Goal: Task Accomplishment & Management: Use online tool/utility

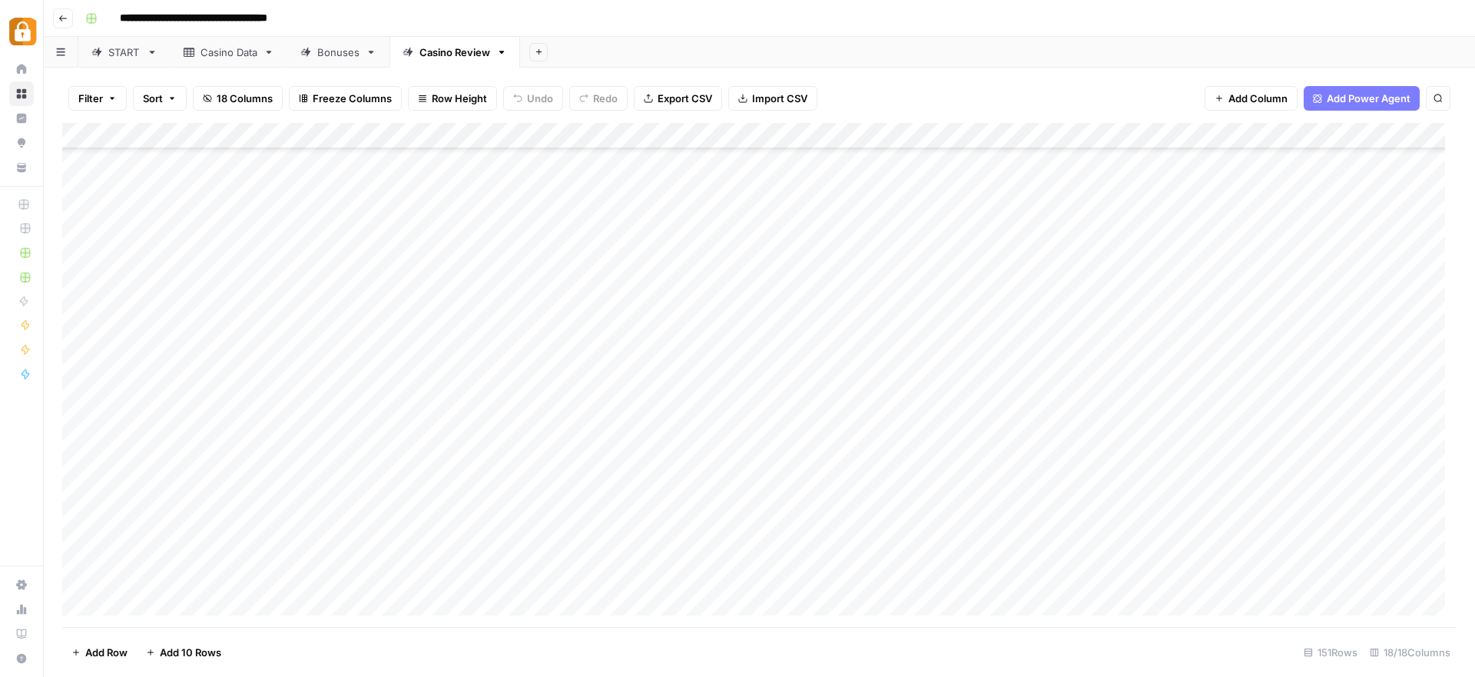
scroll to position [3503, 0]
click at [224, 54] on div "Casino Data" at bounding box center [229, 52] width 57 height 15
click at [85, 443] on div "Add Column" at bounding box center [759, 375] width 1395 height 504
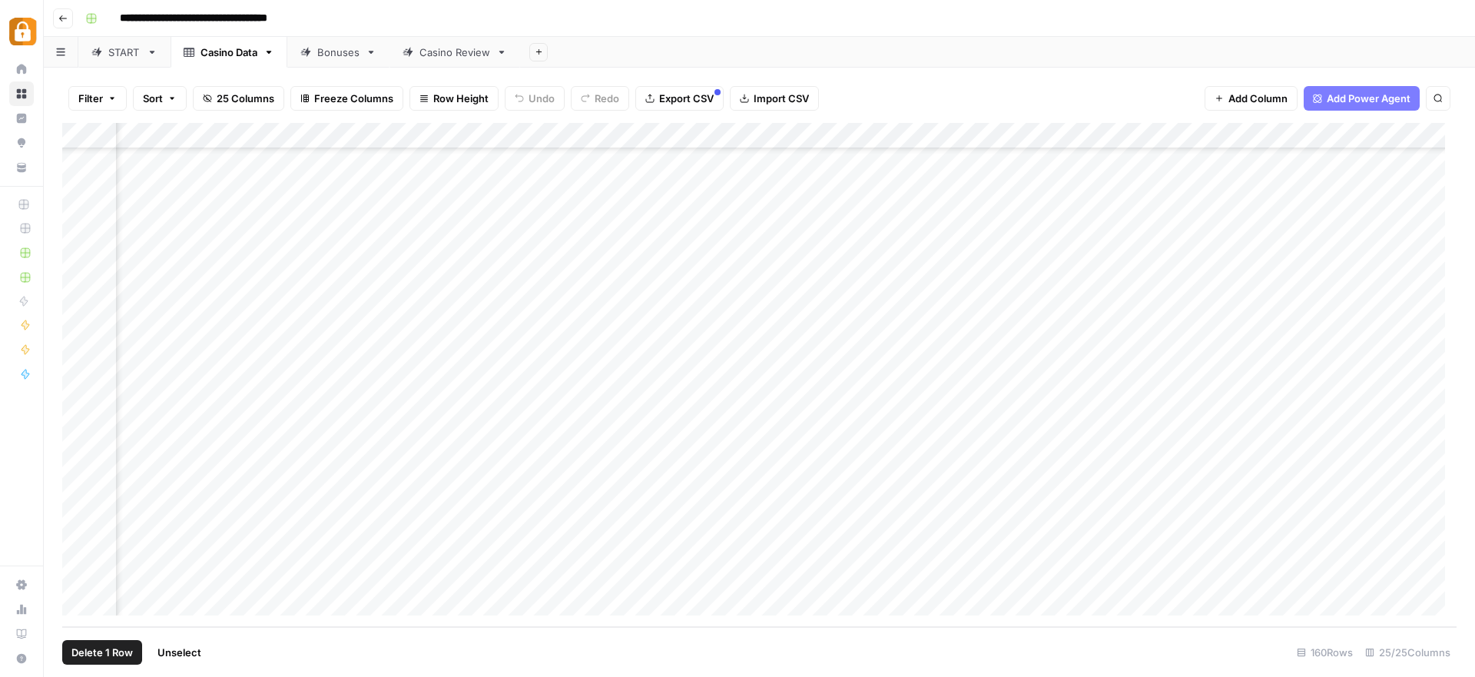
click at [838, 451] on div "Add Column" at bounding box center [759, 375] width 1395 height 504
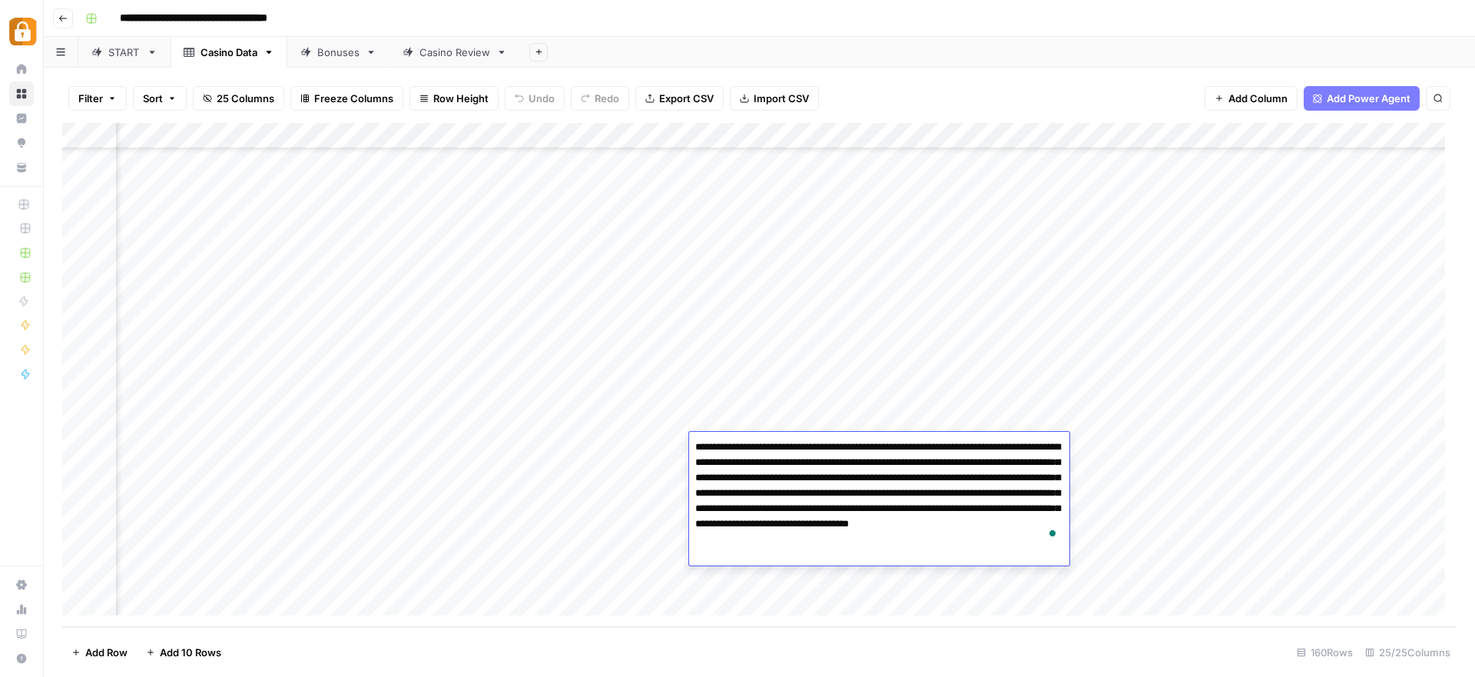
click at [951, 214] on div "Add Column" at bounding box center [759, 375] width 1395 height 504
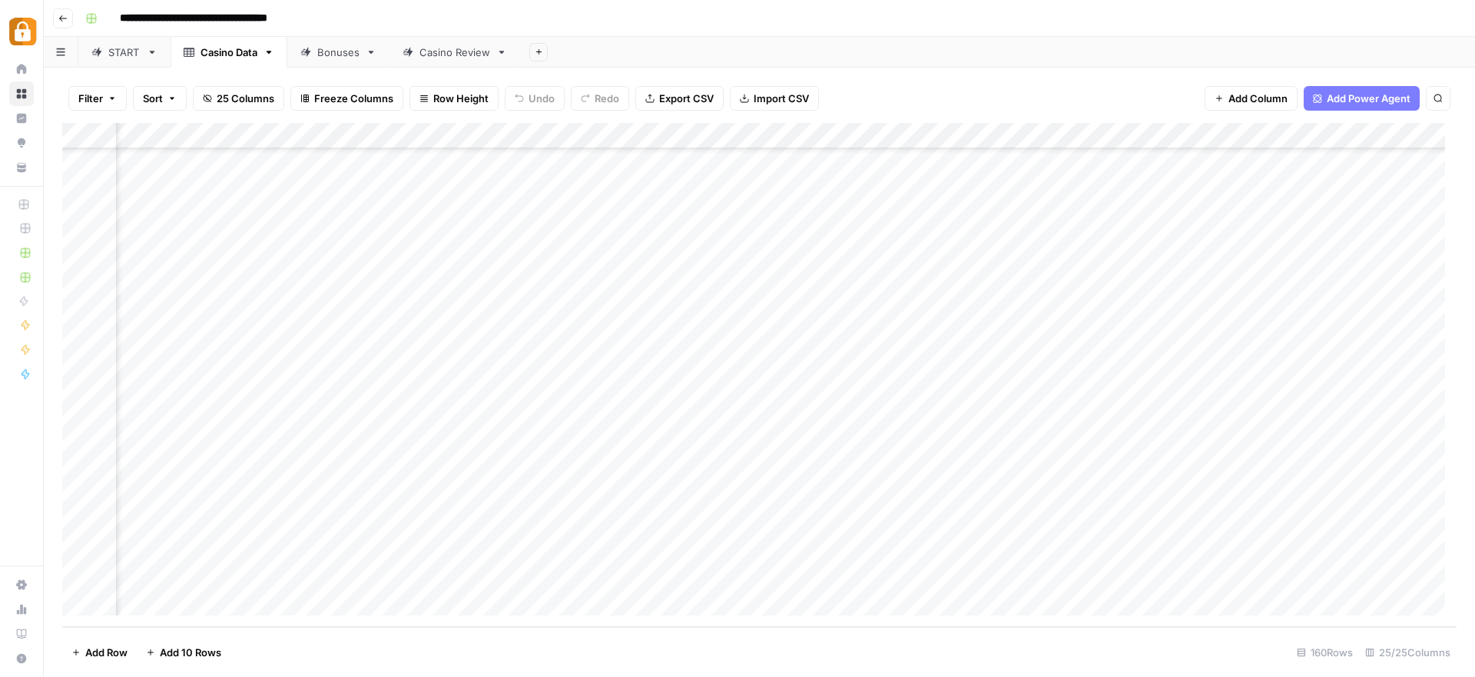
click at [602, 217] on div "Add Column" at bounding box center [759, 375] width 1395 height 504
click at [896, 205] on div "Add Column" at bounding box center [759, 375] width 1395 height 504
click at [503, 201] on div "Add Column" at bounding box center [759, 375] width 1395 height 504
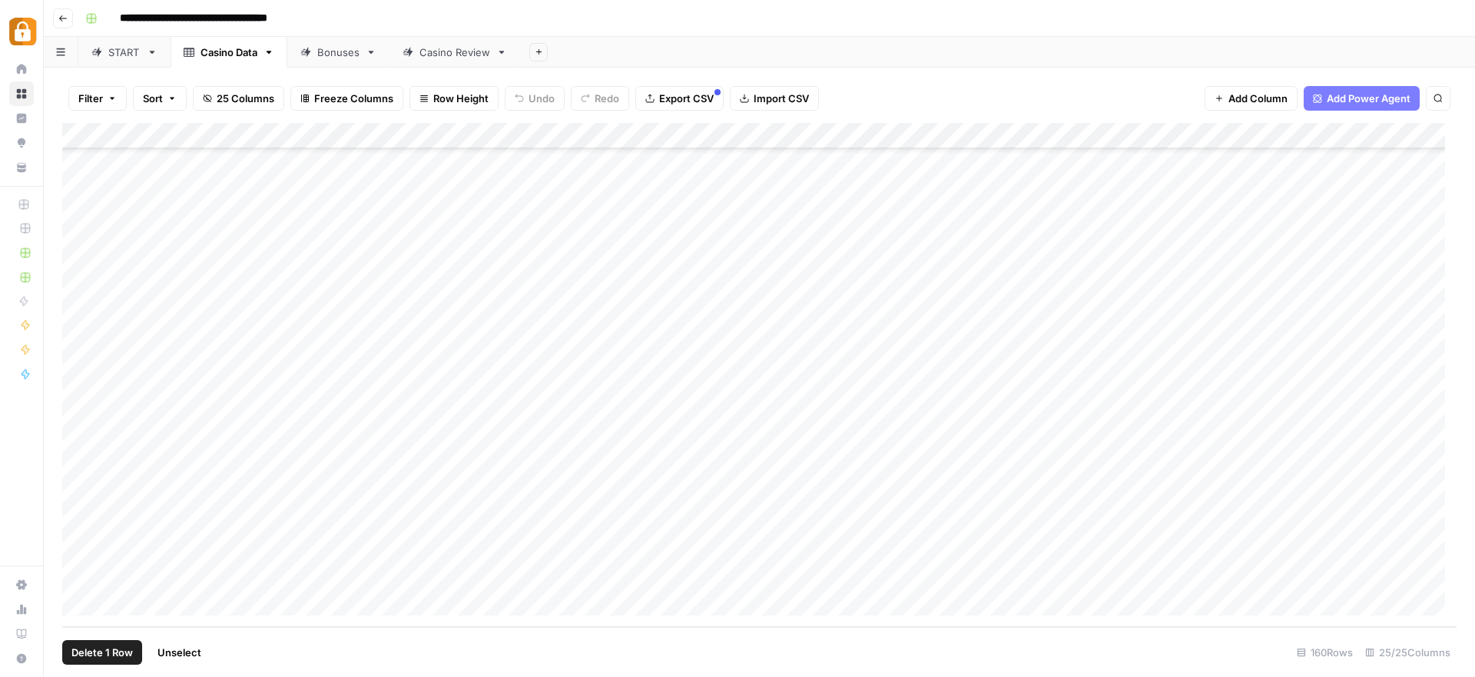
click at [81, 471] on div "Add Column" at bounding box center [759, 375] width 1395 height 504
click at [77, 470] on div "Add Column" at bounding box center [759, 375] width 1395 height 504
click at [84, 578] on div "Add Column" at bounding box center [759, 375] width 1395 height 504
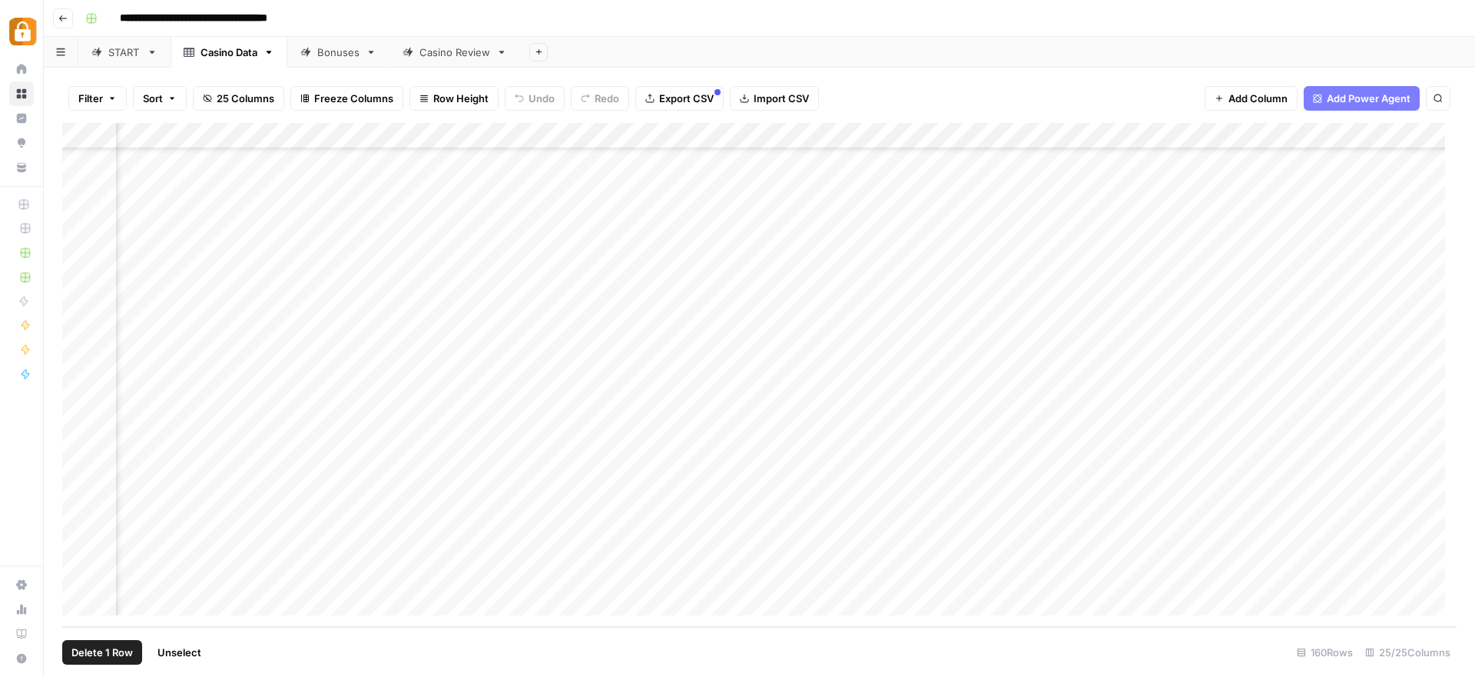
scroll to position [3738, 2241]
click at [866, 576] on div "Add Column" at bounding box center [759, 375] width 1395 height 504
click at [118, 56] on div "START" at bounding box center [124, 52] width 32 height 15
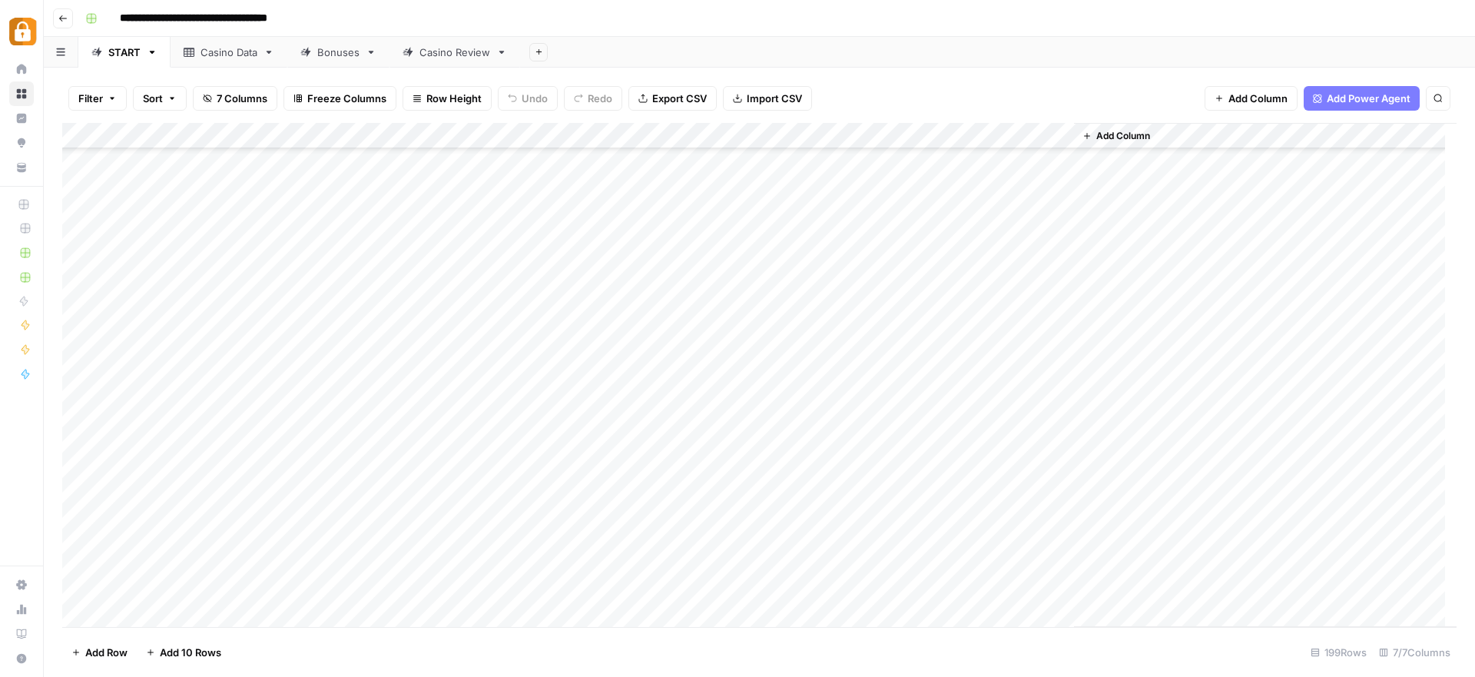
click at [206, 398] on div "Add Column" at bounding box center [759, 375] width 1395 height 504
click at [212, 259] on div "Add Column" at bounding box center [759, 375] width 1395 height 504
click at [197, 284] on div "Add Column" at bounding box center [759, 375] width 1395 height 504
click at [186, 311] on div "Add Column" at bounding box center [759, 375] width 1395 height 504
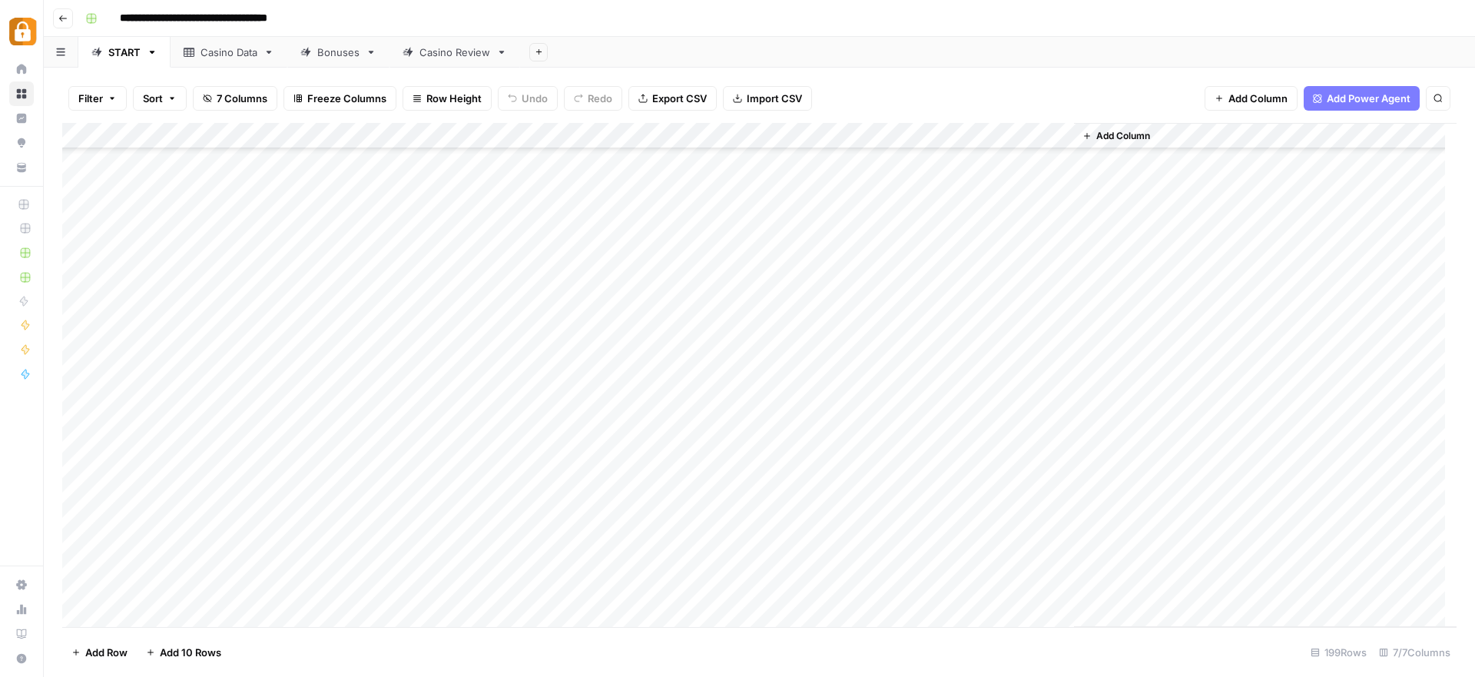
click at [184, 340] on div "Add Column" at bounding box center [759, 375] width 1395 height 504
click at [188, 369] on div "Add Column" at bounding box center [759, 375] width 1395 height 504
click at [210, 253] on div "Add Column" at bounding box center [759, 375] width 1395 height 504
click at [596, 261] on div "Add Column" at bounding box center [759, 375] width 1395 height 504
click at [595, 284] on div "Add Column" at bounding box center [759, 375] width 1395 height 504
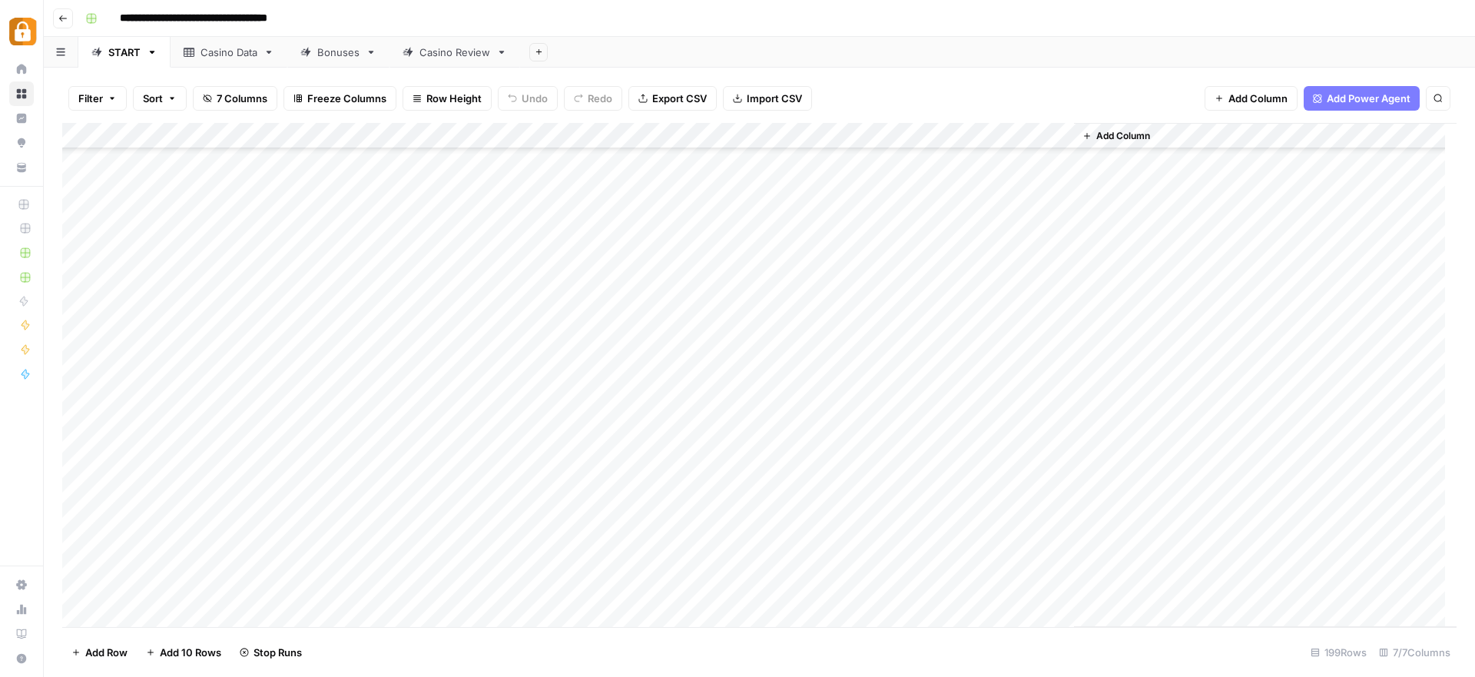
click at [589, 312] on div "Add Column" at bounding box center [759, 375] width 1395 height 504
click at [589, 335] on div "Add Column" at bounding box center [759, 375] width 1395 height 504
click at [584, 360] on div "Add Column" at bounding box center [759, 375] width 1395 height 504
click at [1025, 455] on div "Add Column" at bounding box center [759, 375] width 1395 height 504
click at [933, 370] on div "Add Column" at bounding box center [759, 375] width 1395 height 504
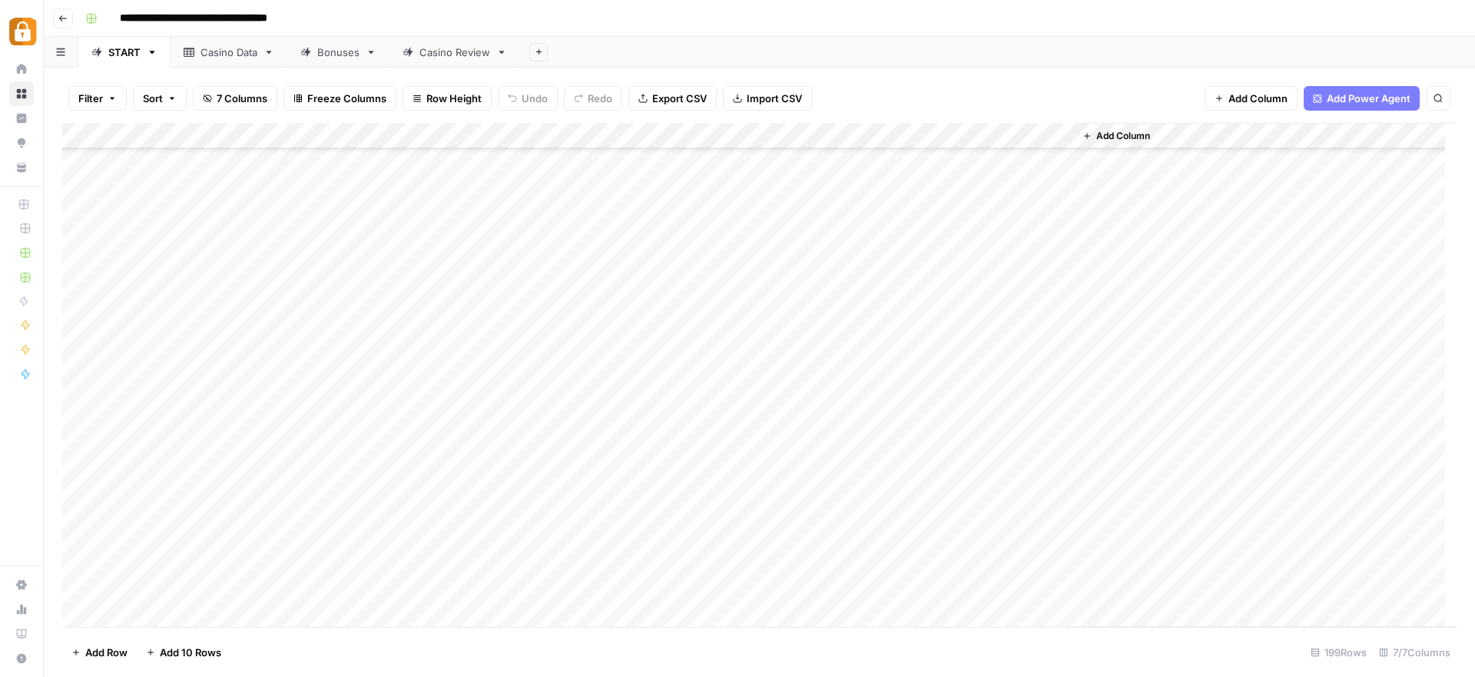
click at [887, 488] on div "Add Column" at bounding box center [759, 375] width 1395 height 504
click at [227, 54] on div "Casino Data" at bounding box center [229, 52] width 57 height 15
click at [107, 51] on div "START" at bounding box center [115, 52] width 49 height 15
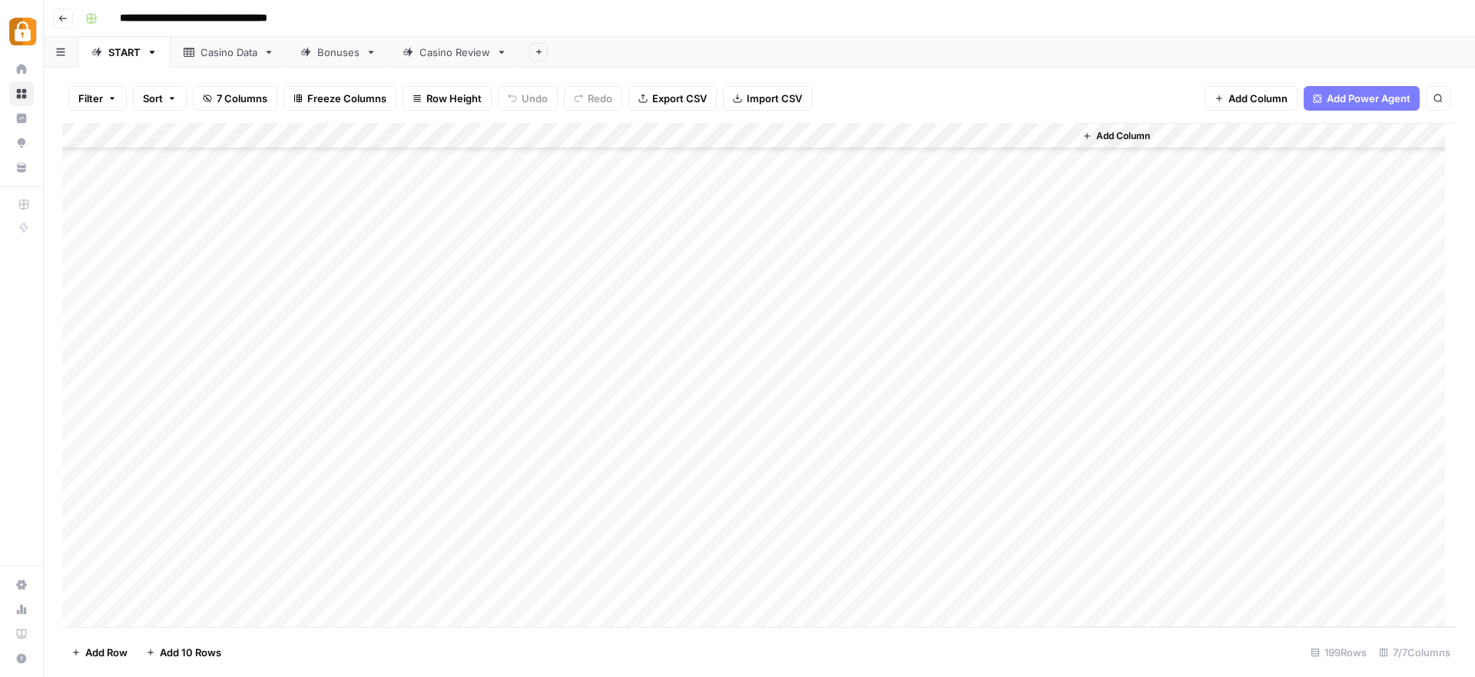
click at [205, 495] on div "Add Column" at bounding box center [759, 375] width 1395 height 504
drag, startPoint x: 215, startPoint y: 458, endPoint x: 214, endPoint y: 540, distance: 82.2
click at [214, 540] on div "Add Column" at bounding box center [759, 375] width 1395 height 504
click at [415, 529] on div "Add Column" at bounding box center [759, 375] width 1395 height 504
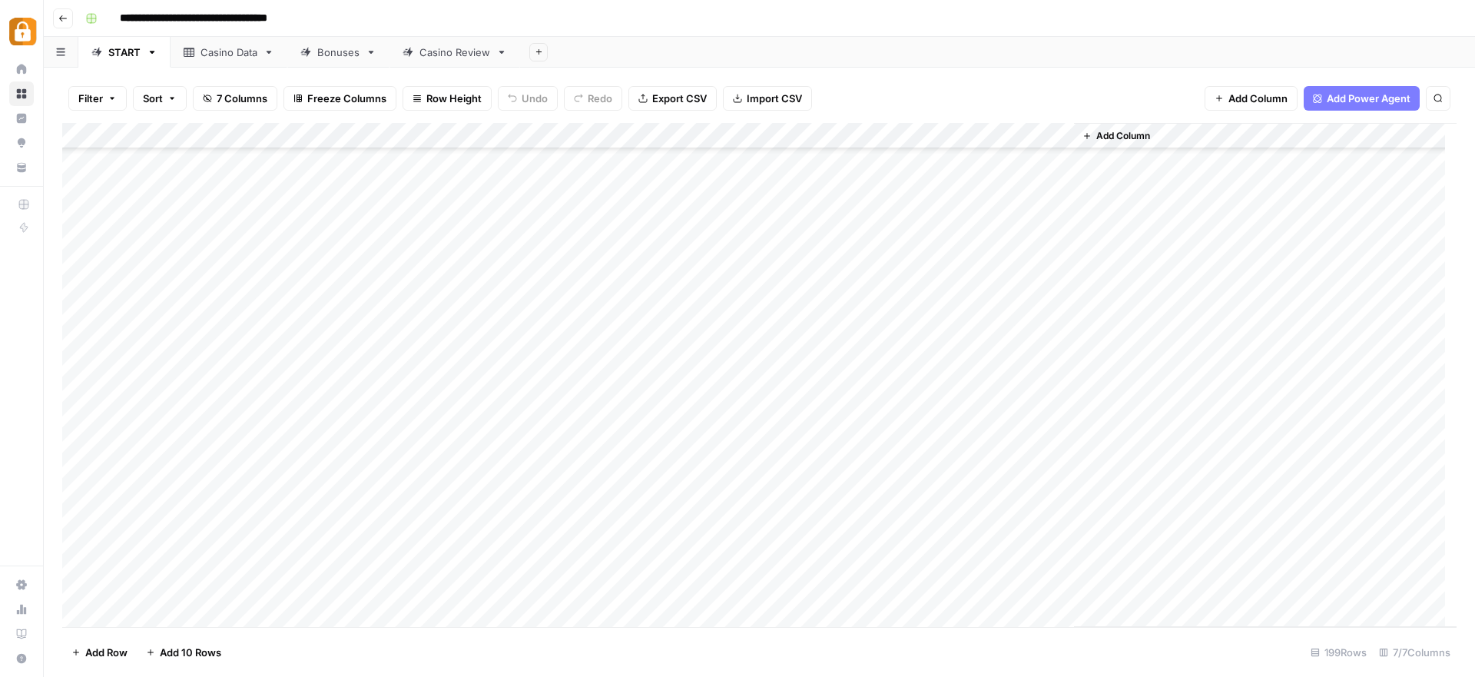
drag, startPoint x: 215, startPoint y: 388, endPoint x: 221, endPoint y: 473, distance: 84.7
click at [221, 473] on div "Add Column" at bounding box center [759, 375] width 1395 height 504
click at [340, 469] on div "Add Column" at bounding box center [759, 375] width 1395 height 504
click at [206, 383] on div "Add Column" at bounding box center [759, 375] width 1395 height 504
click at [210, 412] on div "Add Column" at bounding box center [759, 375] width 1395 height 504
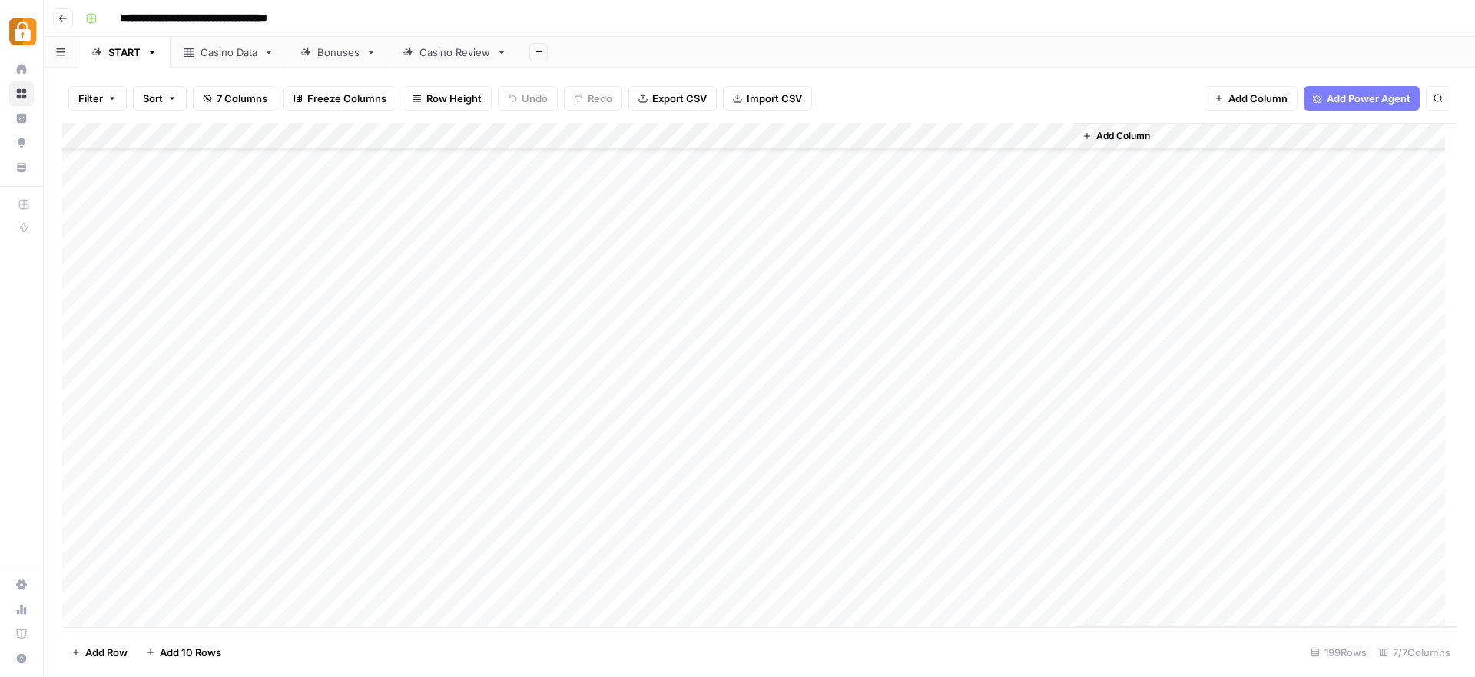
click at [207, 440] on div "Add Column" at bounding box center [759, 375] width 1395 height 504
click at [204, 466] on div "Add Column" at bounding box center [759, 375] width 1395 height 504
click at [207, 483] on div "Add Column" at bounding box center [759, 375] width 1395 height 504
click at [200, 42] on link "Casino Data" at bounding box center [229, 52] width 117 height 31
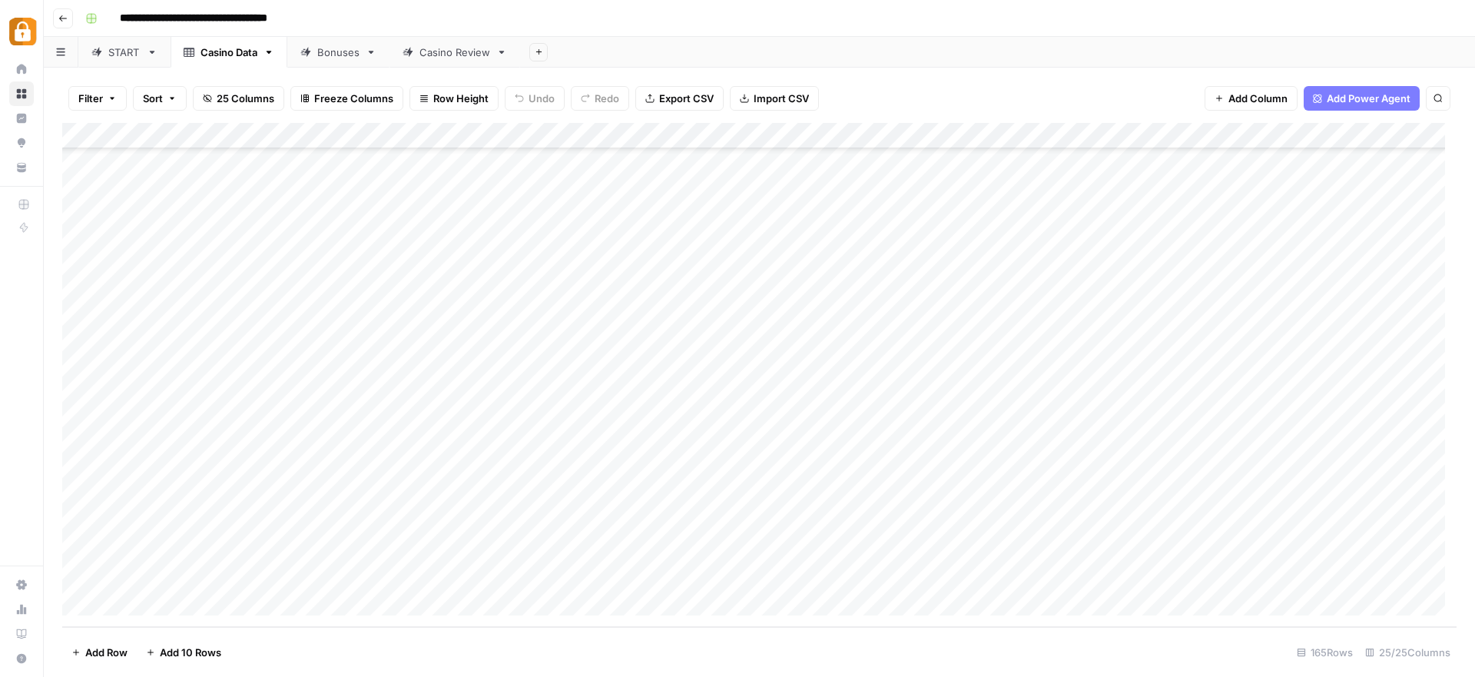
click at [189, 549] on div "Add Column" at bounding box center [759, 375] width 1395 height 504
click at [205, 499] on div "Add Column" at bounding box center [759, 375] width 1395 height 504
click at [207, 499] on div "Add Column" at bounding box center [759, 375] width 1395 height 504
click at [207, 499] on textarea "**********" at bounding box center [238, 500] width 246 height 22
click at [112, 50] on div "START" at bounding box center [124, 52] width 32 height 15
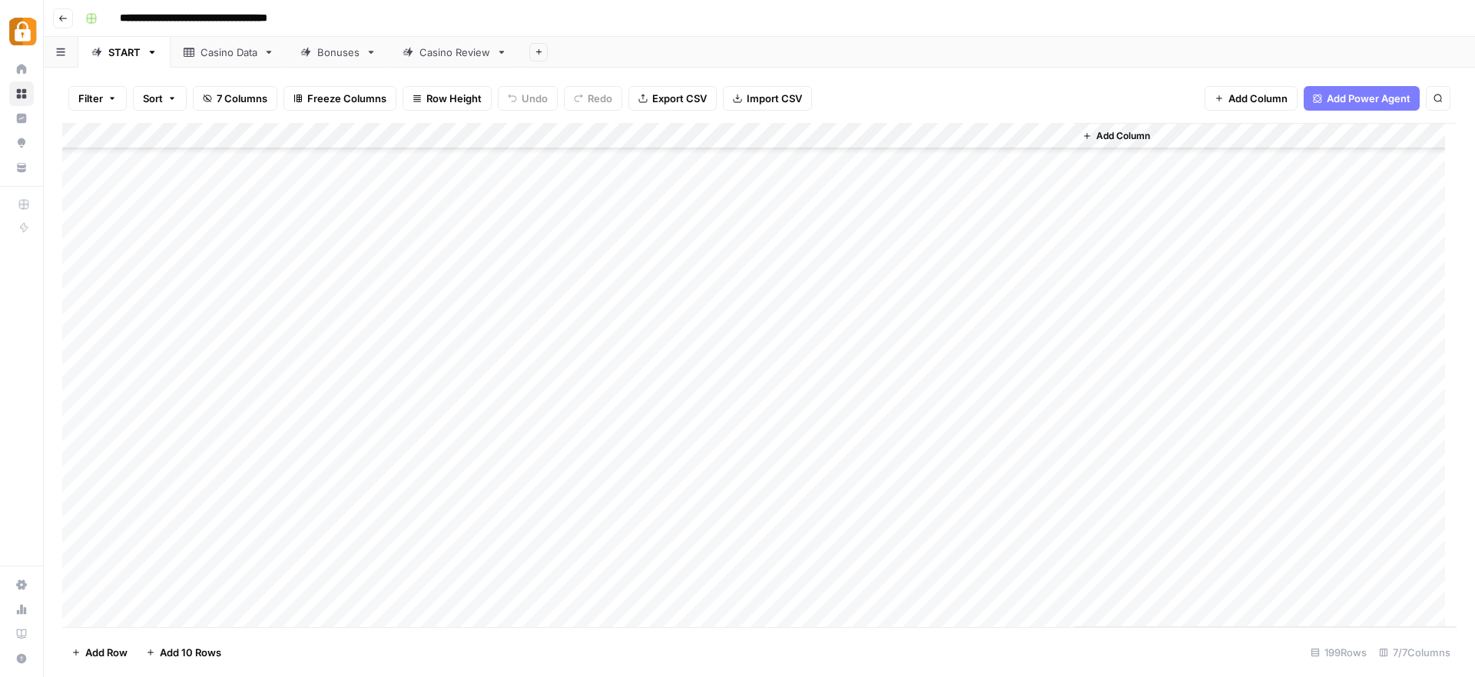
scroll to position [4046, 0]
click at [175, 526] on div "Add Column" at bounding box center [759, 375] width 1395 height 504
click at [214, 58] on div "Casino Data" at bounding box center [229, 52] width 57 height 15
click at [187, 499] on div "Add Column" at bounding box center [759, 375] width 1395 height 504
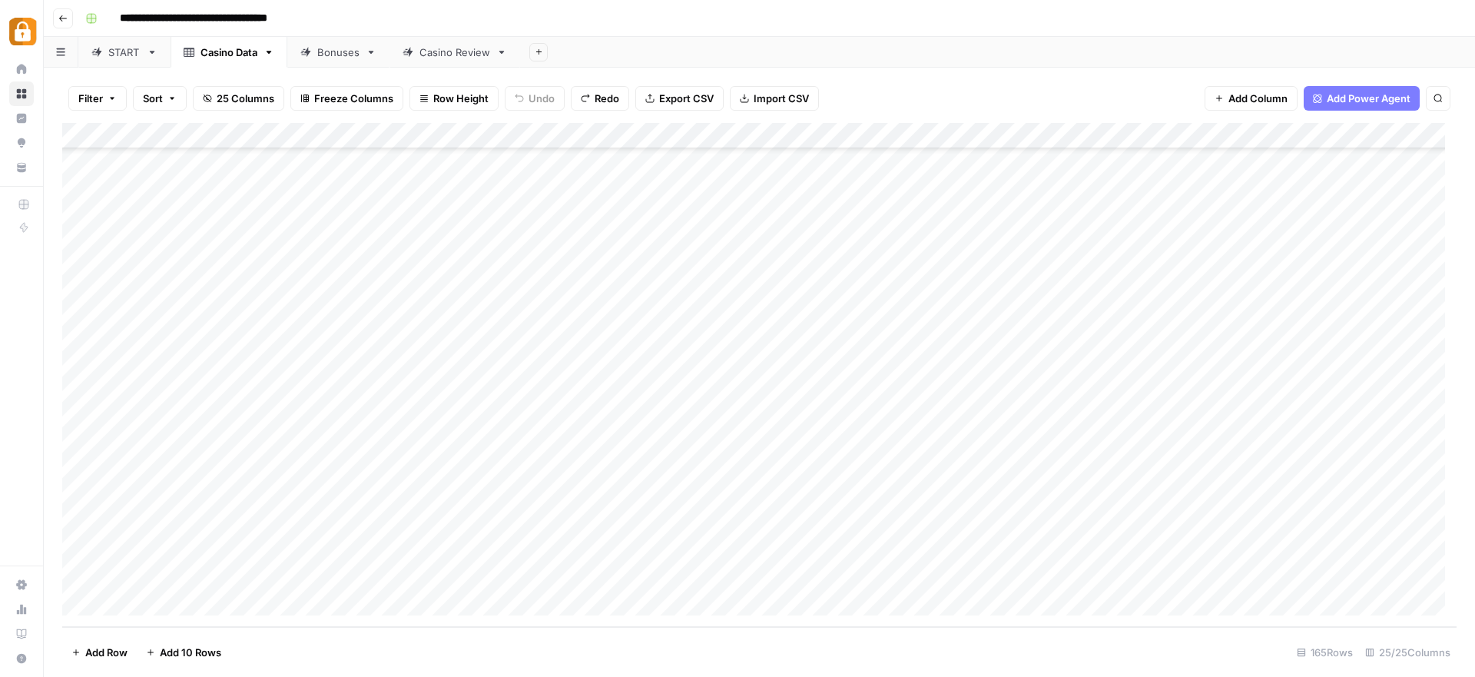
click at [225, 570] on div "Add Column" at bounding box center [759, 375] width 1395 height 504
click at [186, 495] on div "Add Column" at bounding box center [759, 375] width 1395 height 504
click at [199, 494] on div "Add Column" at bounding box center [759, 375] width 1395 height 504
click at [199, 494] on textarea "**********" at bounding box center [238, 500] width 246 height 22
type textarea "********"
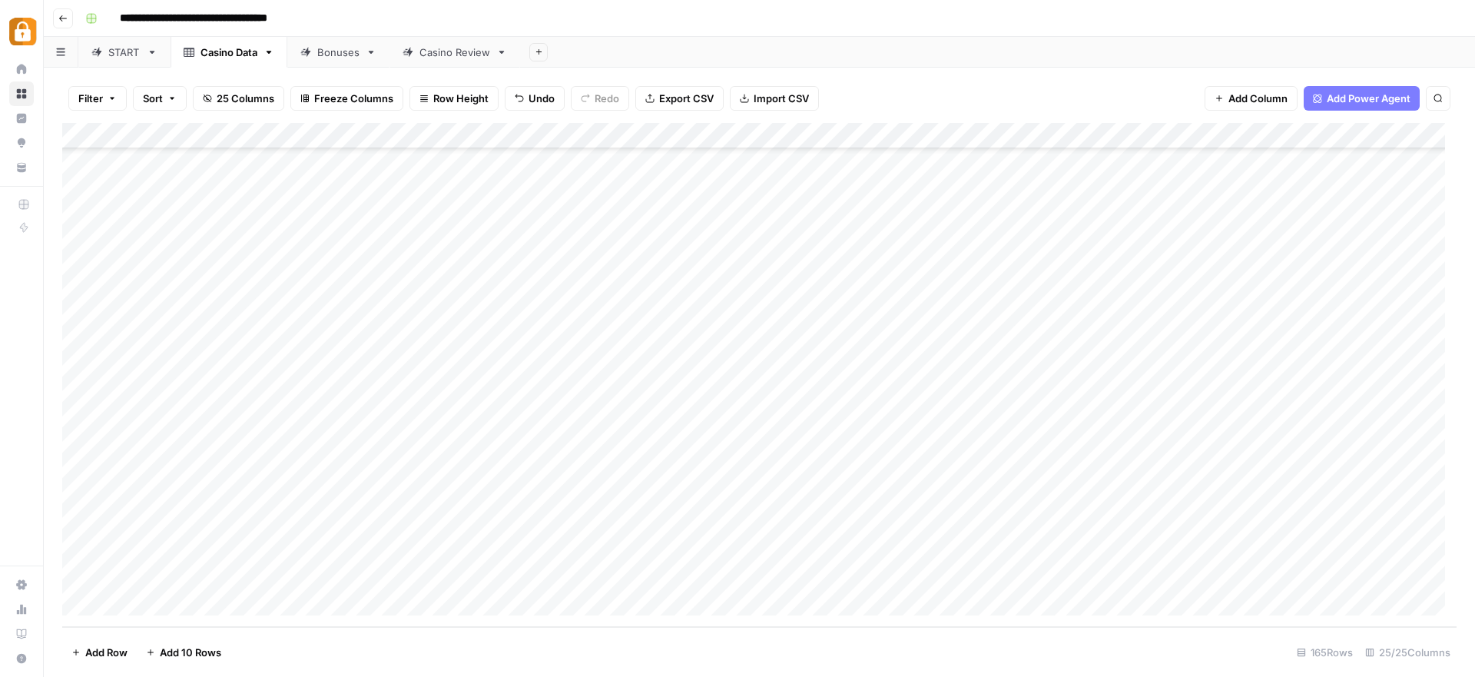
click at [179, 539] on div "Add Column" at bounding box center [759, 375] width 1395 height 504
click at [178, 496] on div "Add Column" at bounding box center [759, 375] width 1395 height 504
click at [131, 61] on link "START" at bounding box center [124, 52] width 92 height 31
click at [196, 372] on div "Add Column" at bounding box center [759, 375] width 1395 height 504
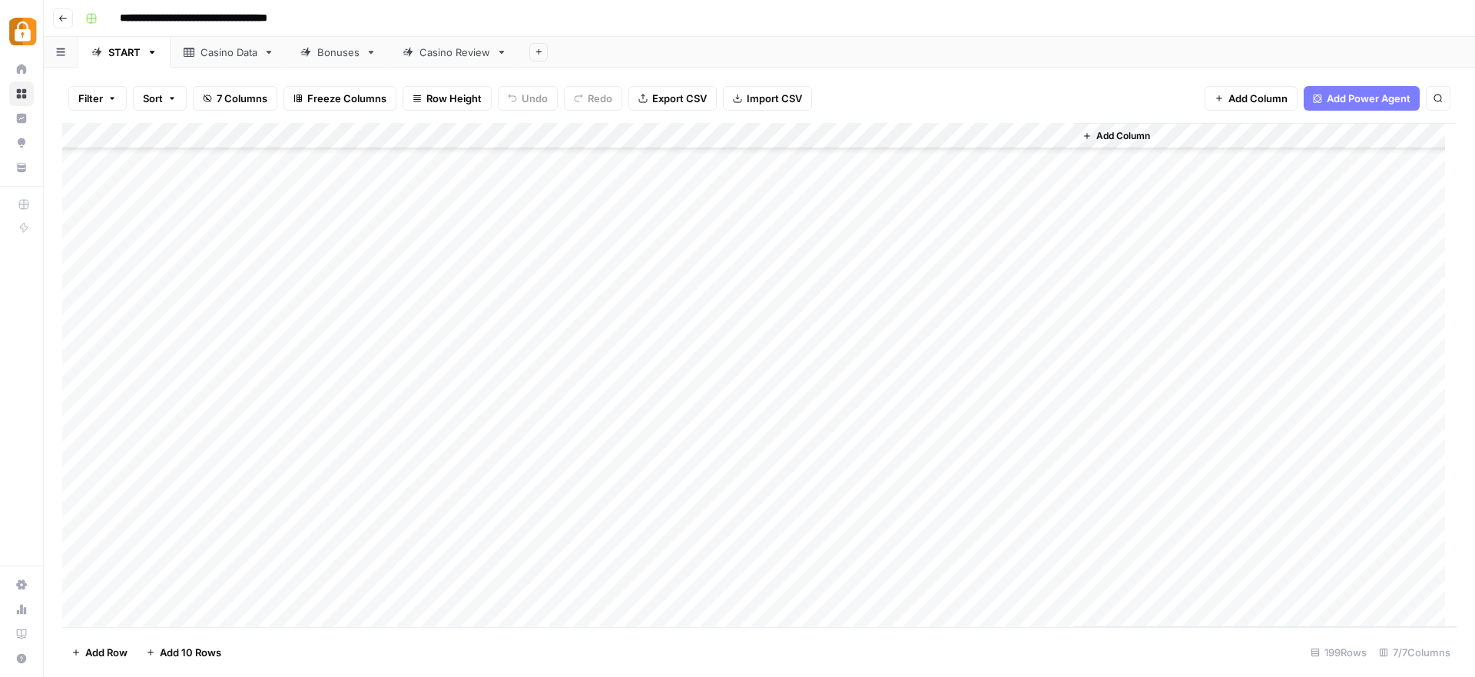
click at [224, 51] on div "Casino Data" at bounding box center [229, 52] width 57 height 15
click at [190, 520] on div "Add Column" at bounding box center [759, 375] width 1395 height 504
click at [225, 476] on div "Add Column" at bounding box center [759, 375] width 1395 height 504
click at [107, 59] on div "START" at bounding box center [115, 52] width 49 height 15
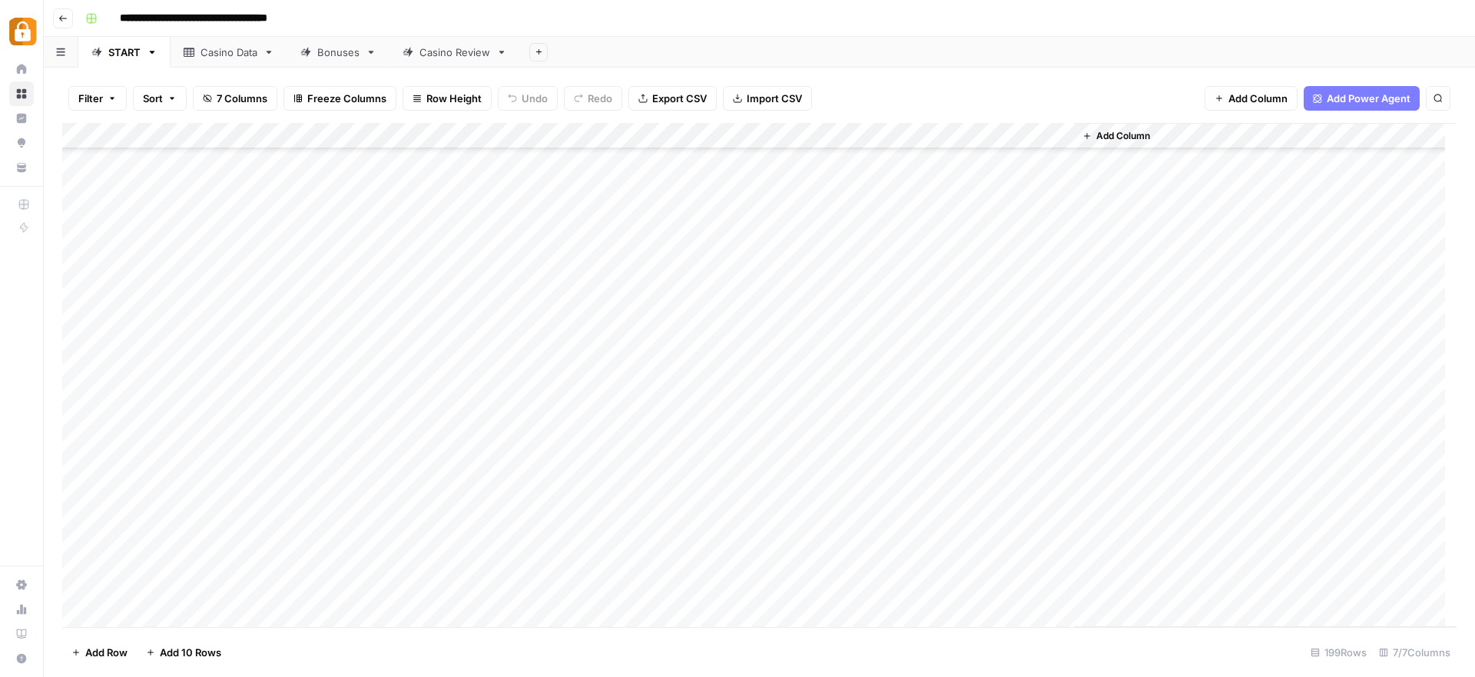
scroll to position [4355, 0]
click at [225, 272] on div "Add Column" at bounding box center [759, 375] width 1395 height 504
click at [231, 45] on div "Casino Data" at bounding box center [229, 52] width 57 height 15
click at [182, 477] on div "Add Column" at bounding box center [759, 375] width 1395 height 504
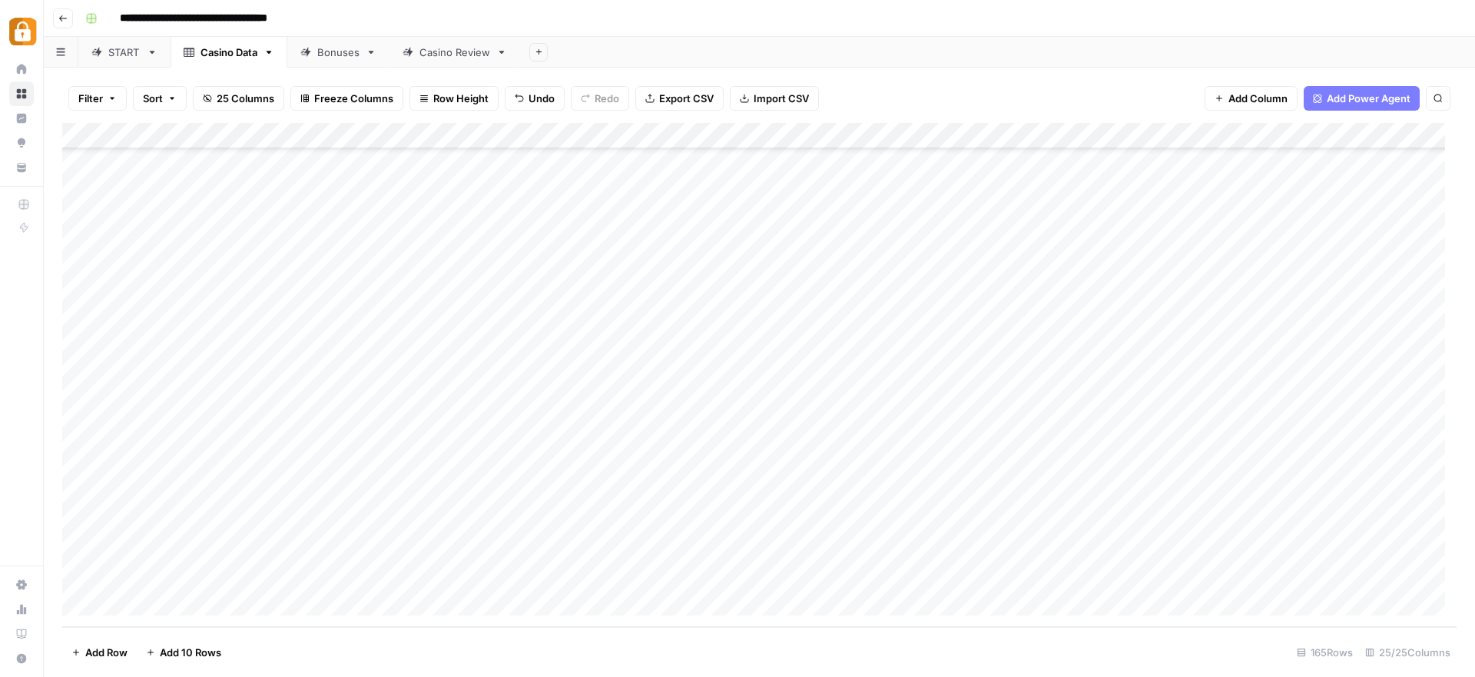
click at [184, 545] on div "Add Column" at bounding box center [759, 375] width 1395 height 504
click at [103, 59] on link "START" at bounding box center [124, 52] width 92 height 31
click at [192, 314] on div "Add Column" at bounding box center [759, 375] width 1395 height 504
click at [202, 207] on div "Add Column" at bounding box center [759, 375] width 1395 height 504
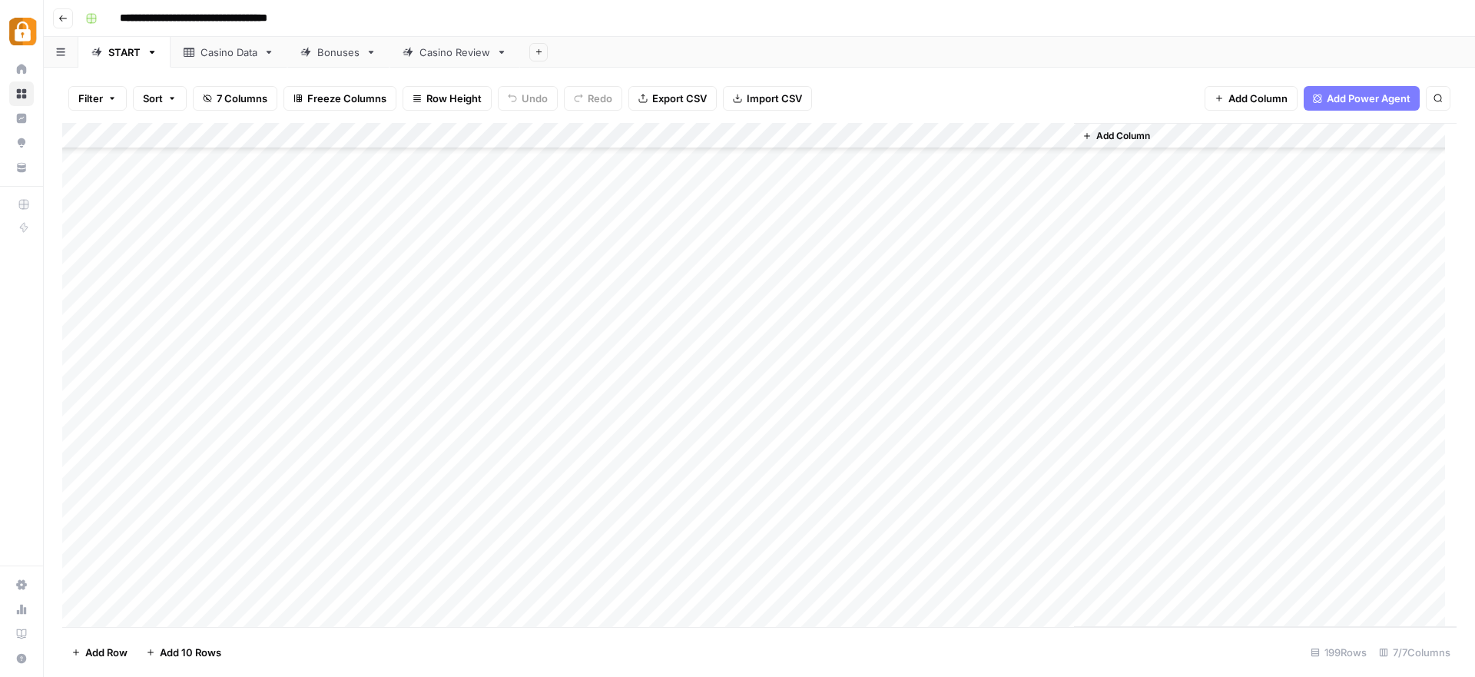
click at [224, 55] on div "Casino Data" at bounding box center [229, 52] width 57 height 15
click at [184, 553] on div "Add Column" at bounding box center [759, 375] width 1395 height 504
click at [1027, 519] on div "Add Column" at bounding box center [759, 375] width 1395 height 504
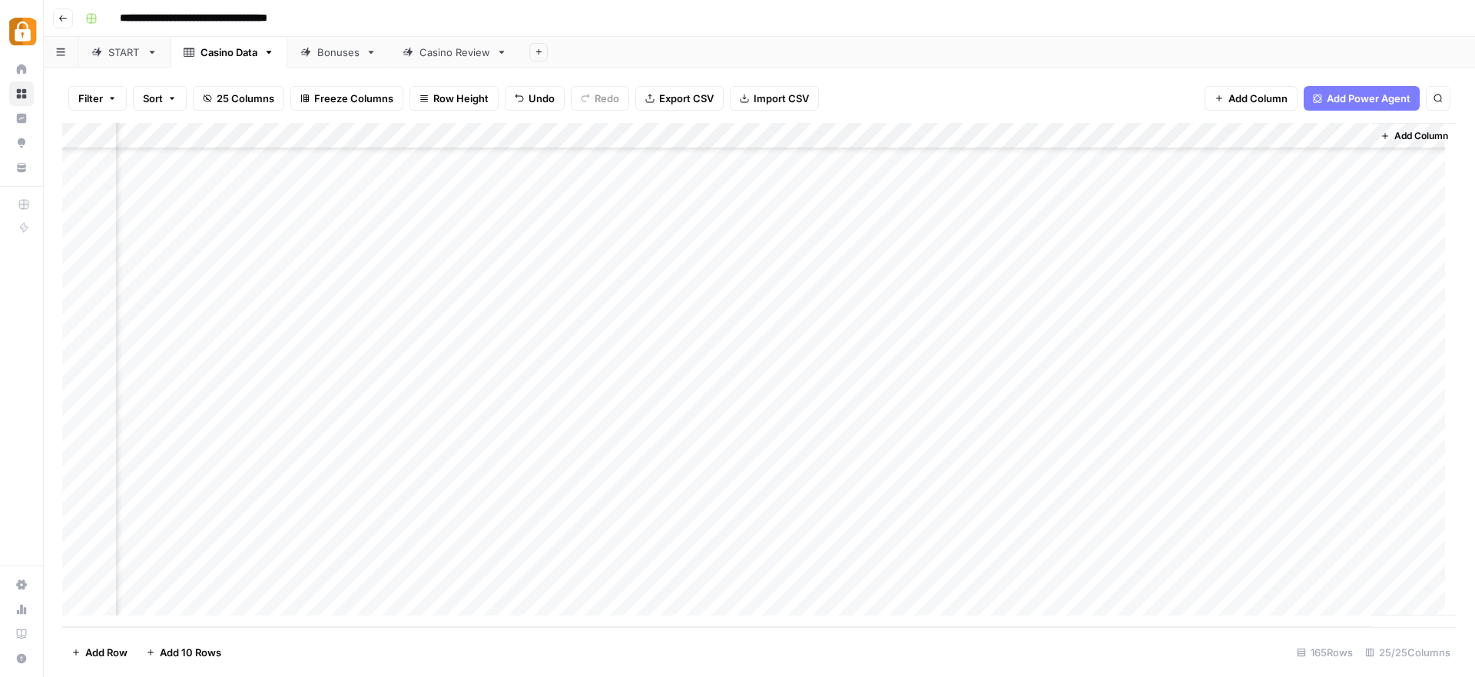
click at [1030, 579] on div "Add Column" at bounding box center [759, 375] width 1395 height 504
click at [835, 536] on div "Add Column" at bounding box center [759, 375] width 1395 height 504
click at [197, 510] on div "Add Column" at bounding box center [759, 375] width 1395 height 504
drag, startPoint x: 197, startPoint y: 470, endPoint x: 202, endPoint y: 576, distance: 105.4
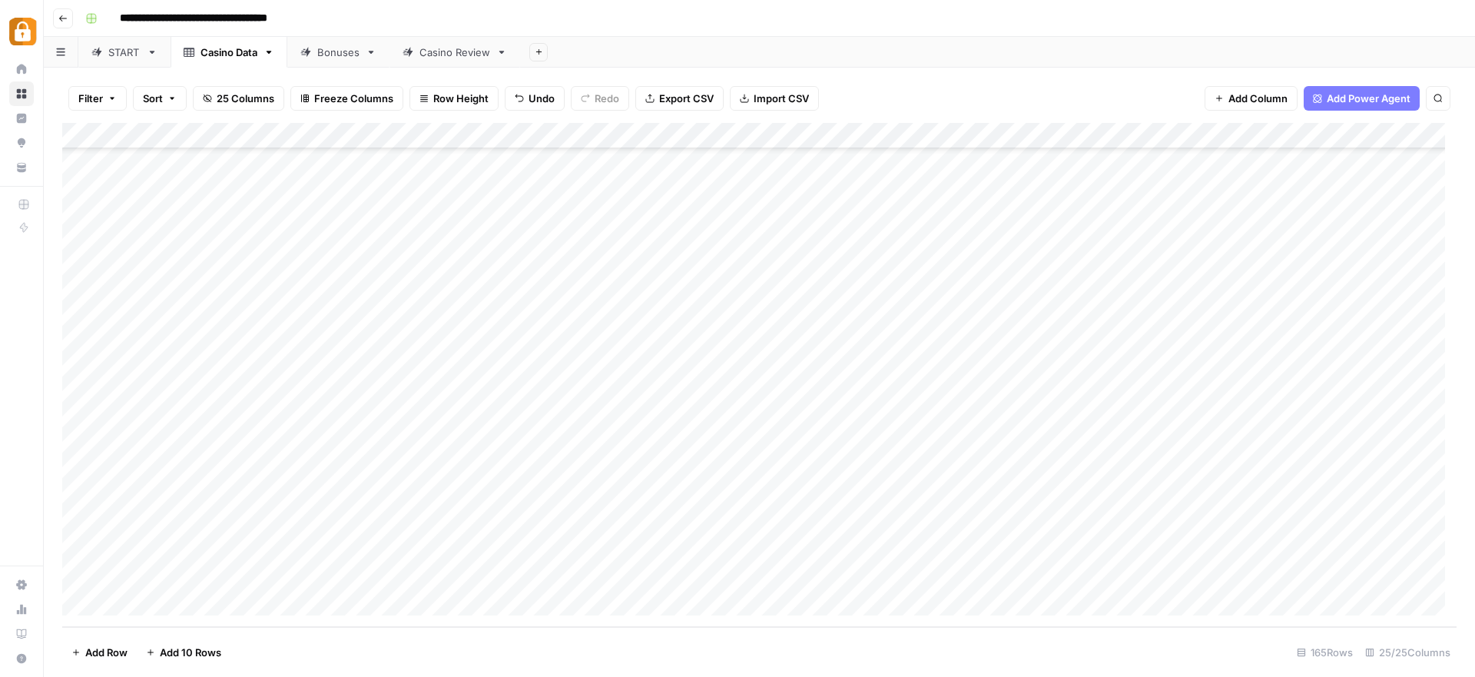
click at [202, 576] on div "Add Column" at bounding box center [759, 375] width 1395 height 504
click at [468, 63] on link "Casino Review" at bounding box center [455, 52] width 131 height 31
drag, startPoint x: 310, startPoint y: 398, endPoint x: 320, endPoint y: 488, distance: 90.5
click at [320, 488] on div "Add Column" at bounding box center [759, 375] width 1395 height 504
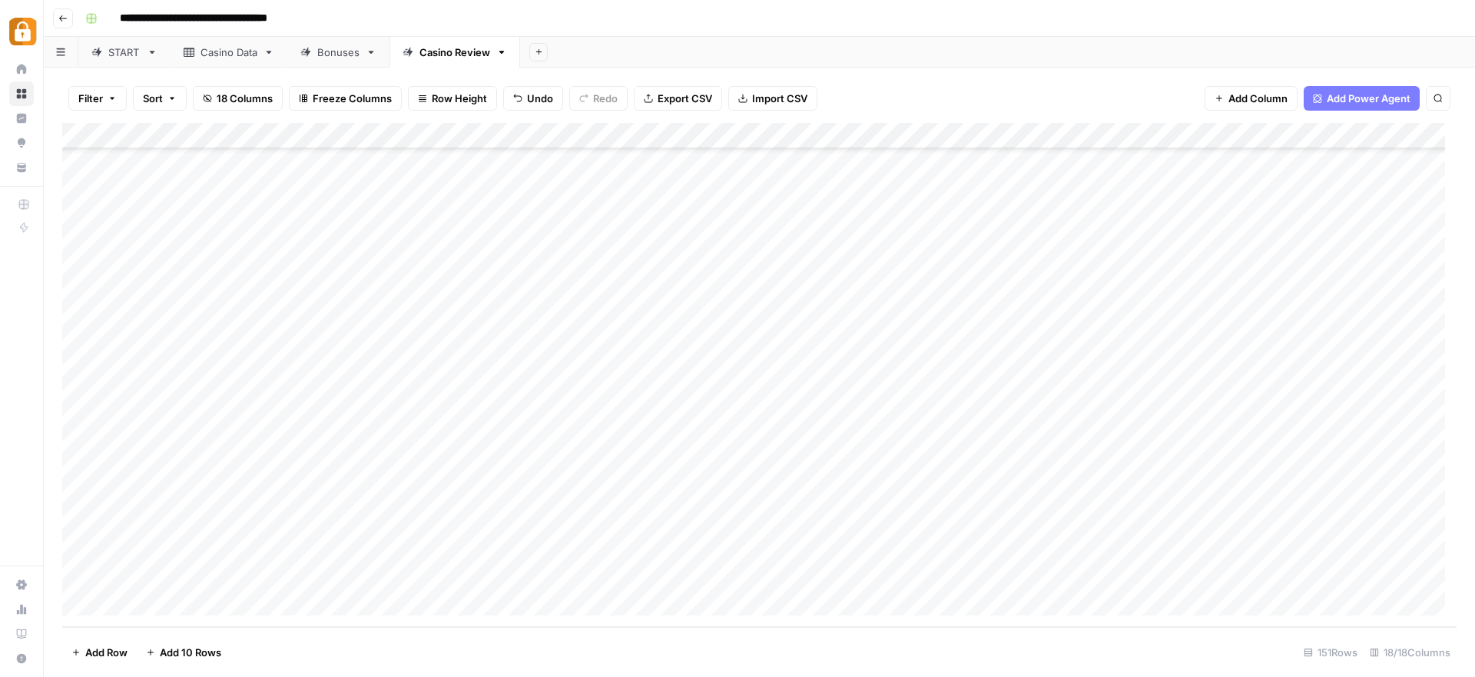
click at [217, 378] on div "Add Column" at bounding box center [759, 375] width 1395 height 504
drag, startPoint x: 255, startPoint y: 379, endPoint x: 267, endPoint y: 497, distance: 118.9
click at [267, 497] on div "Add Column" at bounding box center [759, 375] width 1395 height 504
click at [696, 488] on div "Add Column" at bounding box center [759, 375] width 1395 height 504
click at [457, 390] on div "Add Column" at bounding box center [759, 375] width 1395 height 504
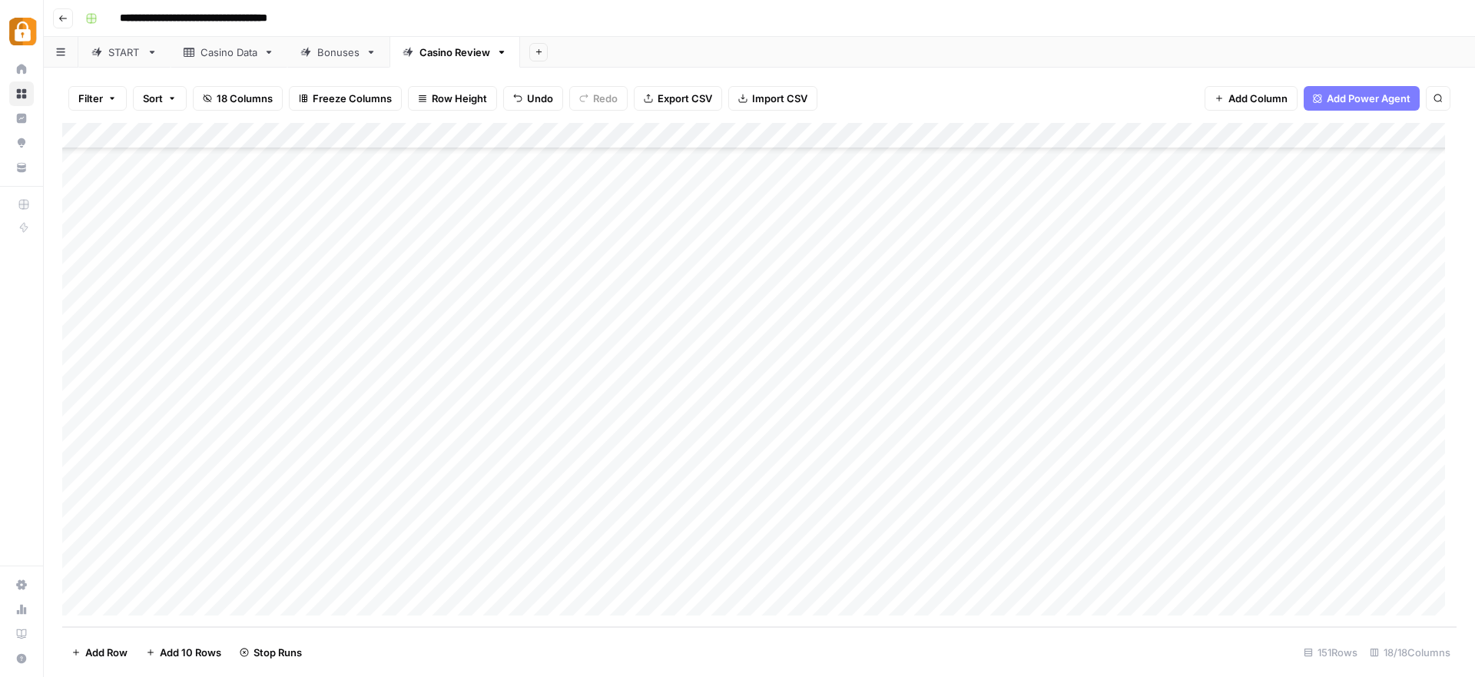
click at [460, 414] on div "Add Column" at bounding box center [759, 375] width 1395 height 504
click at [461, 440] on div "Add Column" at bounding box center [759, 375] width 1395 height 504
click at [455, 472] on div "Add Column" at bounding box center [759, 375] width 1395 height 504
click at [455, 493] on div "Add Column" at bounding box center [759, 375] width 1395 height 504
click at [612, 543] on div "Add Column" at bounding box center [759, 375] width 1395 height 504
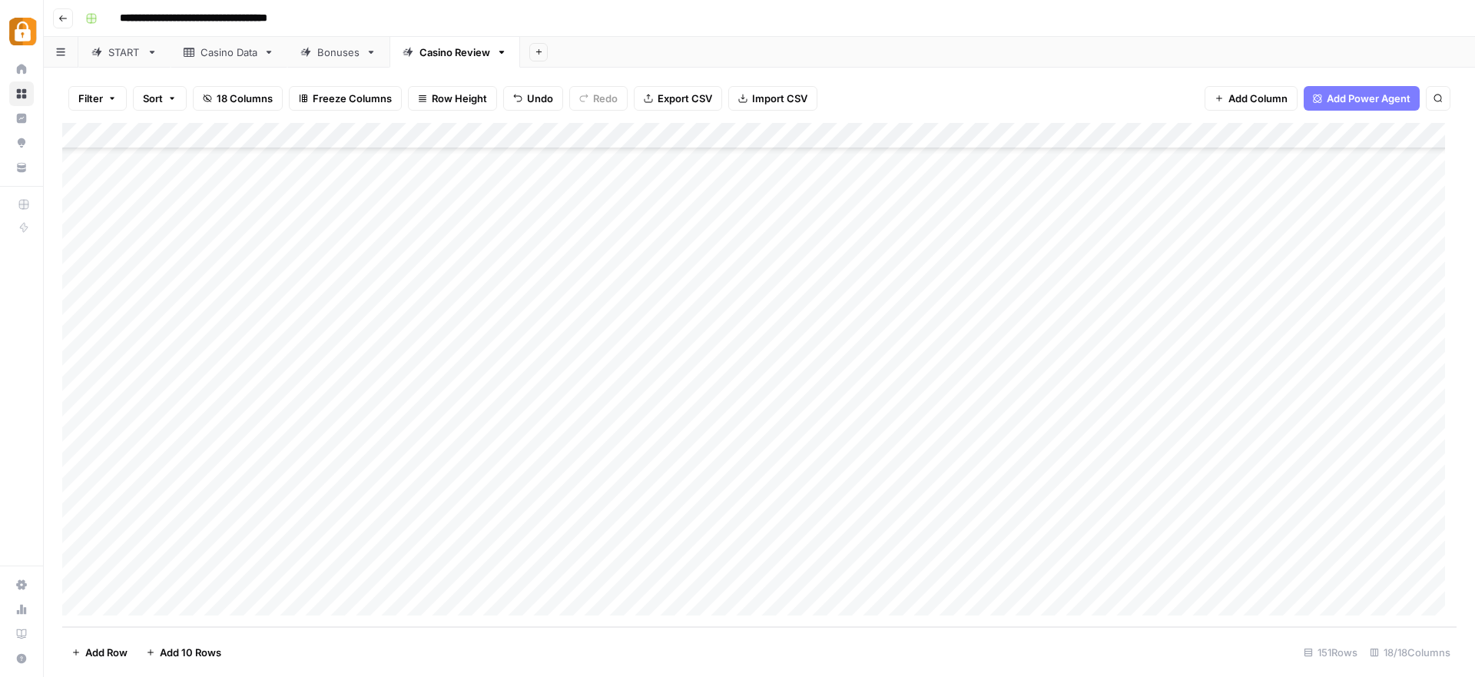
click at [599, 524] on div "Add Column" at bounding box center [759, 375] width 1395 height 504
click at [242, 495] on div "Add Column" at bounding box center [759, 375] width 1395 height 504
click at [230, 520] on div "Add Column" at bounding box center [759, 375] width 1395 height 504
click at [298, 529] on div "Add Column" at bounding box center [759, 375] width 1395 height 504
drag, startPoint x: 298, startPoint y: 529, endPoint x: 270, endPoint y: 533, distance: 28.7
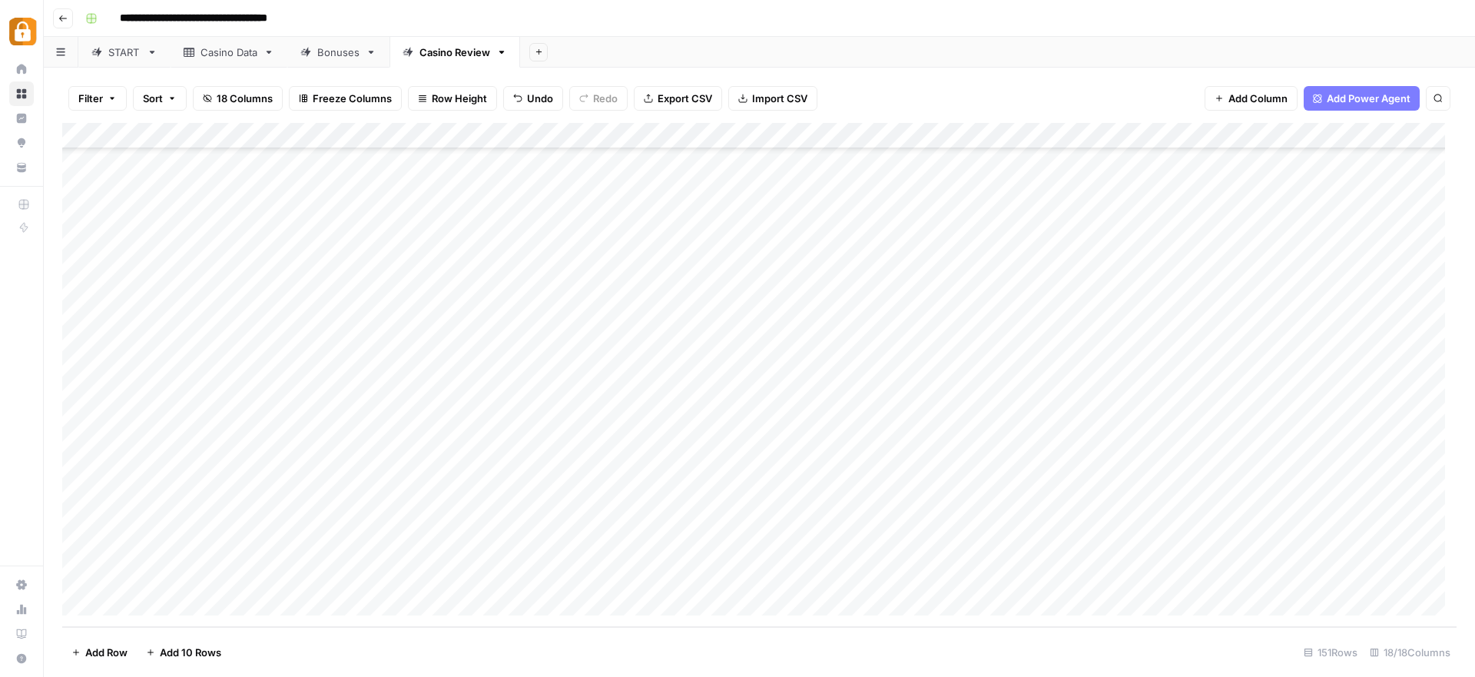
click at [270, 533] on div "Add Column" at bounding box center [759, 375] width 1395 height 504
click at [274, 543] on div "Add Column" at bounding box center [759, 375] width 1395 height 504
drag, startPoint x: 826, startPoint y: 125, endPoint x: 756, endPoint y: 138, distance: 71.0
click at [743, 131] on div "Add Column" at bounding box center [759, 375] width 1395 height 504
drag, startPoint x: 1377, startPoint y: 124, endPoint x: 1331, endPoint y: 126, distance: 46.1
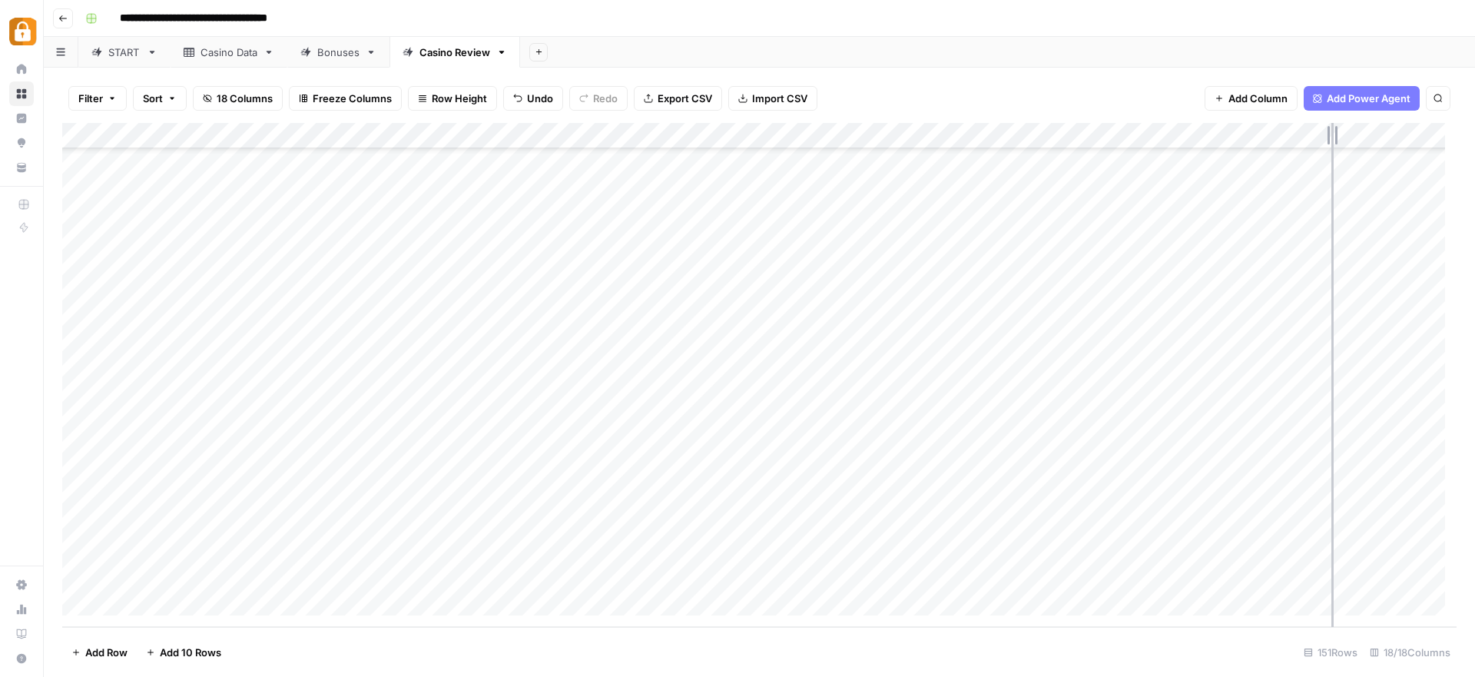
click at [1331, 126] on div "Add Column" at bounding box center [759, 375] width 1395 height 504
click at [692, 25] on div "**********" at bounding box center [769, 18] width 1381 height 25
click at [1148, 388] on div "Add Column" at bounding box center [759, 375] width 1395 height 504
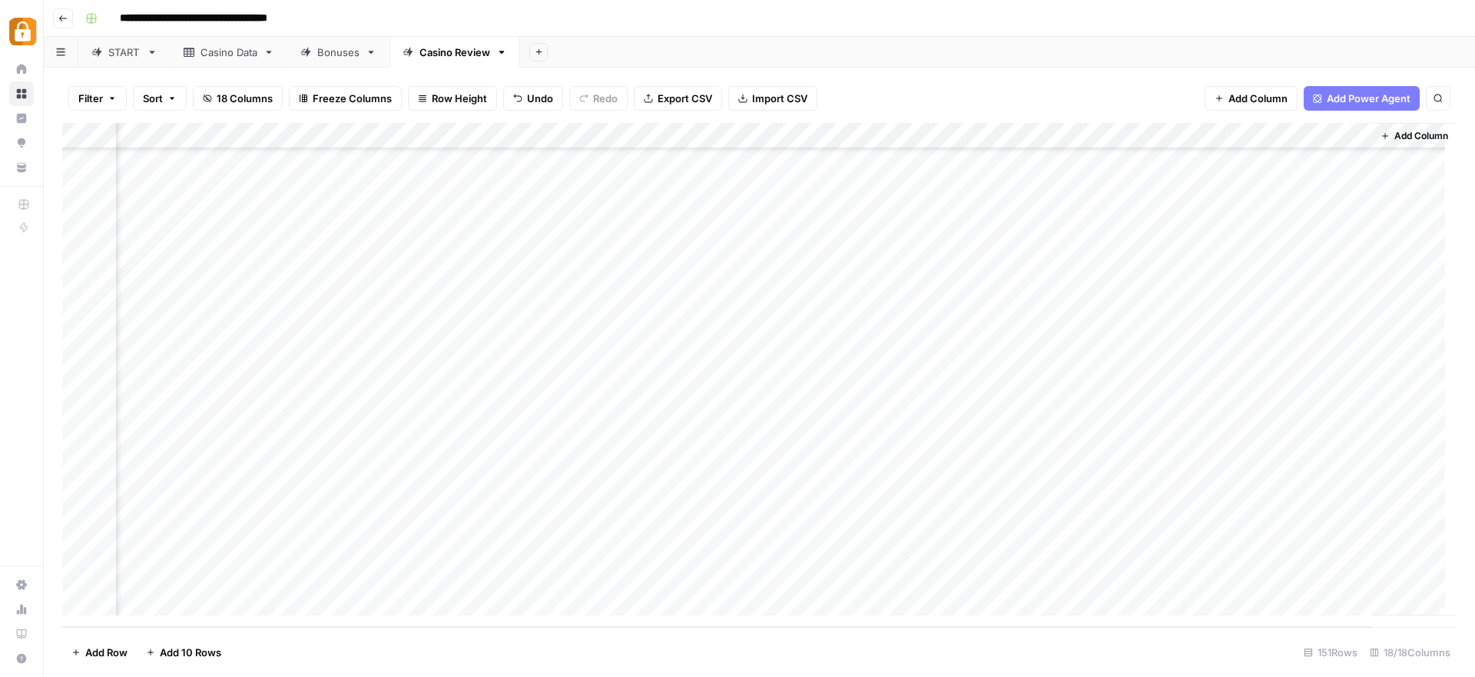
click at [1151, 418] on div "Add Column" at bounding box center [759, 375] width 1395 height 504
click at [1147, 447] on div "Add Column" at bounding box center [759, 375] width 1395 height 504
click at [1148, 477] on div "Add Column" at bounding box center [759, 375] width 1395 height 504
click at [1149, 497] on div "Add Column" at bounding box center [759, 375] width 1395 height 504
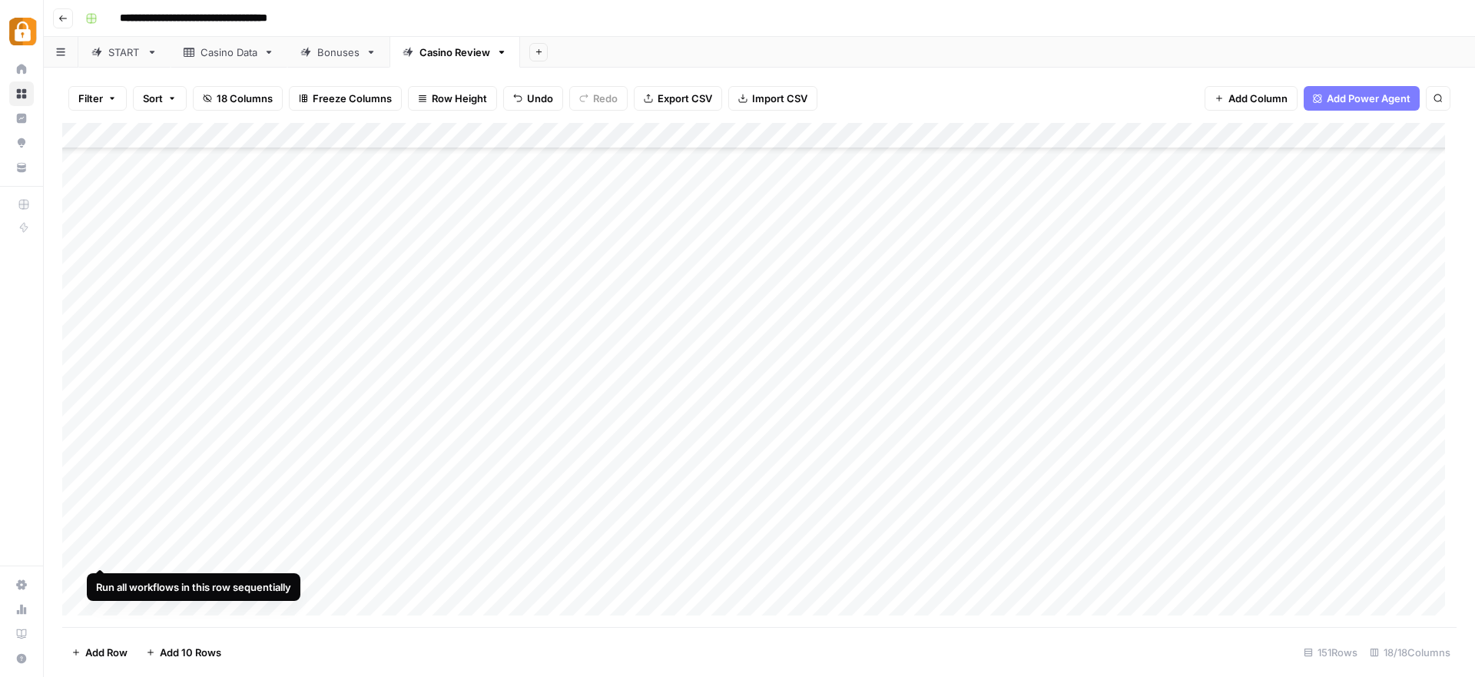
click at [85, 552] on div "Add Column" at bounding box center [759, 375] width 1395 height 504
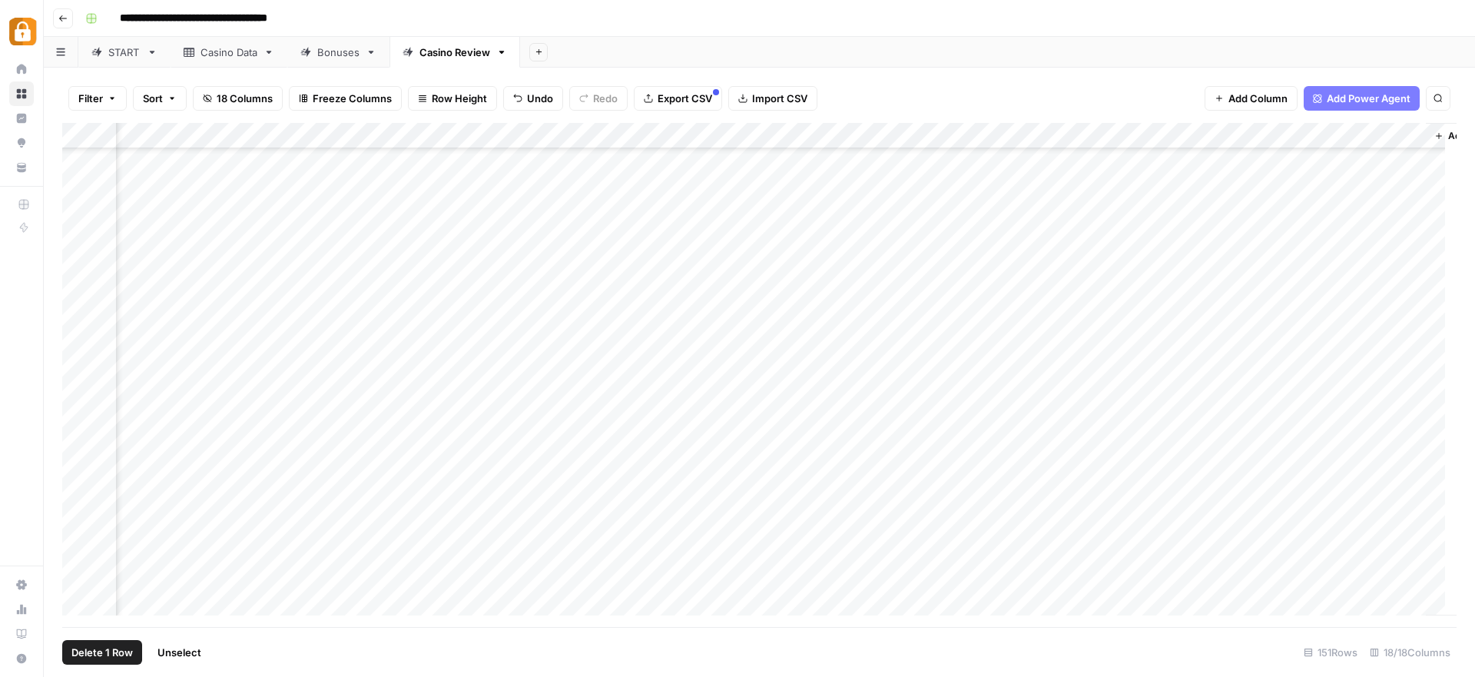
scroll to position [3449, 1465]
click at [242, 51] on div "Casino Data" at bounding box center [229, 52] width 57 height 15
click at [863, 585] on div "Add Column" at bounding box center [759, 375] width 1395 height 504
click at [975, 579] on div "Add Column" at bounding box center [759, 375] width 1395 height 504
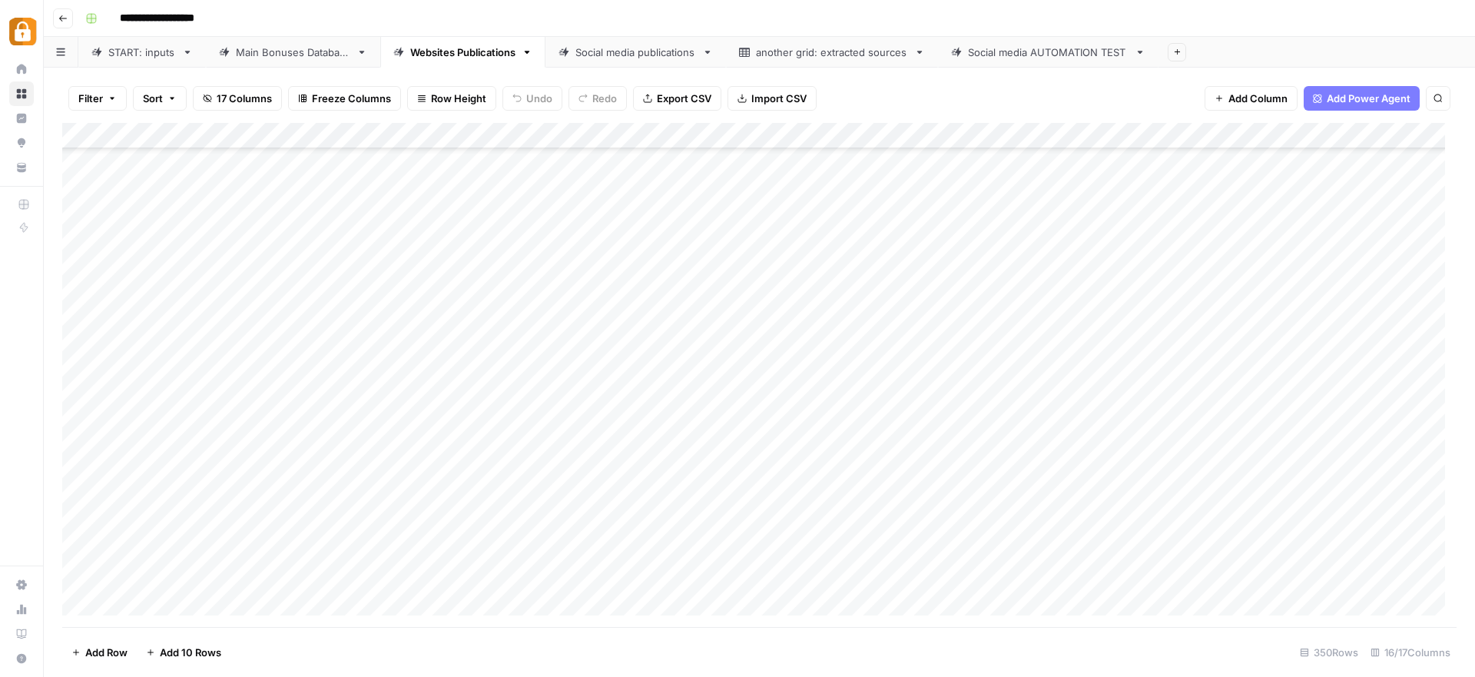
scroll to position [8703, 0]
click at [143, 51] on div "START: inputs" at bounding box center [142, 52] width 68 height 15
click at [157, 648] on button "Add 10 Rows" at bounding box center [184, 652] width 94 height 25
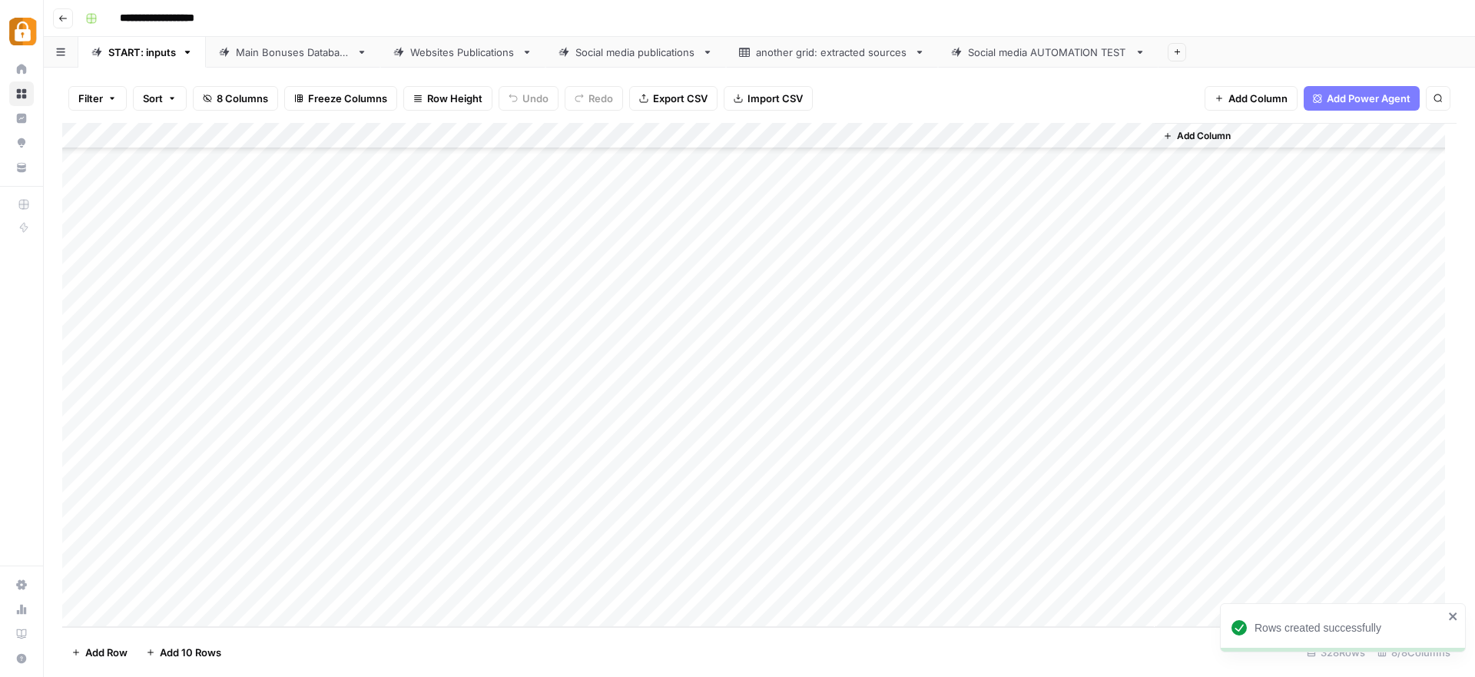
click at [300, 357] on div "Add Column" at bounding box center [759, 375] width 1395 height 504
click at [292, 393] on div "Add Column" at bounding box center [759, 375] width 1395 height 504
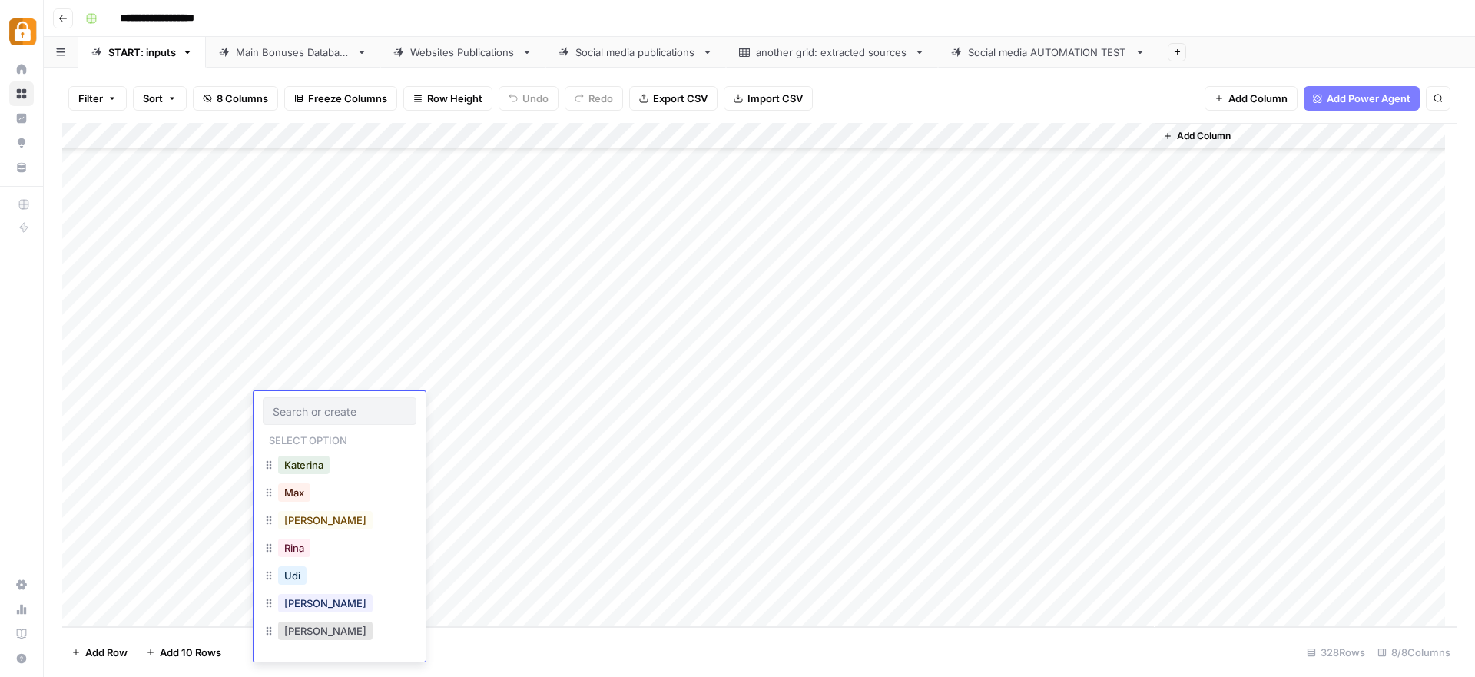
click at [293, 377] on div "Add Column" at bounding box center [759, 375] width 1395 height 504
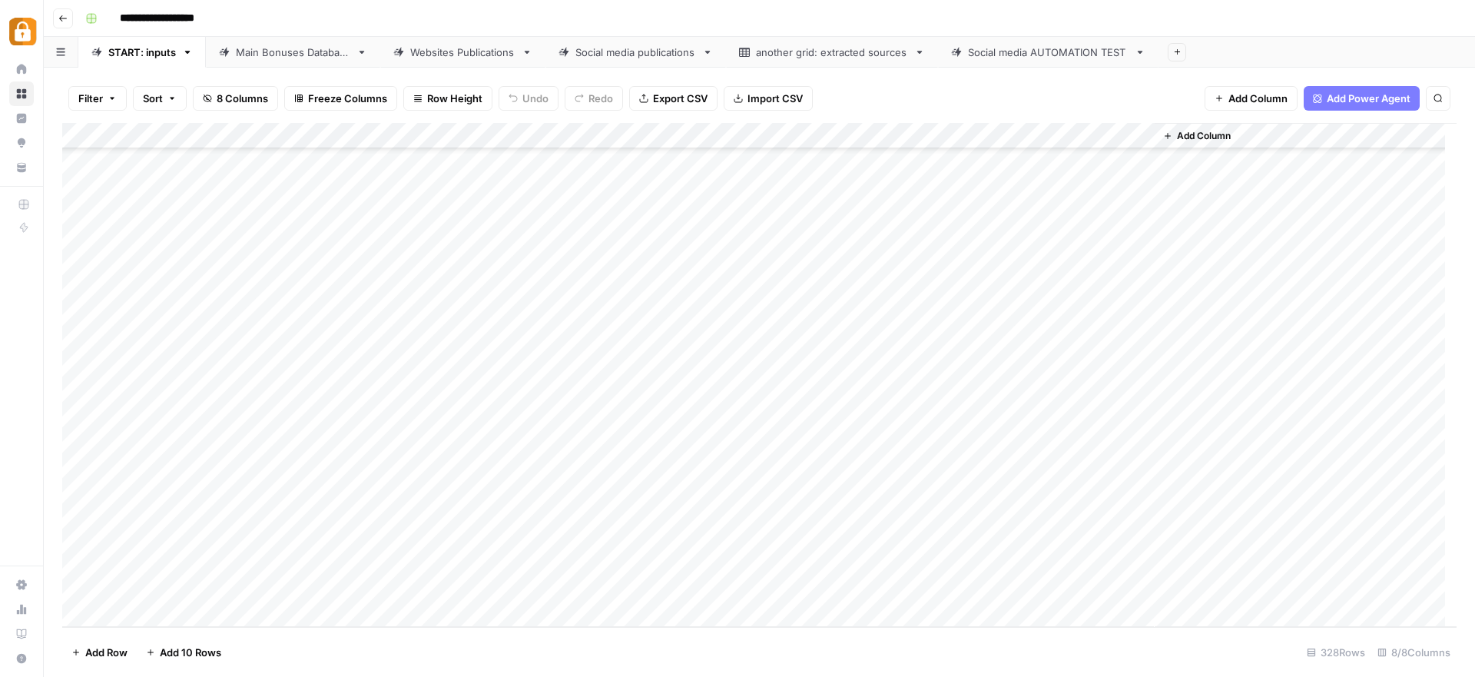
click at [293, 377] on div "Add Column" at bounding box center [759, 375] width 1395 height 504
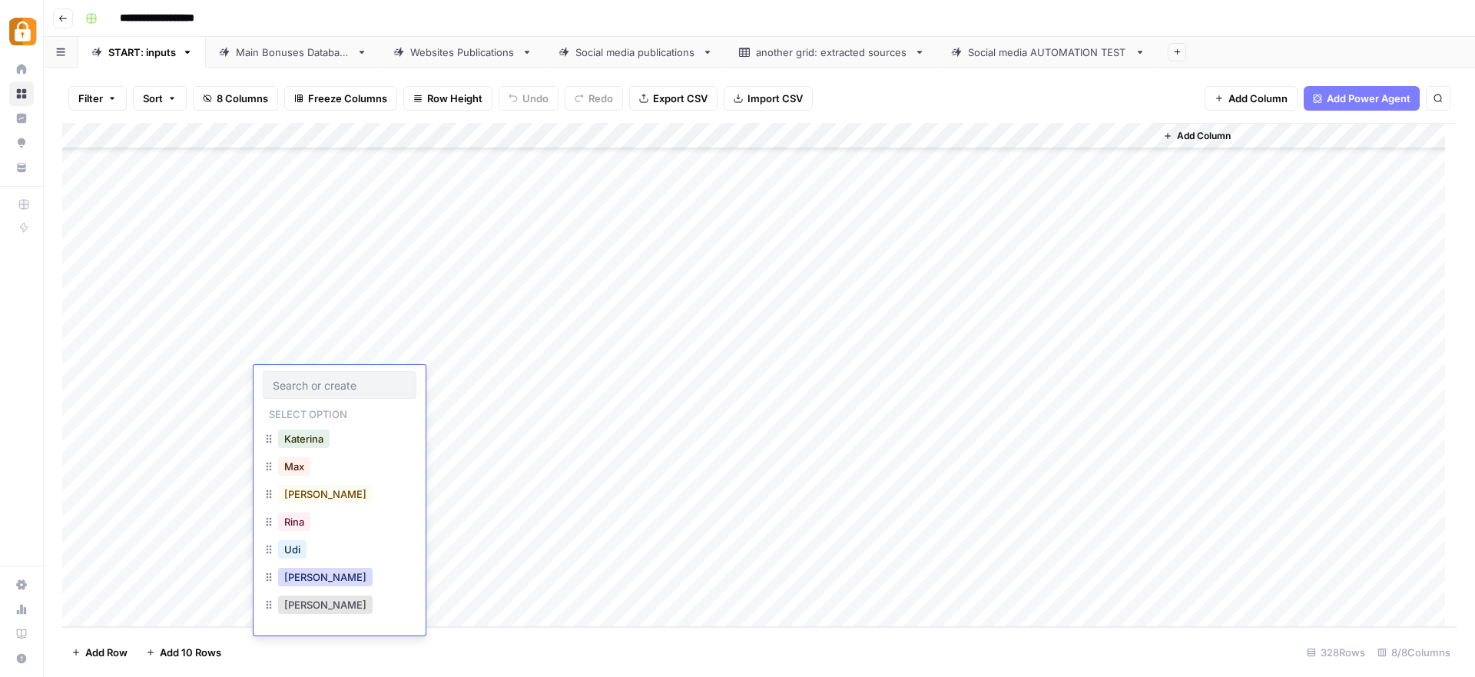
click at [303, 584] on button "Julie" at bounding box center [325, 577] width 95 height 18
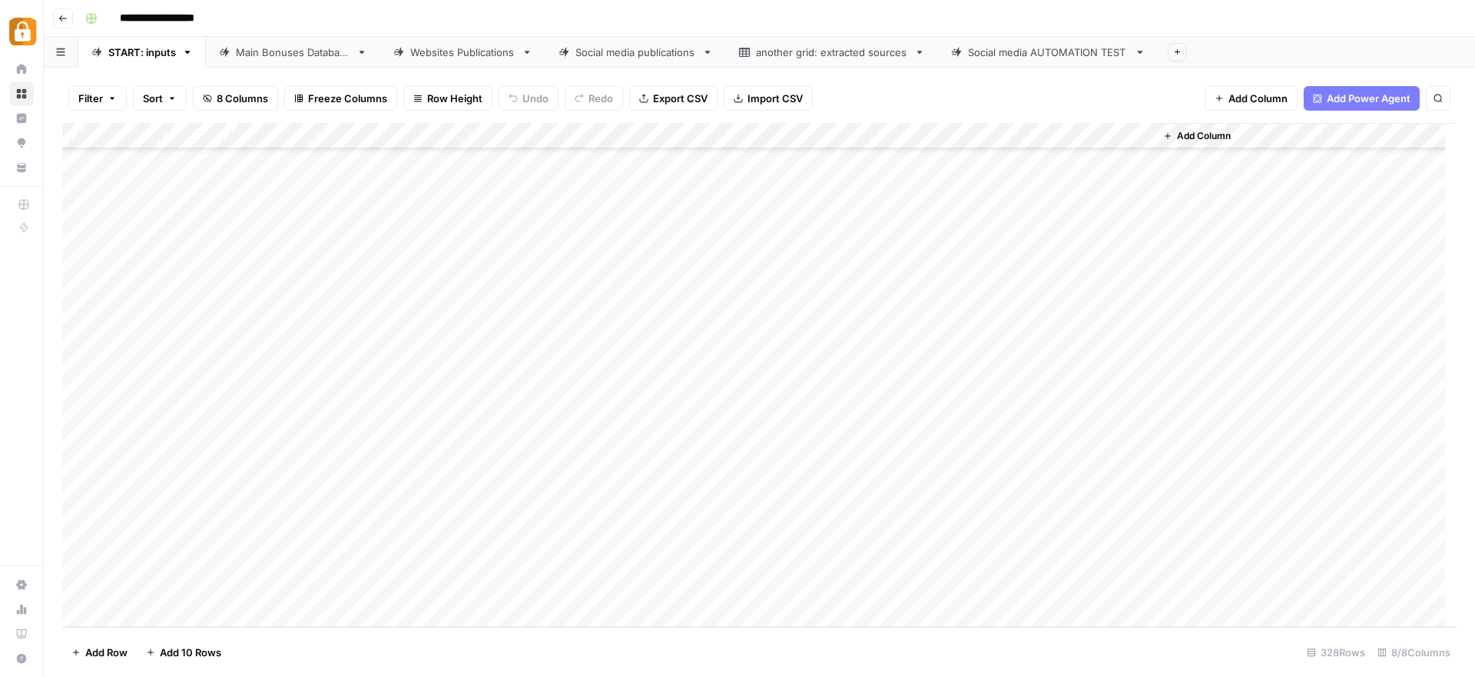
click at [448, 380] on div "Add Column" at bounding box center [759, 375] width 1395 height 504
click at [359, 376] on div "Add Column" at bounding box center [759, 375] width 1395 height 504
type textarea "**********"
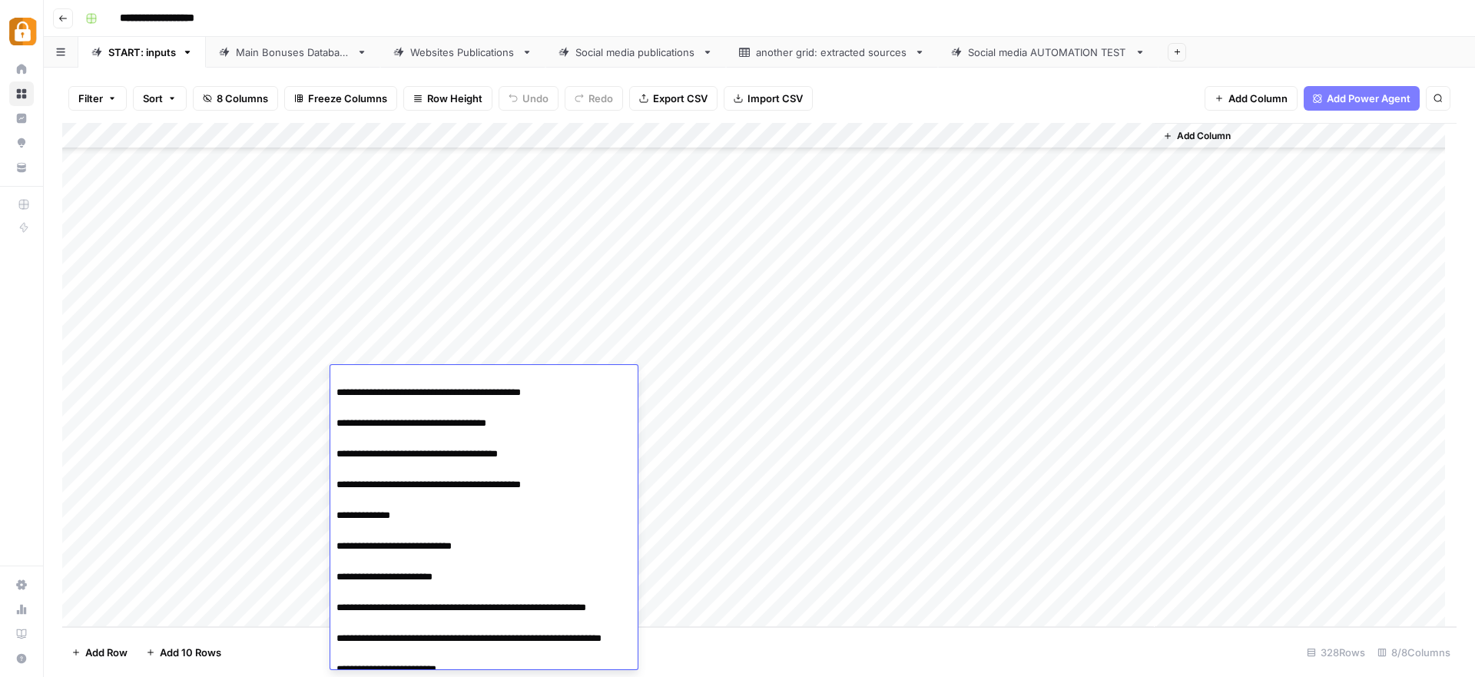
scroll to position [0, 0]
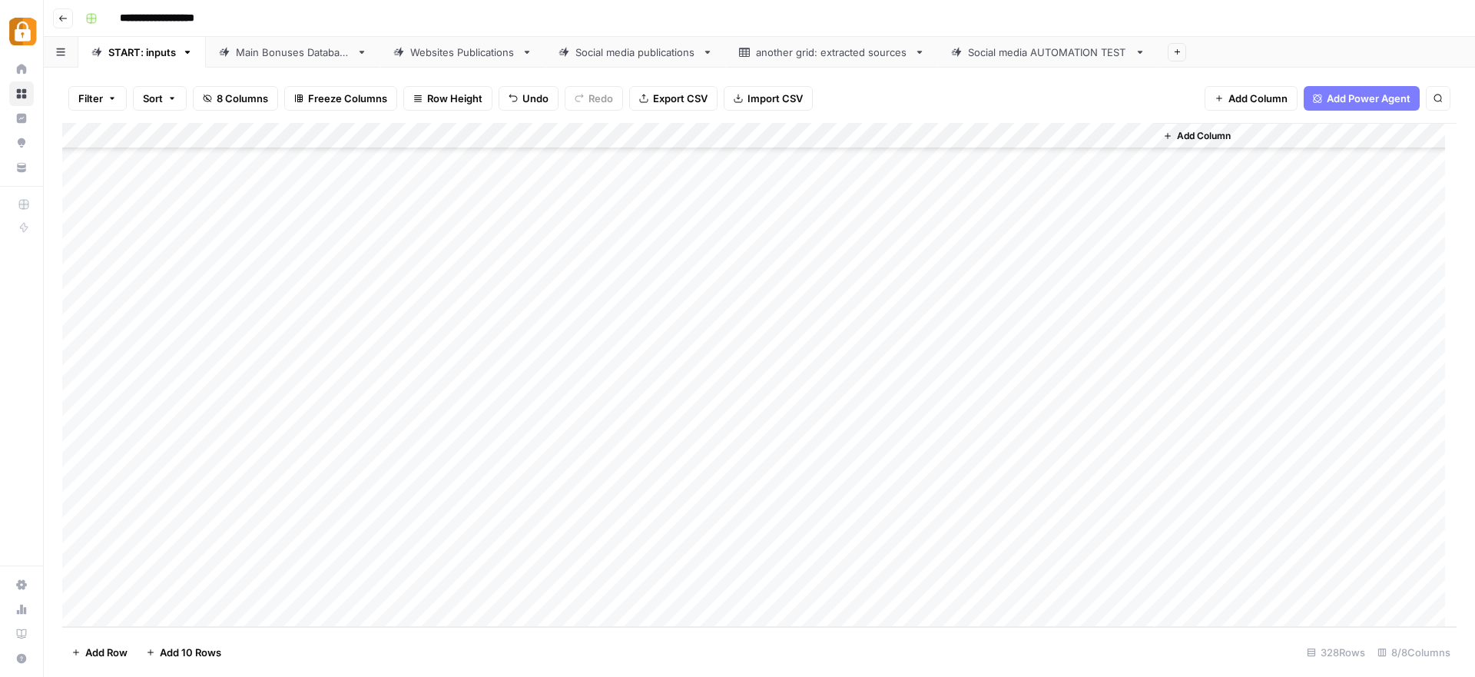
click at [393, 376] on div "Add Column" at bounding box center [759, 375] width 1395 height 504
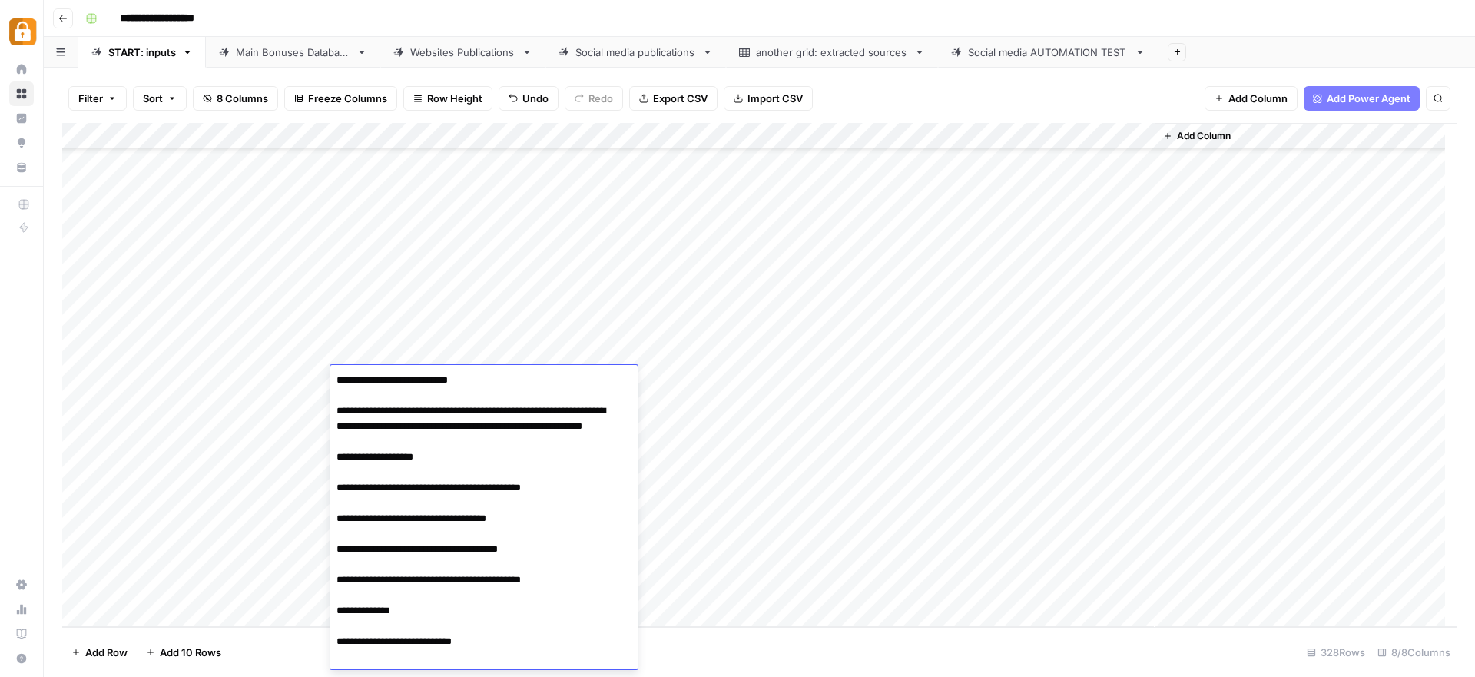
scroll to position [244, 0]
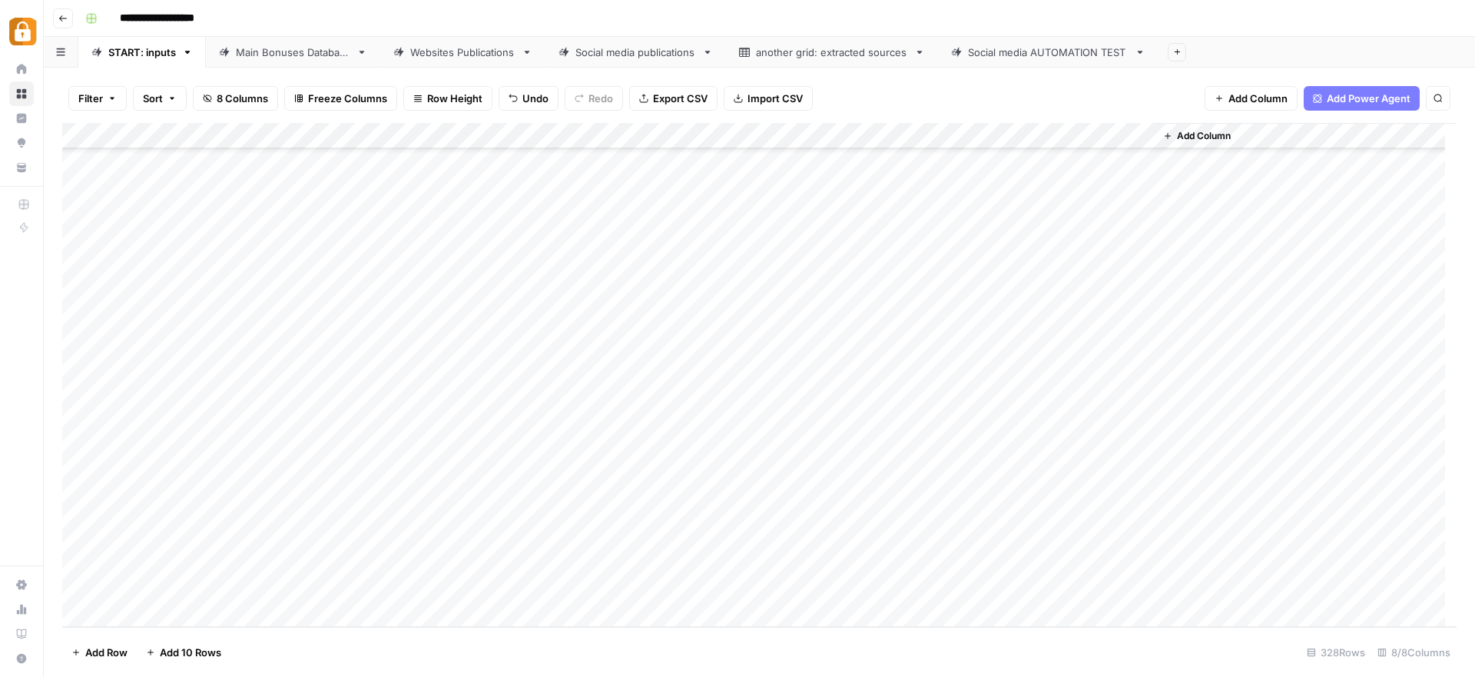
click at [755, 387] on div "Add Column" at bounding box center [759, 375] width 1395 height 504
click at [755, 387] on input "text" at bounding box center [760, 385] width 134 height 14
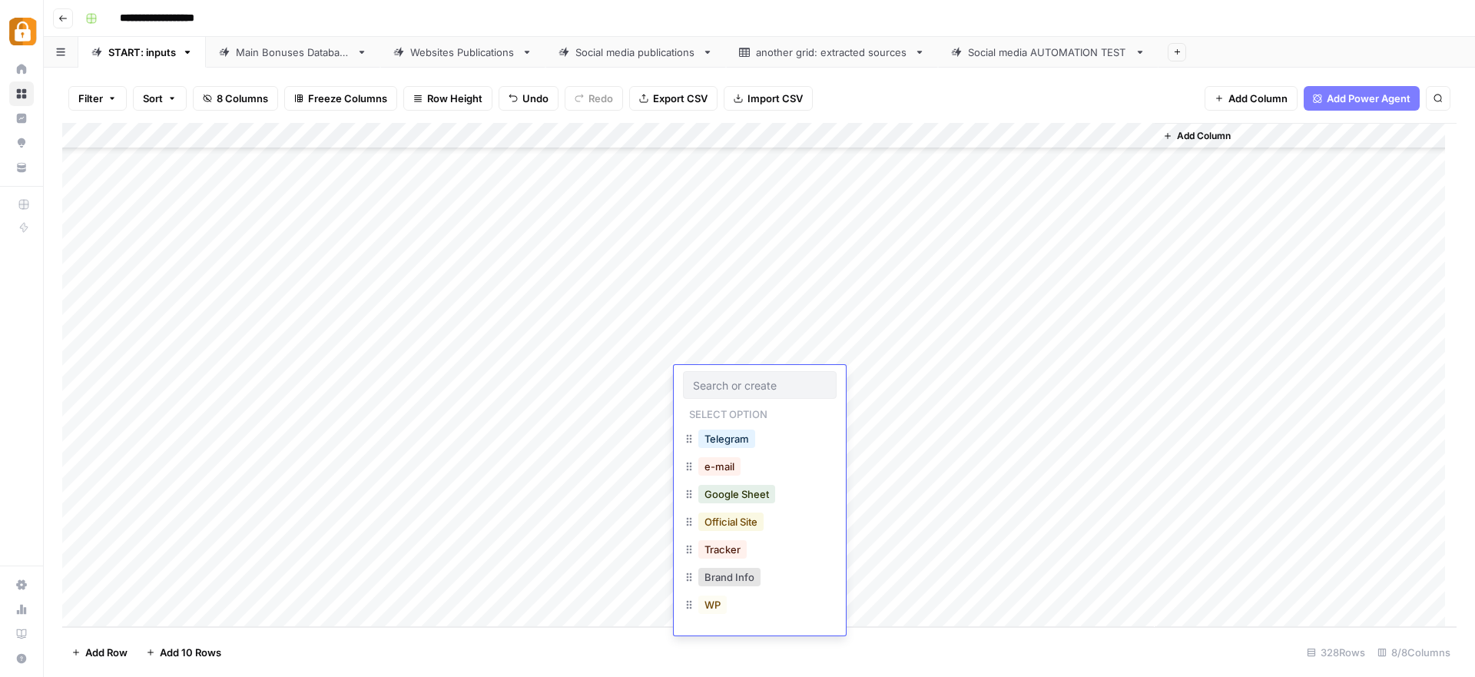
click at [725, 522] on button "Official Site" at bounding box center [731, 522] width 65 height 18
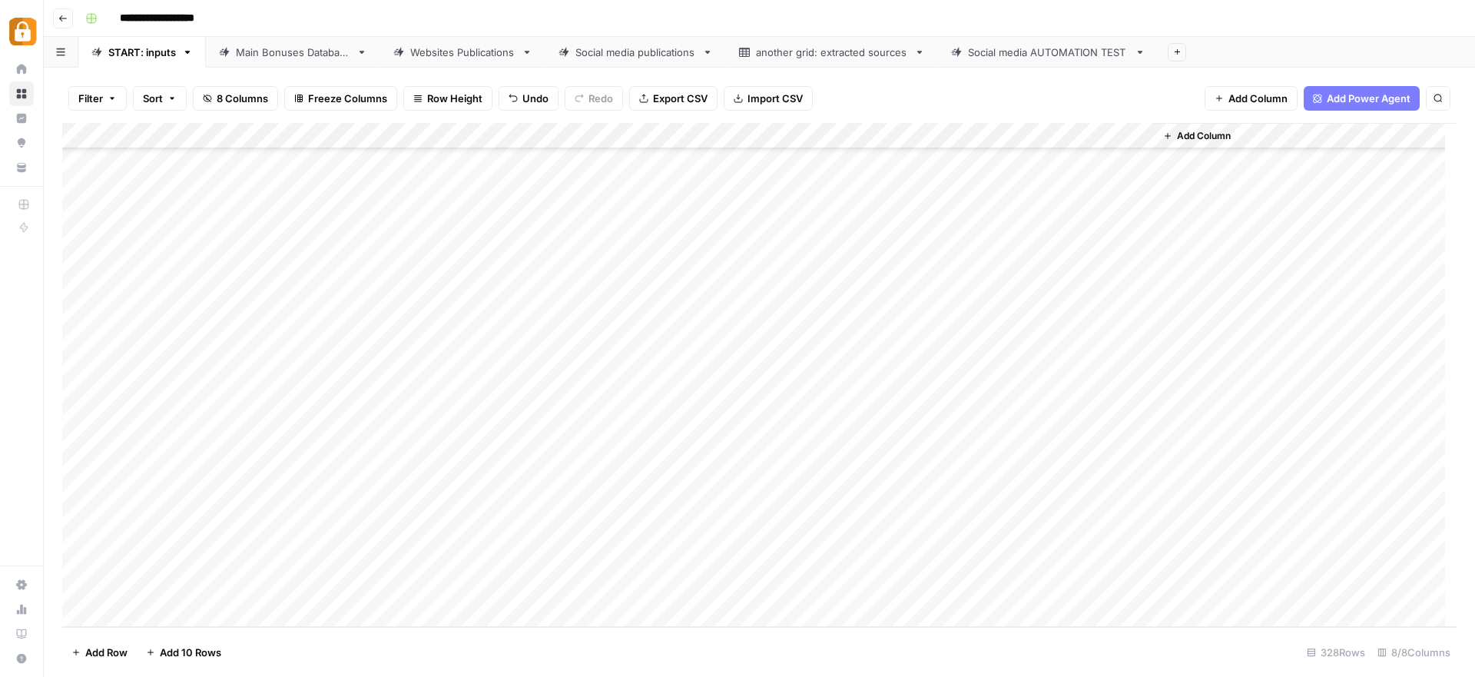
click at [1069, 377] on div "Add Column" at bounding box center [759, 375] width 1395 height 504
click at [307, 410] on div "Add Column" at bounding box center [759, 375] width 1395 height 504
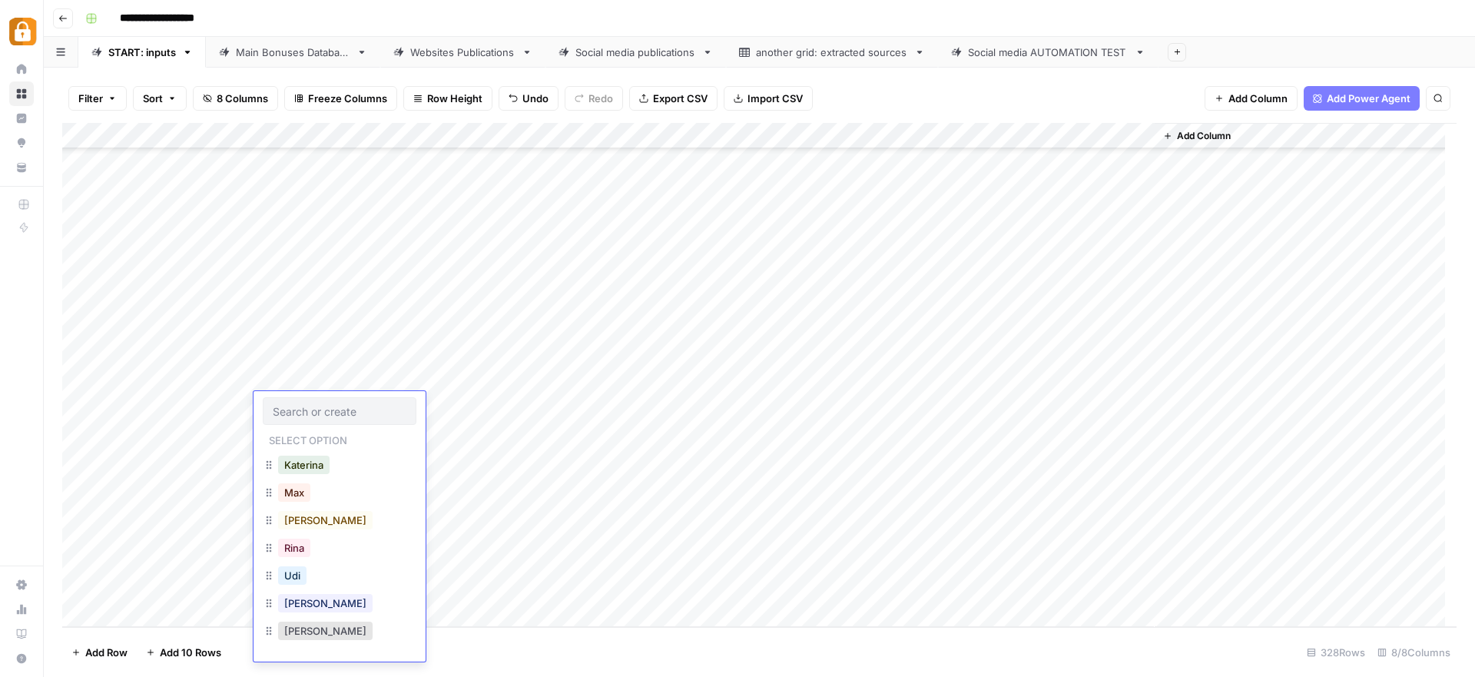
click at [307, 410] on input "text" at bounding box center [340, 411] width 134 height 14
click at [293, 604] on button "Julie" at bounding box center [325, 603] width 95 height 18
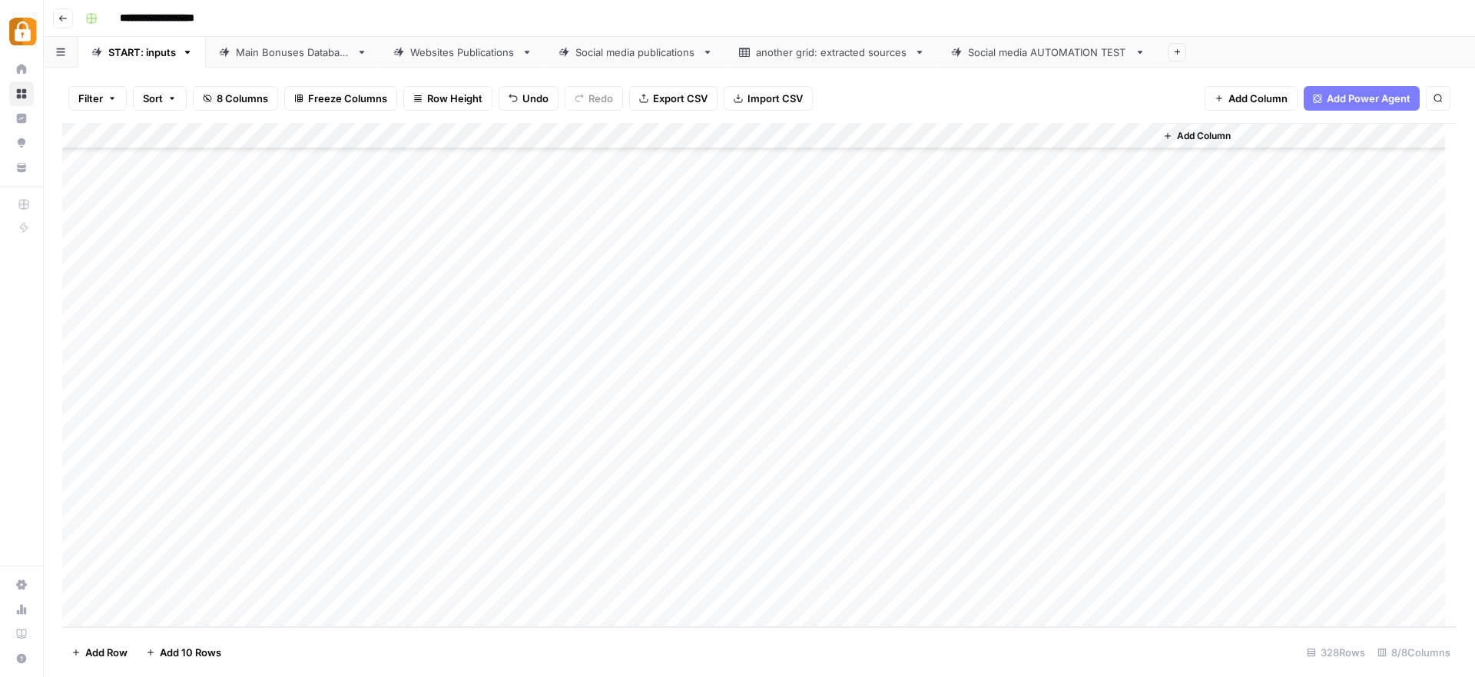
click at [450, 413] on div "Add Column" at bounding box center [759, 375] width 1395 height 504
click at [464, 407] on div "Add Column" at bounding box center [759, 375] width 1395 height 504
click at [464, 407] on textarea at bounding box center [464, 407] width 269 height 22
paste textarea "**********"
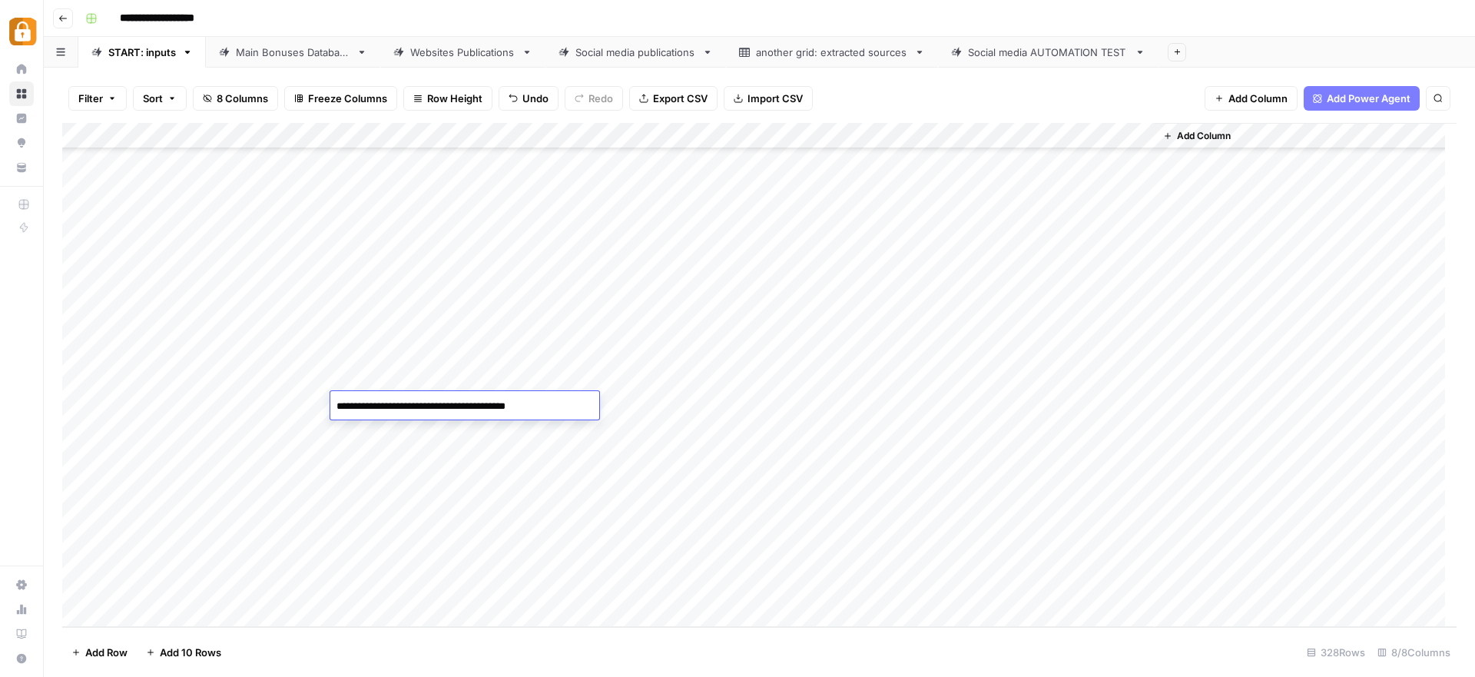
type textarea "**********"
click at [775, 415] on div "Add Column" at bounding box center [759, 375] width 1395 height 504
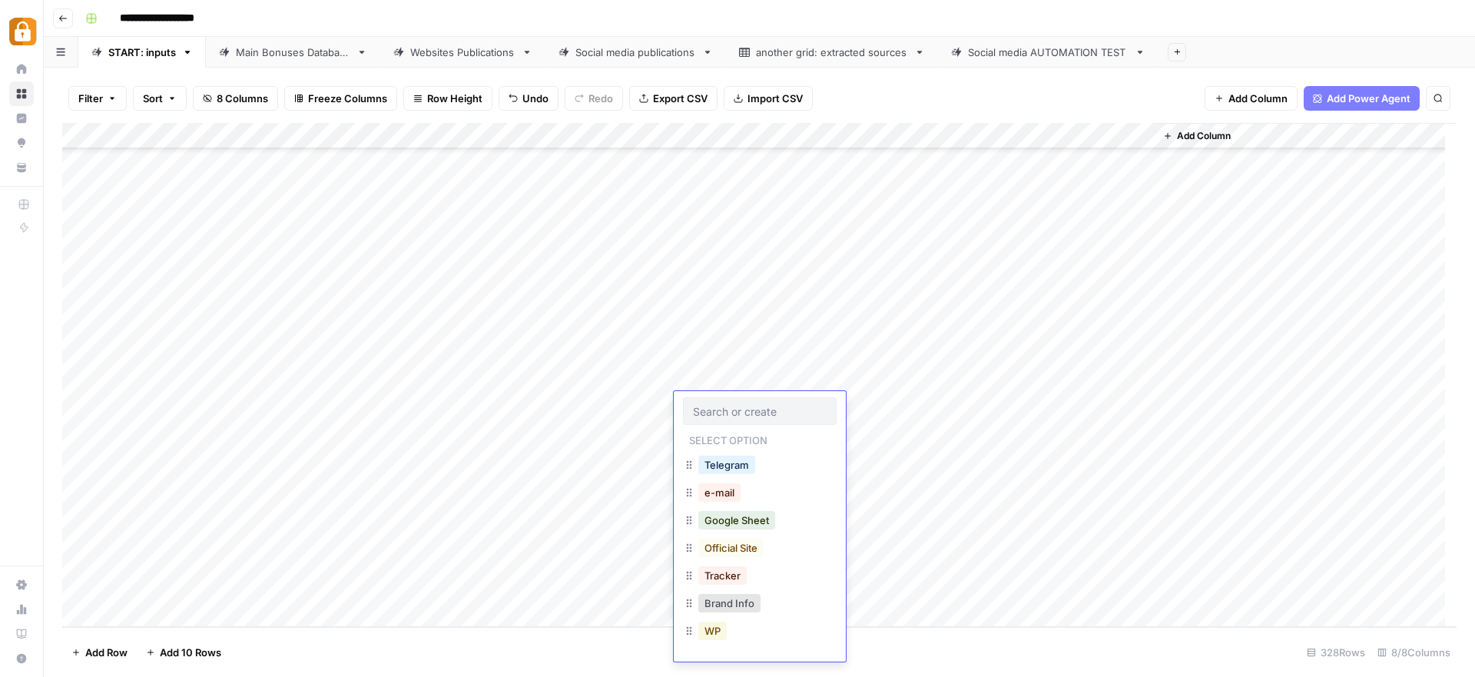
click at [720, 631] on button "WP" at bounding box center [713, 631] width 28 height 18
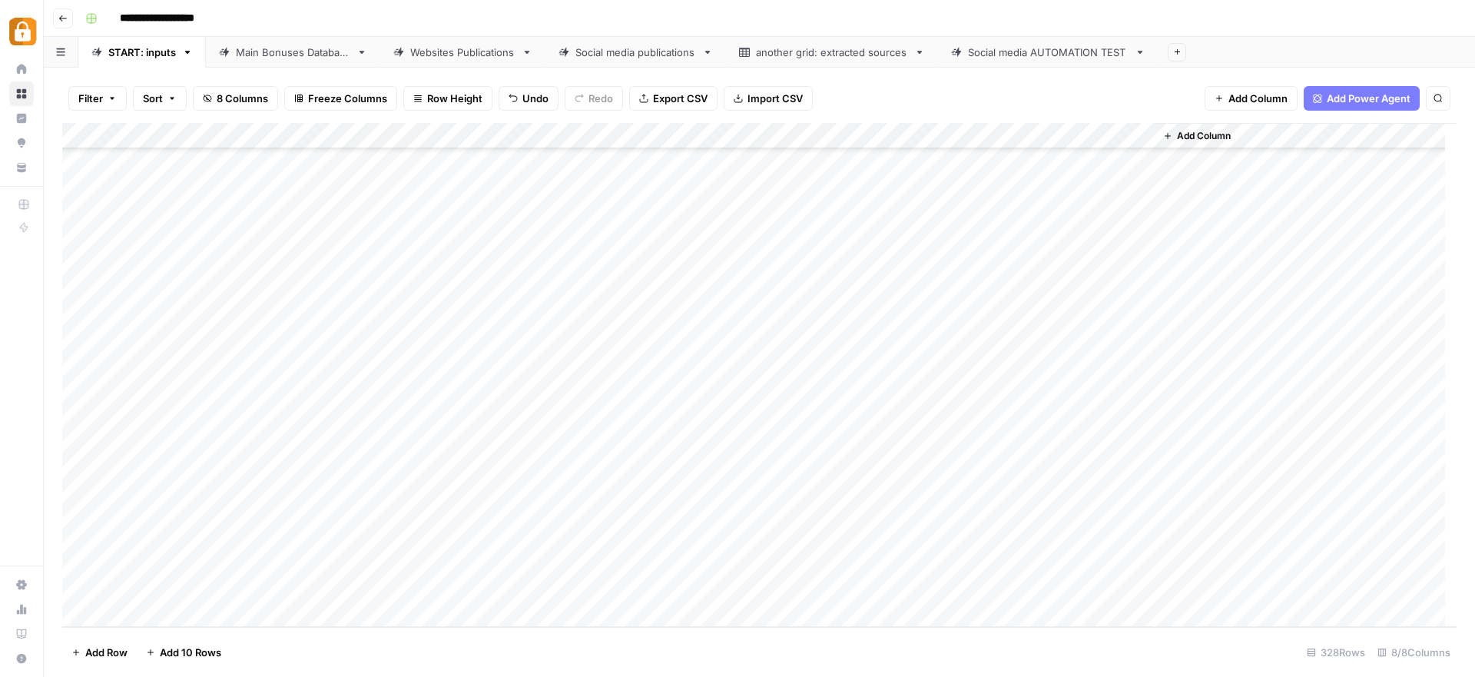
click at [1073, 402] on div "Add Column" at bounding box center [759, 375] width 1395 height 504
click at [324, 54] on div "Main Bonuses Database" at bounding box center [293, 52] width 114 height 15
click at [135, 99] on icon "button" at bounding box center [138, 99] width 9 height 9
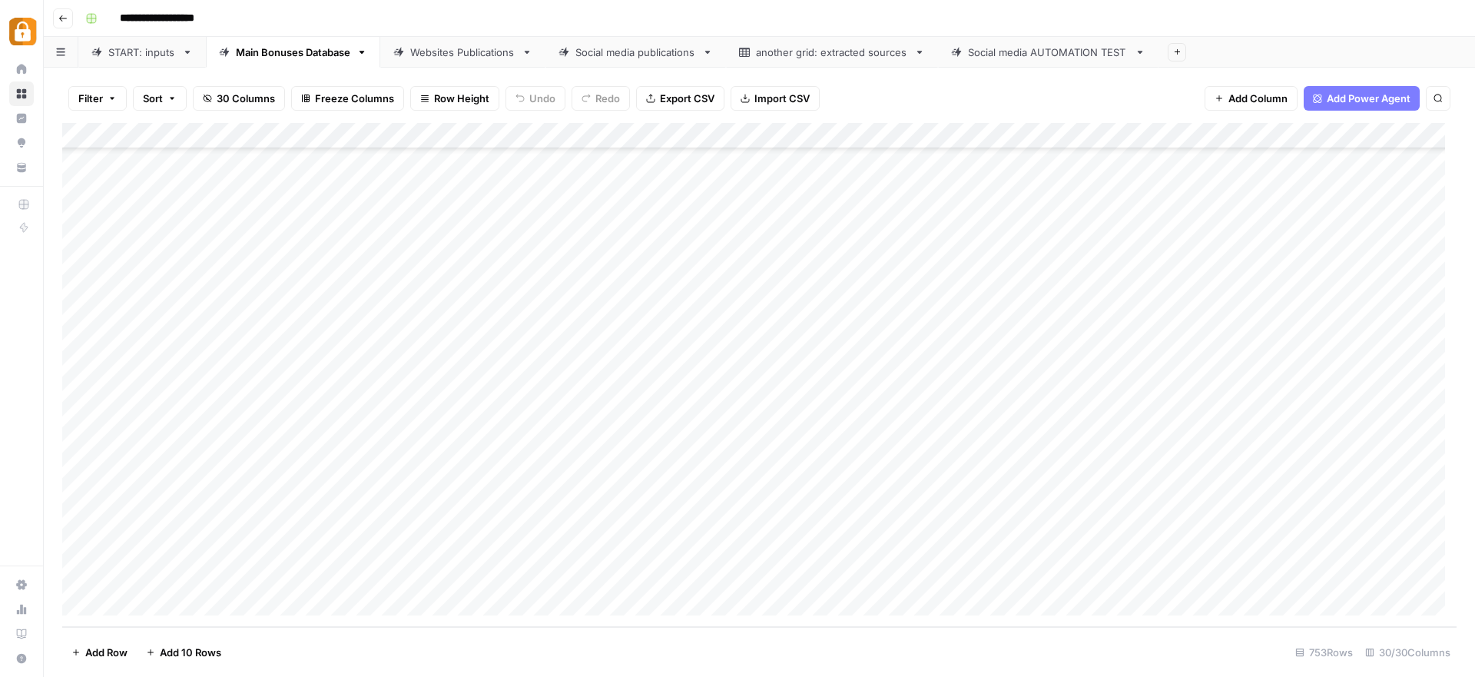
click at [390, 580] on div "Add Column" at bounding box center [759, 375] width 1395 height 504
click at [395, 577] on div "Add Column" at bounding box center [759, 375] width 1395 height 504
click at [395, 577] on textarea "**********" at bounding box center [432, 578] width 246 height 22
type textarea "********"
click at [701, 575] on div "Add Column" at bounding box center [759, 375] width 1395 height 504
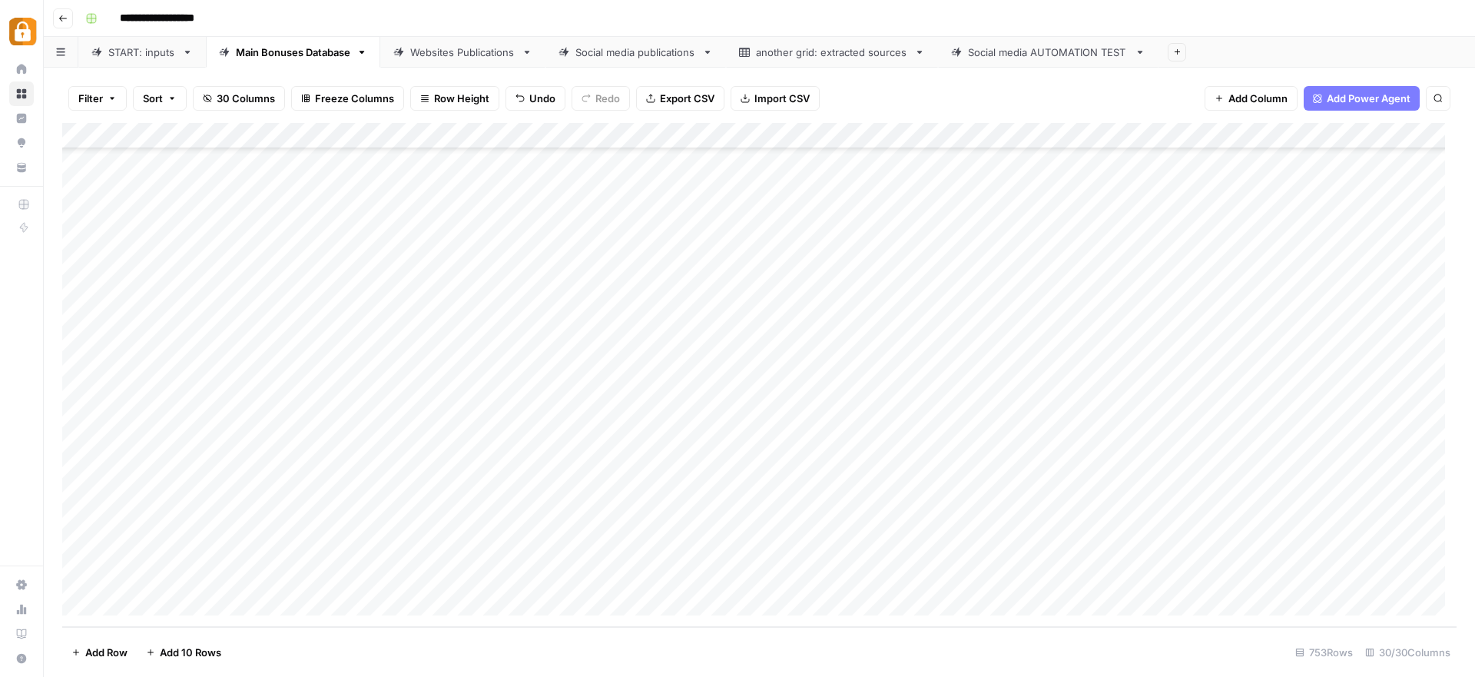
click at [680, 503] on div "Add Column" at bounding box center [759, 375] width 1395 height 504
click at [659, 581] on div "Add Column" at bounding box center [759, 375] width 1395 height 504
click at [908, 572] on div "Add Column" at bounding box center [759, 375] width 1395 height 504
click at [472, 52] on div "Websites Publications" at bounding box center [462, 52] width 105 height 15
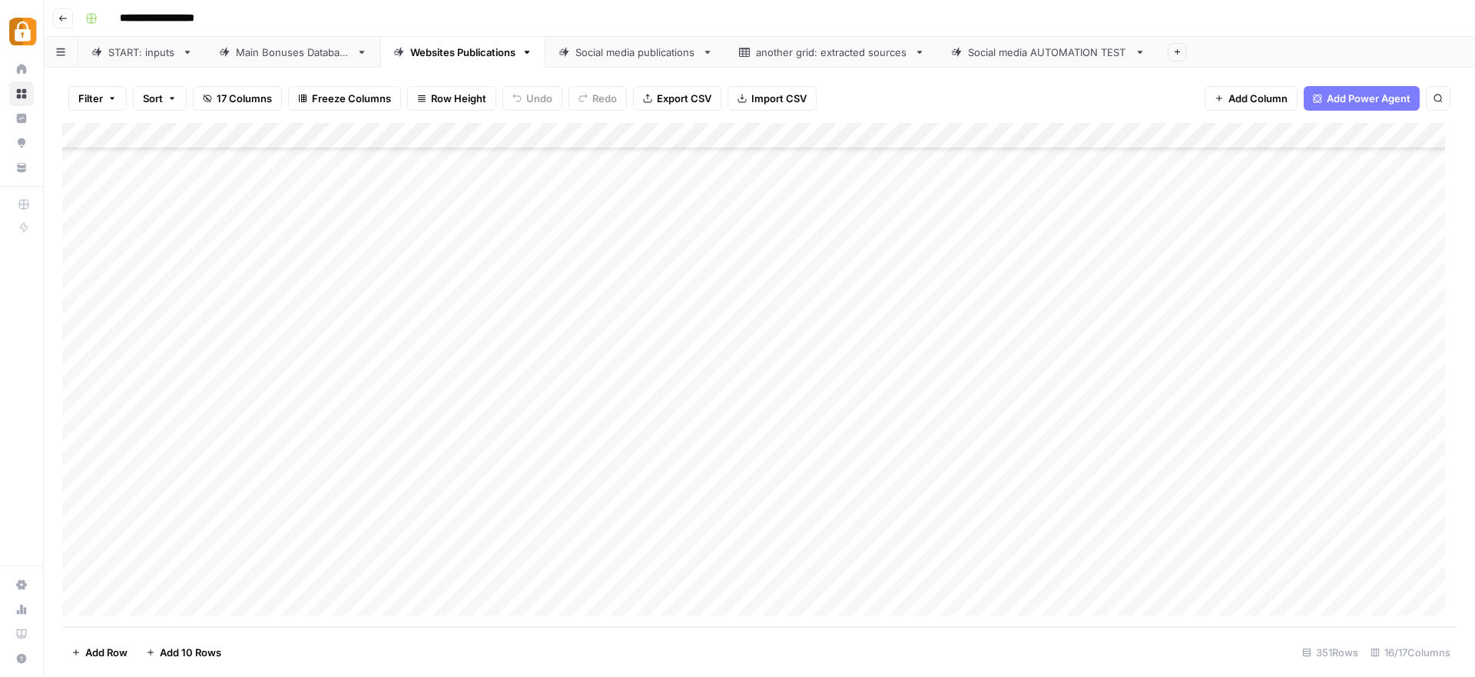
click at [417, 581] on div "Add Column" at bounding box center [759, 375] width 1395 height 504
click at [680, 571] on div "Add Column" at bounding box center [759, 375] width 1395 height 504
click at [1043, 576] on div "Add Column" at bounding box center [759, 375] width 1395 height 504
click at [688, 578] on div "Add Column" at bounding box center [759, 375] width 1395 height 504
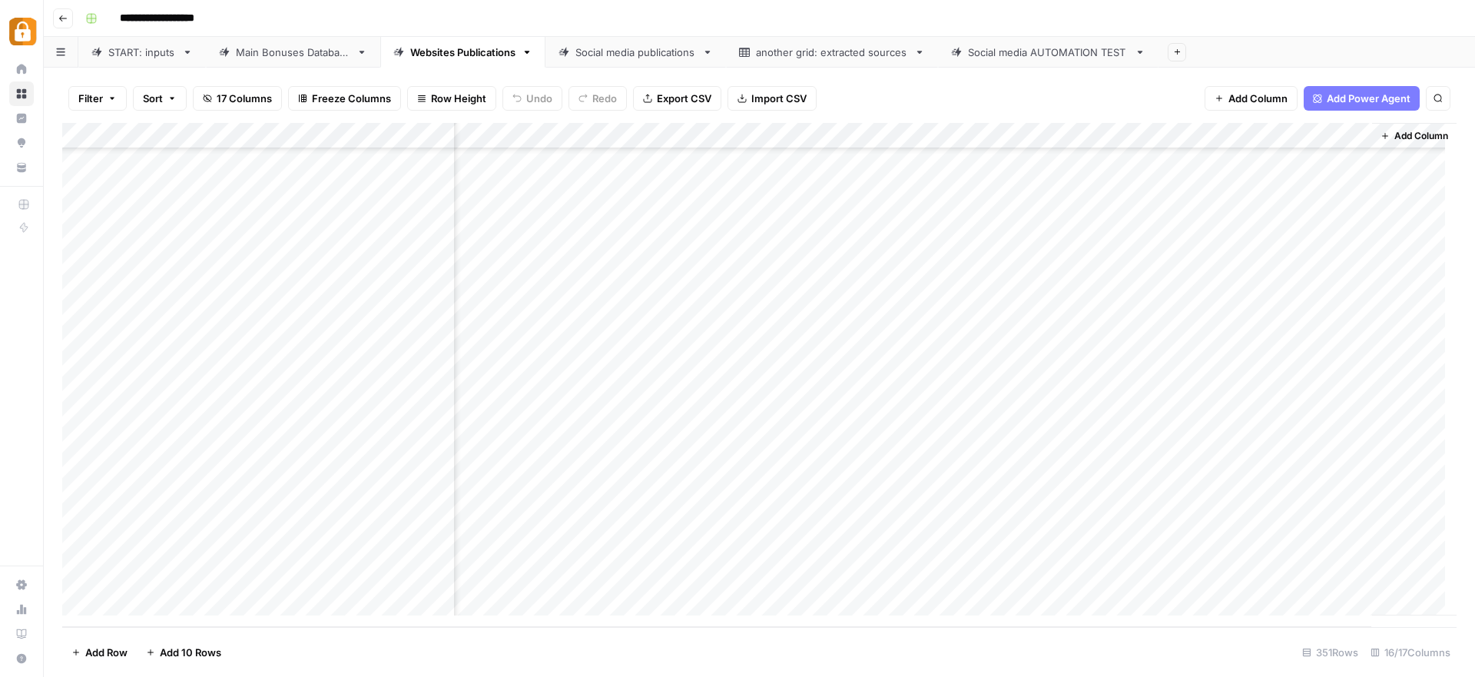
click at [128, 59] on link "START: inputs" at bounding box center [142, 52] width 128 height 31
click at [320, 57] on div "Main Bonuses Database" at bounding box center [293, 52] width 114 height 15
click at [641, 570] on div "Add Column" at bounding box center [759, 375] width 1395 height 504
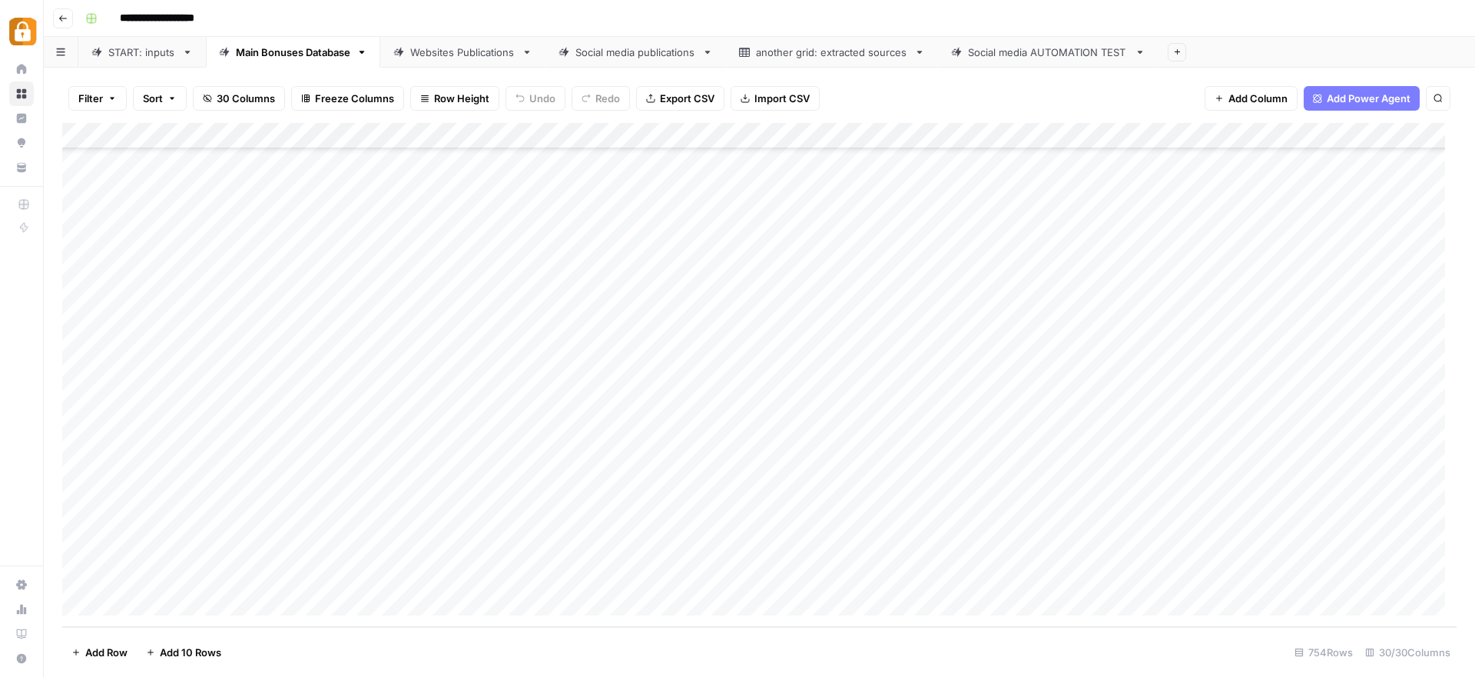
click at [662, 557] on div "Add Column" at bounding box center [759, 375] width 1395 height 504
drag, startPoint x: 726, startPoint y: 563, endPoint x: 728, endPoint y: 576, distance: 13.3
click at [728, 576] on div "Add Column" at bounding box center [759, 375] width 1395 height 504
click at [907, 574] on div "Add Column" at bounding box center [759, 375] width 1395 height 504
click at [461, 51] on div "Websites Publications" at bounding box center [462, 52] width 105 height 15
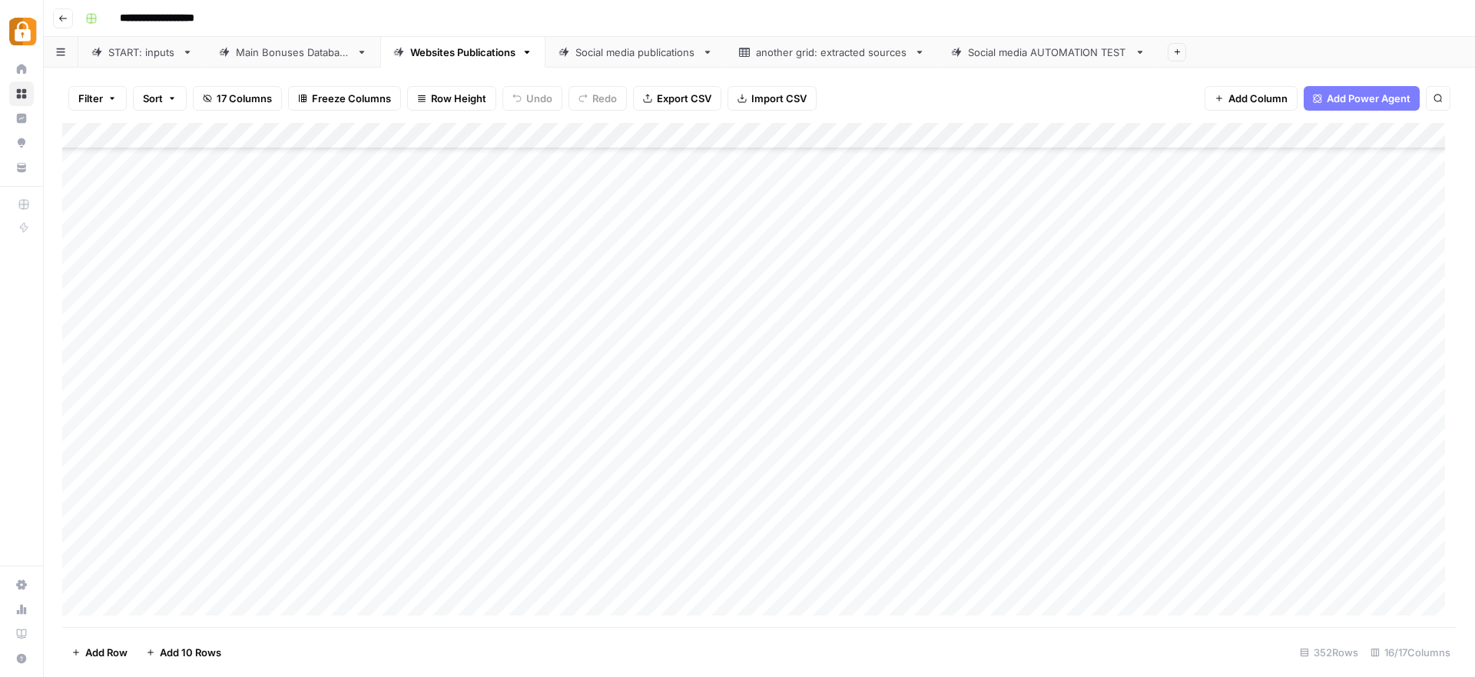
scroll to position [8755, 0]
click at [1052, 577] on div "Add Column" at bounding box center [759, 375] width 1395 height 504
click at [707, 572] on div "Add Column" at bounding box center [759, 375] width 1395 height 504
click at [144, 51] on div "START: inputs" at bounding box center [142, 52] width 68 height 15
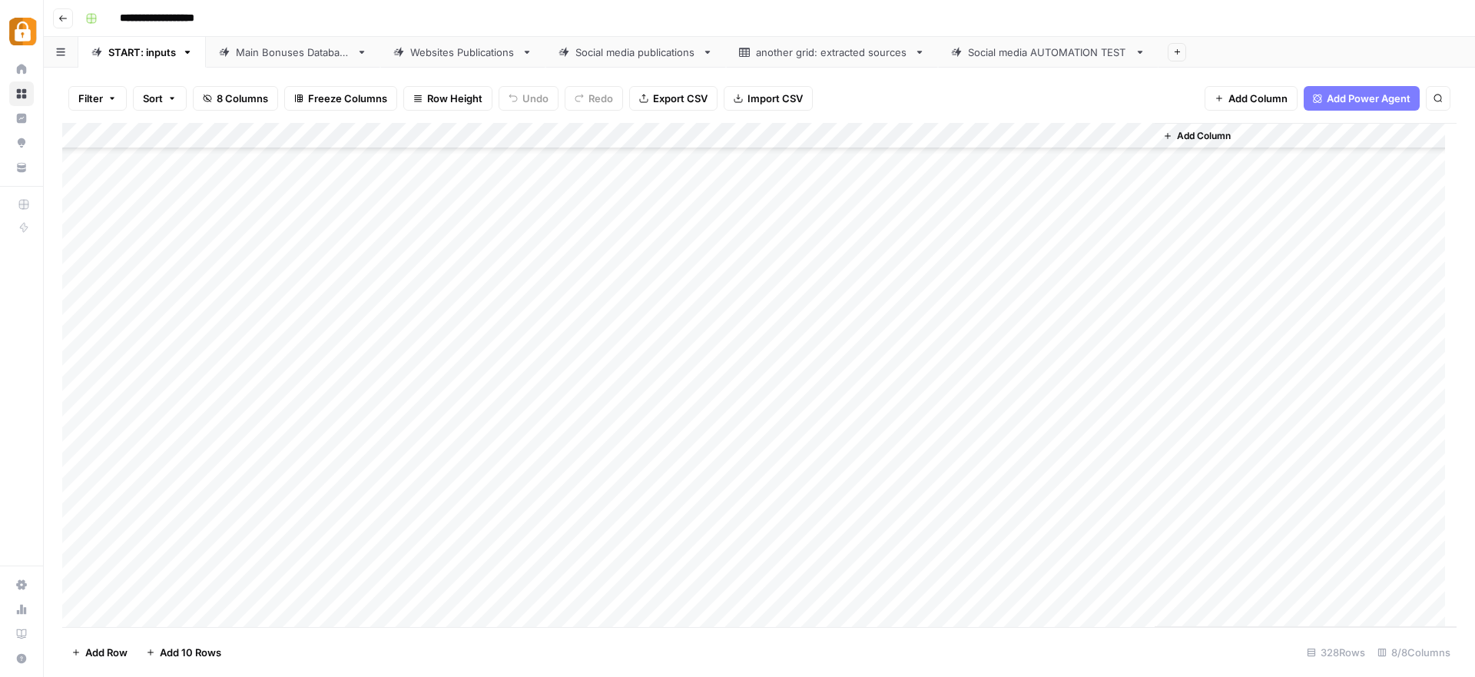
scroll to position [8116, 0]
click at [280, 428] on div "Add Column" at bounding box center [759, 375] width 1395 height 504
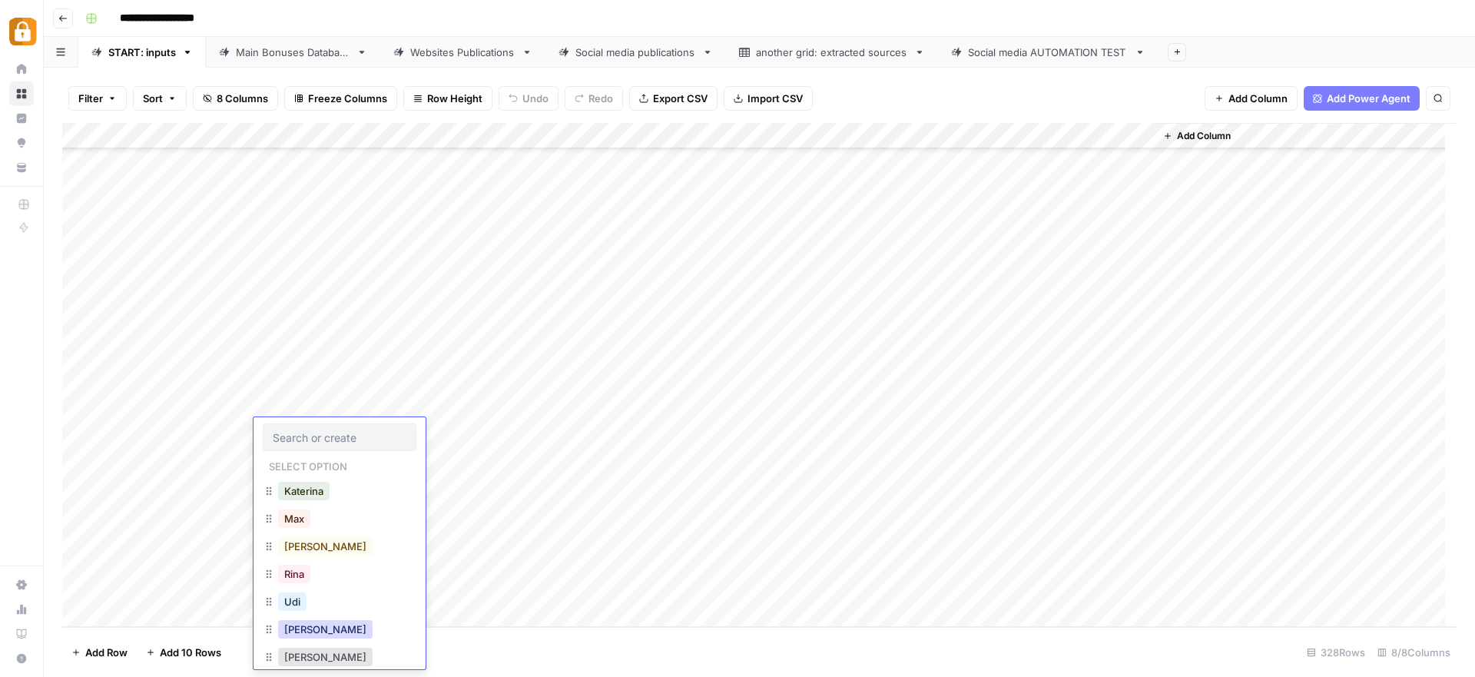
click at [295, 633] on button "Julie" at bounding box center [325, 629] width 95 height 18
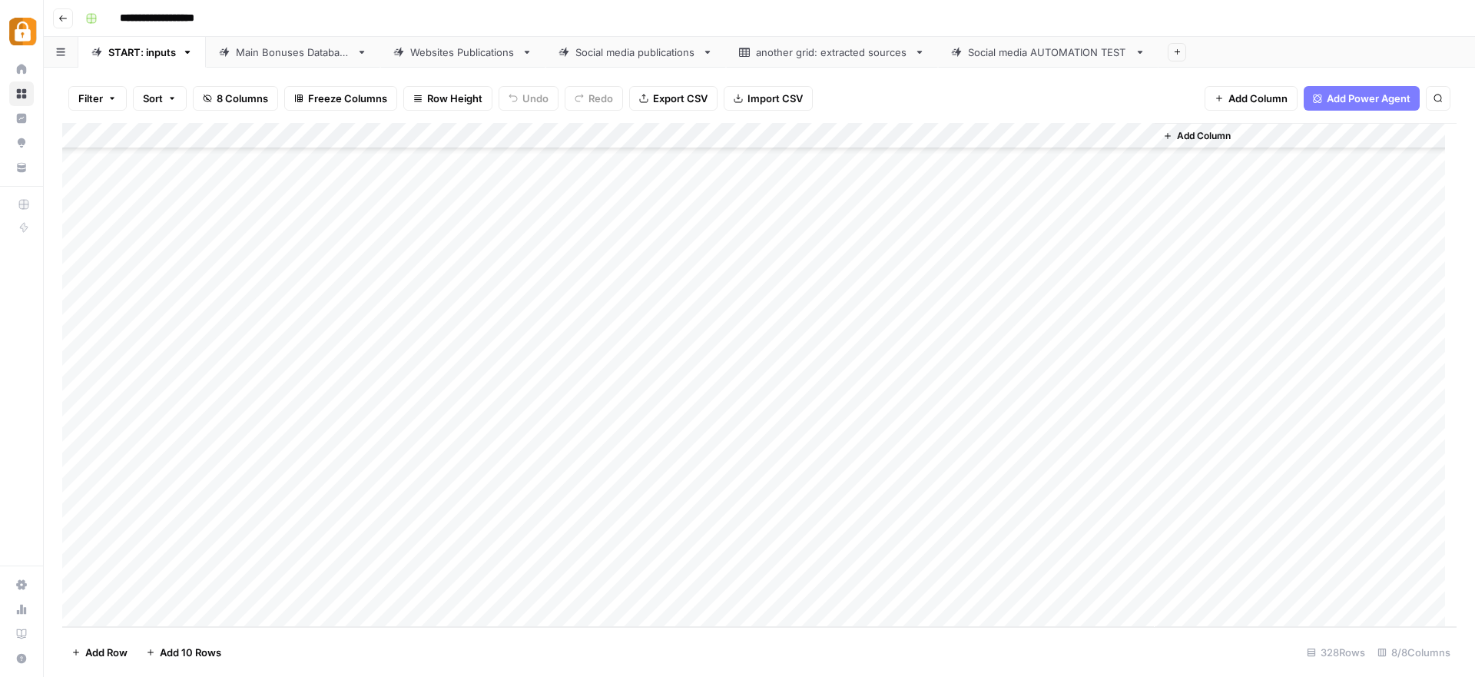
click at [407, 433] on div "Add Column" at bounding box center [759, 375] width 1395 height 504
paste textarea "**********"
type textarea "**********"
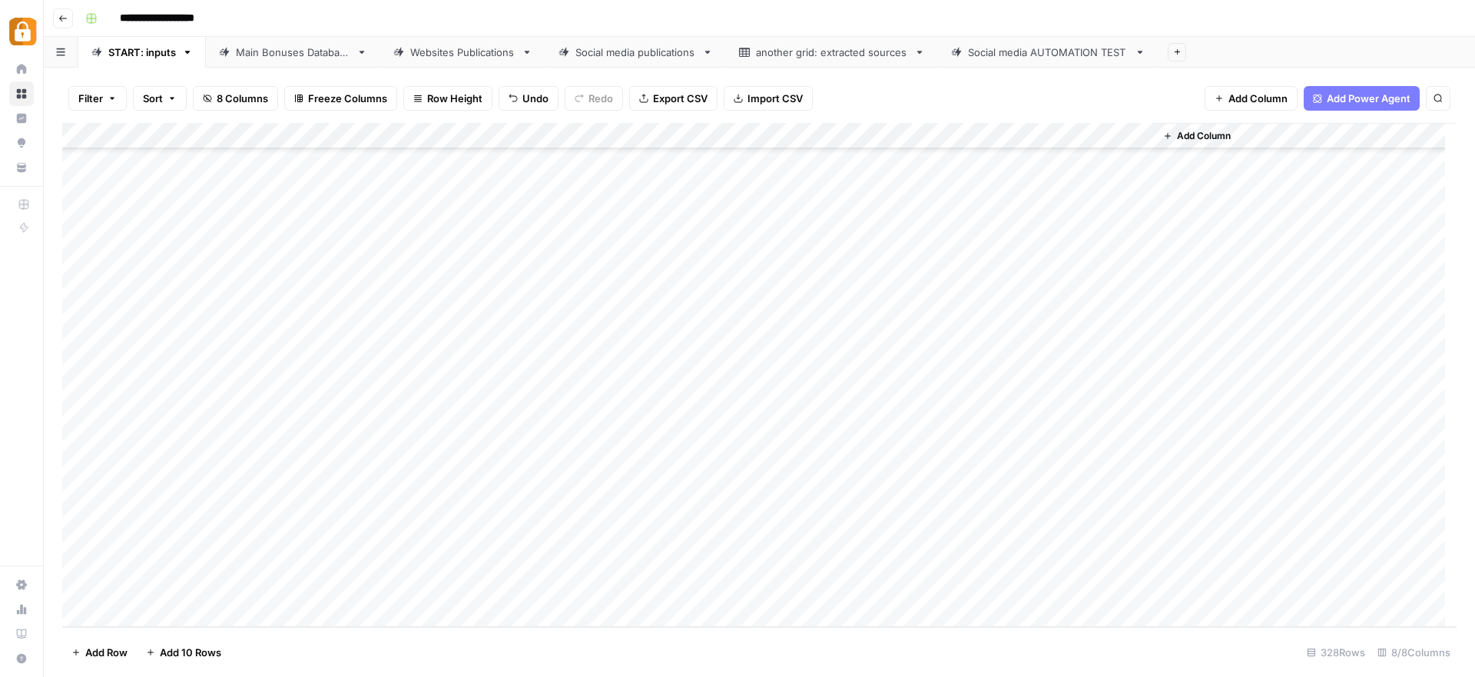
click at [743, 431] on div "Add Column" at bounding box center [759, 375] width 1395 height 504
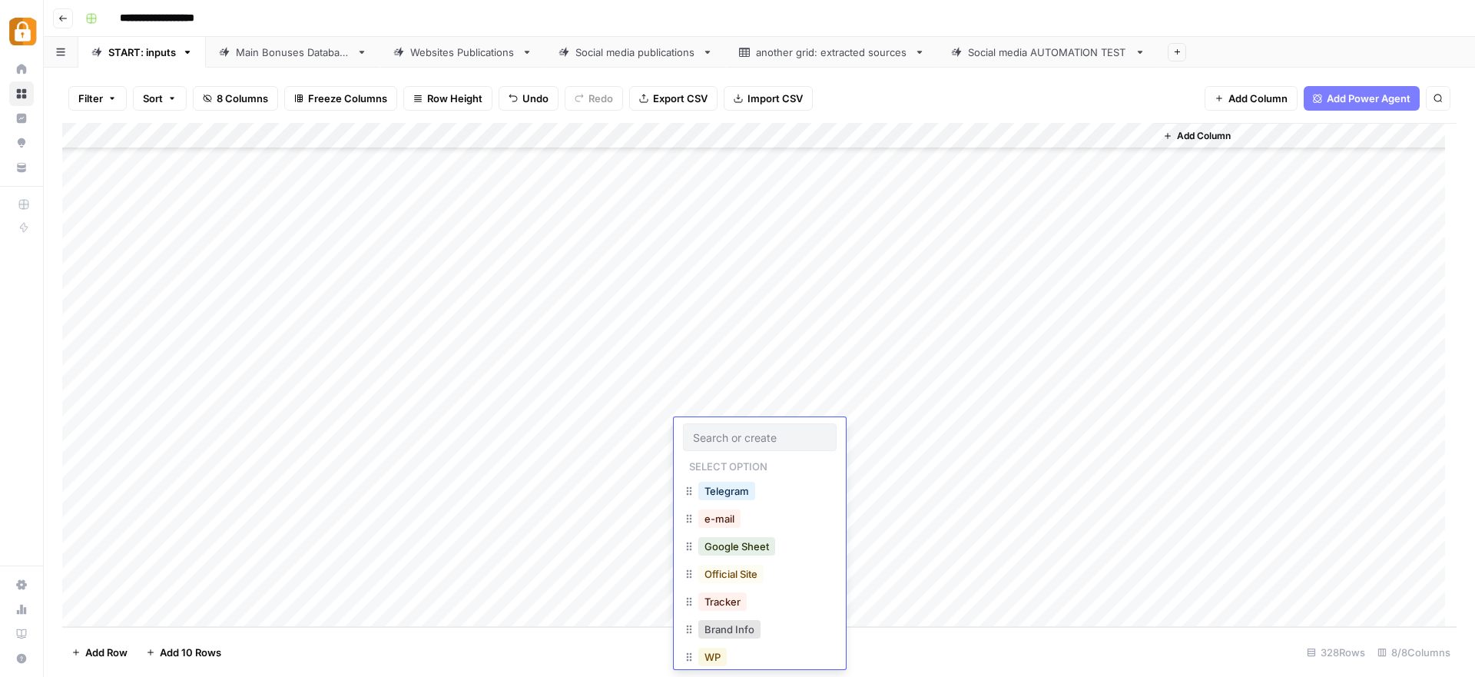
click at [719, 658] on button "WP" at bounding box center [713, 657] width 28 height 18
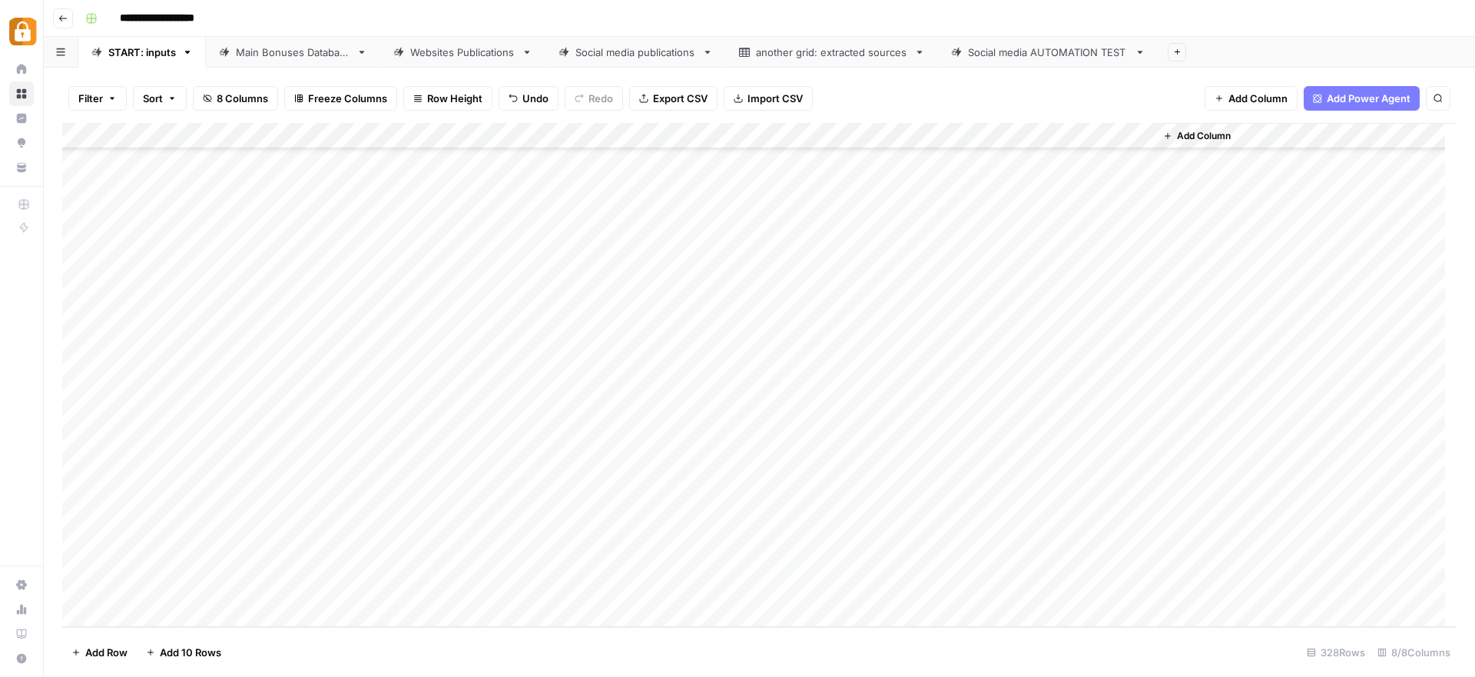
click at [1070, 431] on div "Add Column" at bounding box center [759, 375] width 1395 height 504
click at [844, 463] on div "Add Column" at bounding box center [759, 375] width 1395 height 504
click at [258, 52] on div "Main Bonuses Database" at bounding box center [293, 52] width 114 height 15
click at [892, 576] on div "Add Column" at bounding box center [759, 375] width 1395 height 504
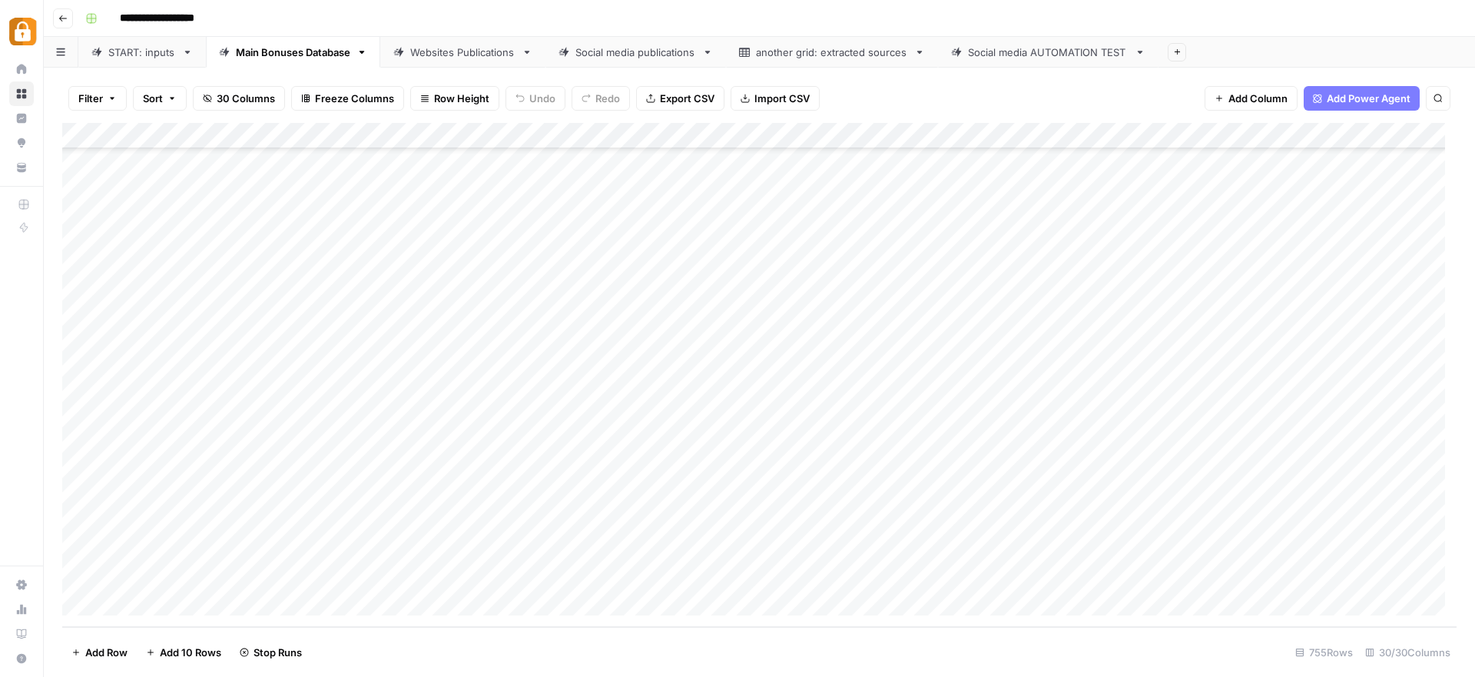
click at [1000, 569] on div "Add Column" at bounding box center [759, 375] width 1395 height 504
click at [670, 556] on div "Add Column" at bounding box center [759, 375] width 1395 height 504
drag, startPoint x: 726, startPoint y: 563, endPoint x: 725, endPoint y: 579, distance: 15.4
click at [725, 579] on div "Add Column" at bounding box center [759, 375] width 1395 height 504
click at [1003, 577] on div "Add Column" at bounding box center [759, 375] width 1395 height 504
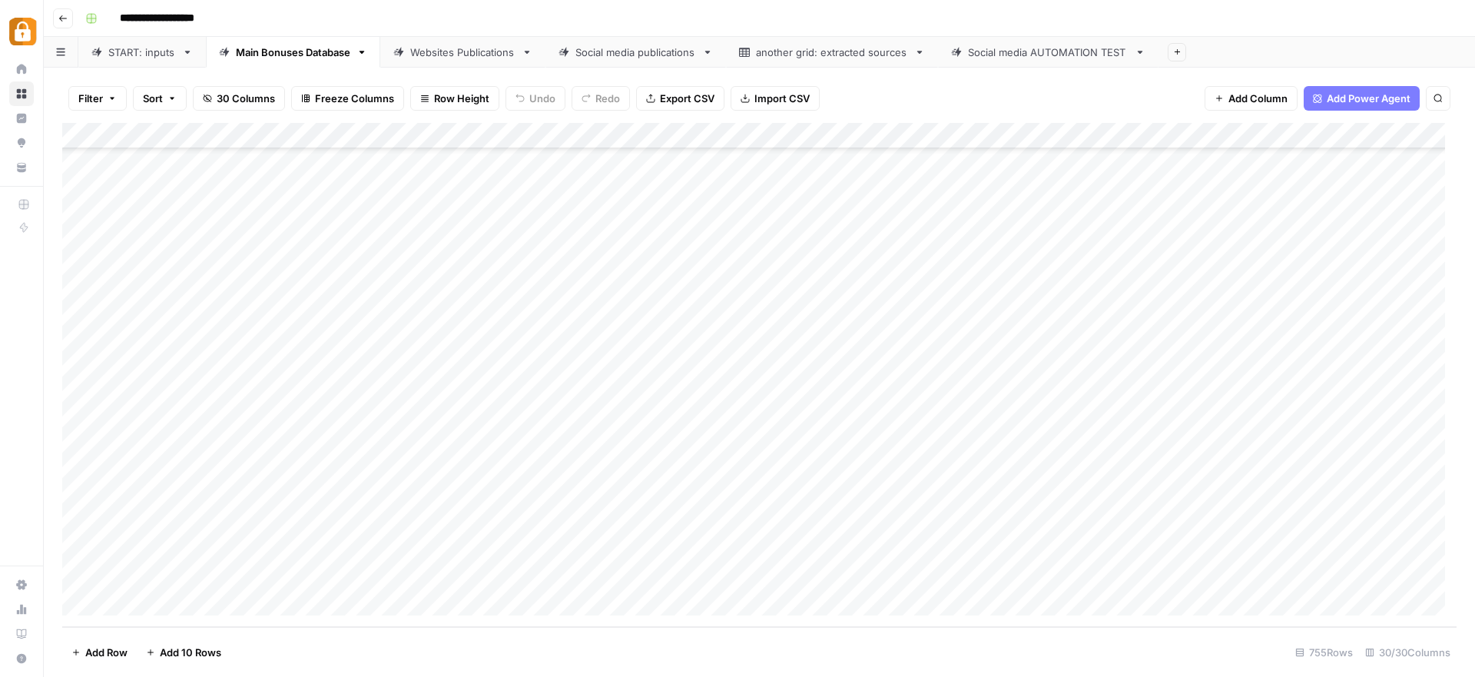
click at [485, 60] on link "Websites Publications" at bounding box center [462, 52] width 165 height 31
click at [768, 573] on div "Add Column" at bounding box center [759, 375] width 1395 height 504
click at [1052, 574] on div "Add Column" at bounding box center [759, 375] width 1395 height 504
click at [419, 15] on div "**********" at bounding box center [769, 18] width 1381 height 25
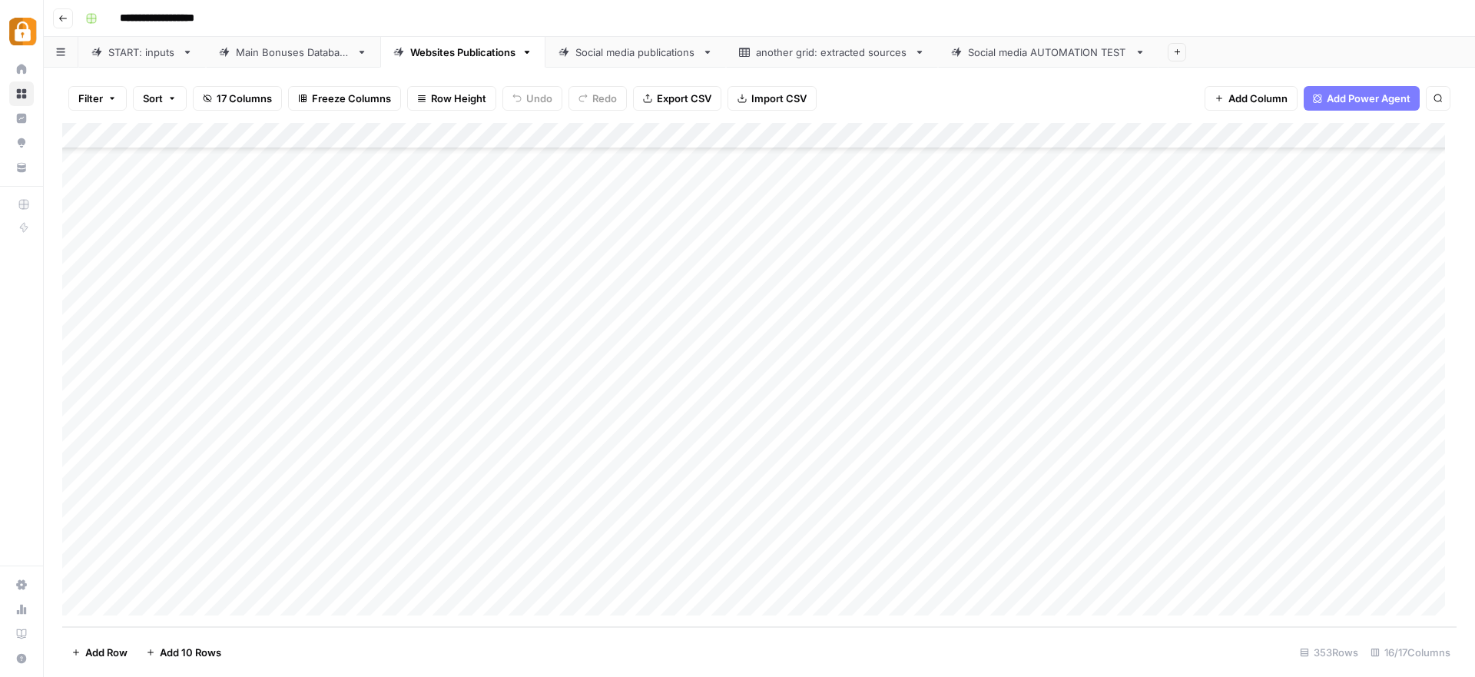
click at [326, 24] on div "**********" at bounding box center [769, 18] width 1381 height 25
click at [519, 22] on div "**********" at bounding box center [769, 18] width 1381 height 25
click at [758, 24] on div "**********" at bounding box center [769, 18] width 1381 height 25
click at [810, 576] on div "Add Column" at bounding box center [759, 375] width 1395 height 504
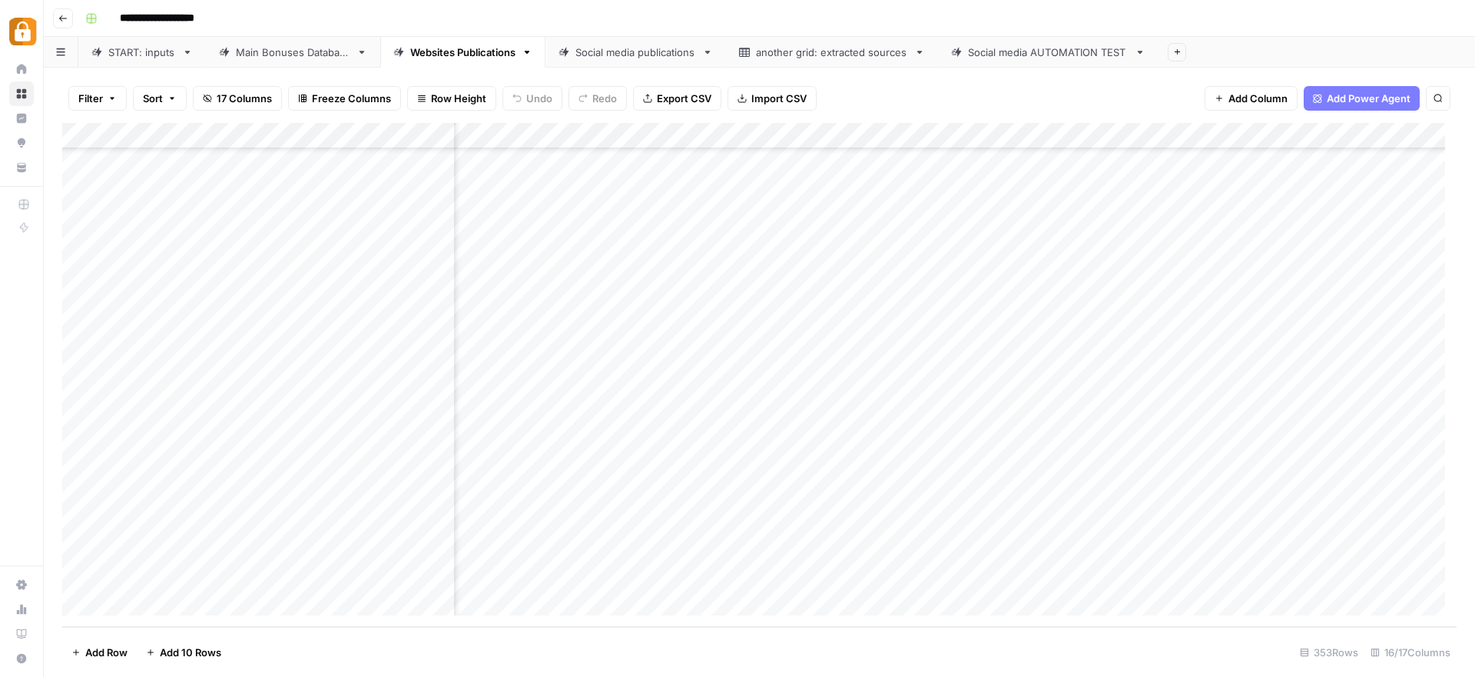
click at [401, 576] on div "Add Column" at bounding box center [759, 375] width 1395 height 504
drag, startPoint x: 481, startPoint y: 584, endPoint x: 430, endPoint y: 578, distance: 51.9
click at [430, 578] on textarea "**********" at bounding box center [473, 578] width 246 height 22
type textarea "**********"
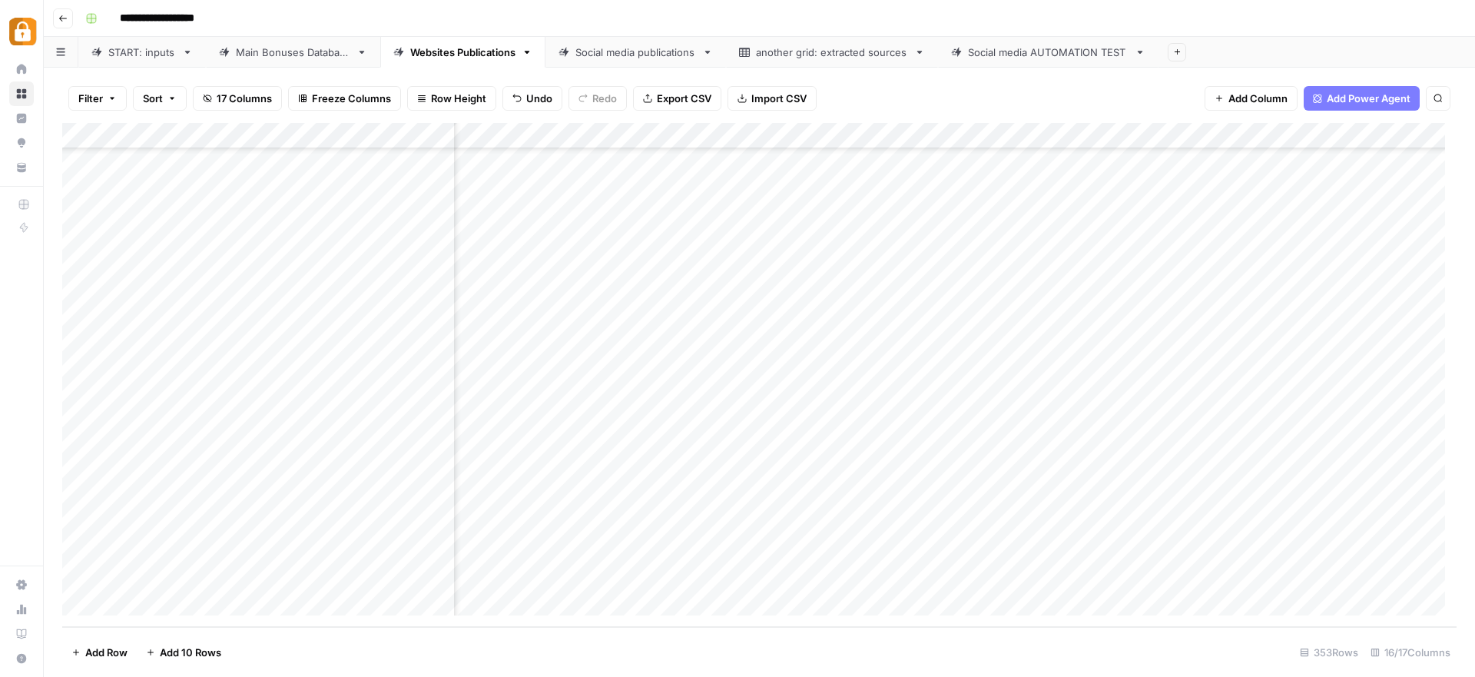
click at [431, 574] on div "Add Column" at bounding box center [759, 375] width 1395 height 504
click at [285, 50] on div "Main Bonuses Database" at bounding box center [293, 52] width 114 height 15
click at [363, 577] on div "Add Column" at bounding box center [759, 375] width 1395 height 504
click at [442, 32] on header "**********" at bounding box center [760, 18] width 1432 height 37
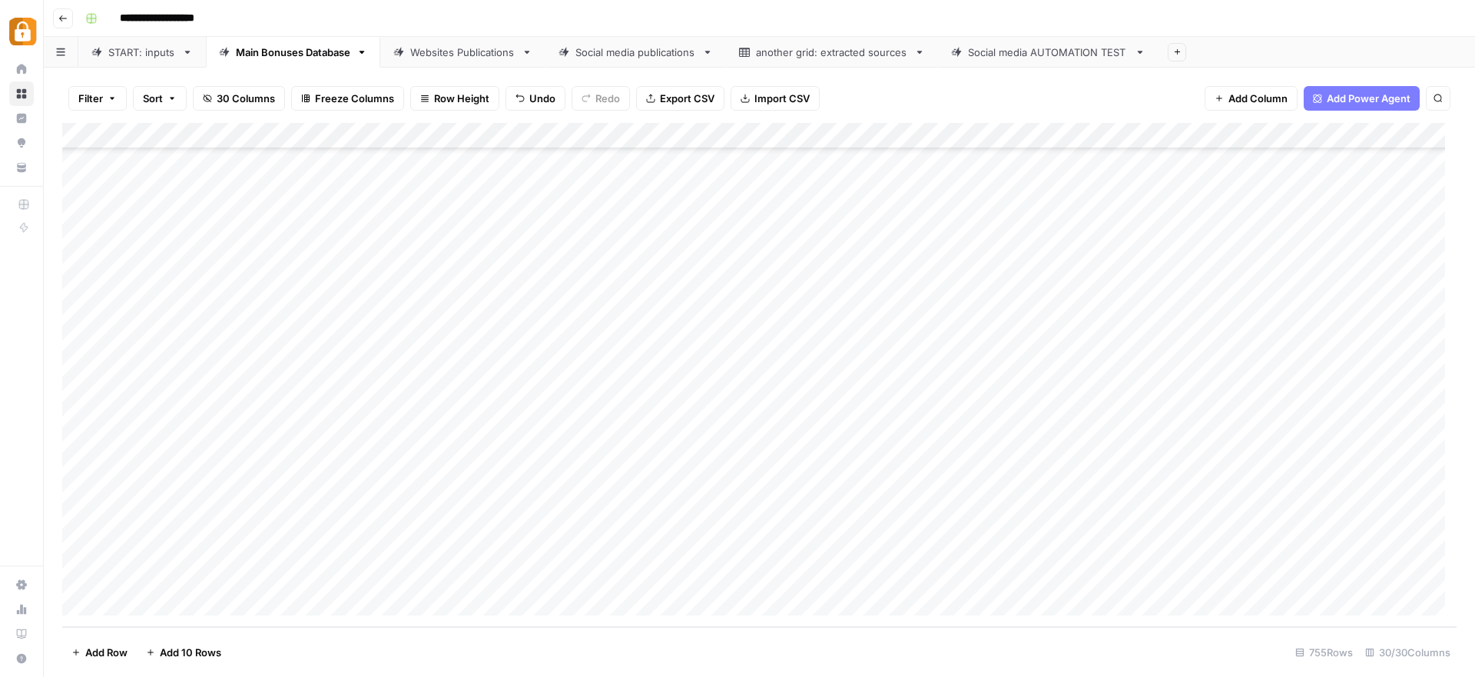
click at [445, 61] on link "Websites Publications" at bounding box center [462, 52] width 165 height 31
click at [1198, 575] on div "Add Column" at bounding box center [759, 375] width 1395 height 504
click at [134, 61] on link "START: inputs" at bounding box center [142, 52] width 128 height 31
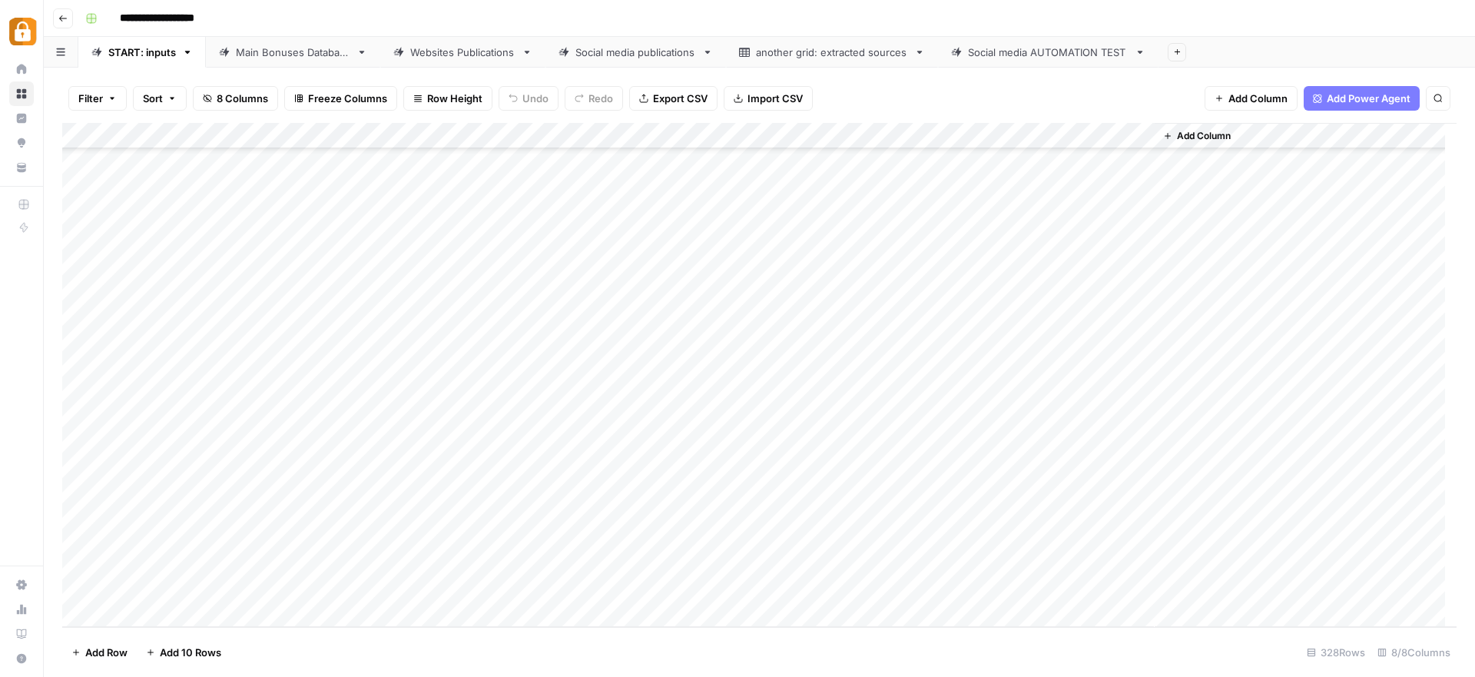
click at [288, 452] on div "Add Column" at bounding box center [759, 375] width 1395 height 504
click at [310, 656] on button "Julie" at bounding box center [325, 655] width 95 height 18
click at [421, 453] on div "Add Column" at bounding box center [759, 375] width 1395 height 504
click at [566, 453] on div "Add Column" at bounding box center [759, 375] width 1395 height 504
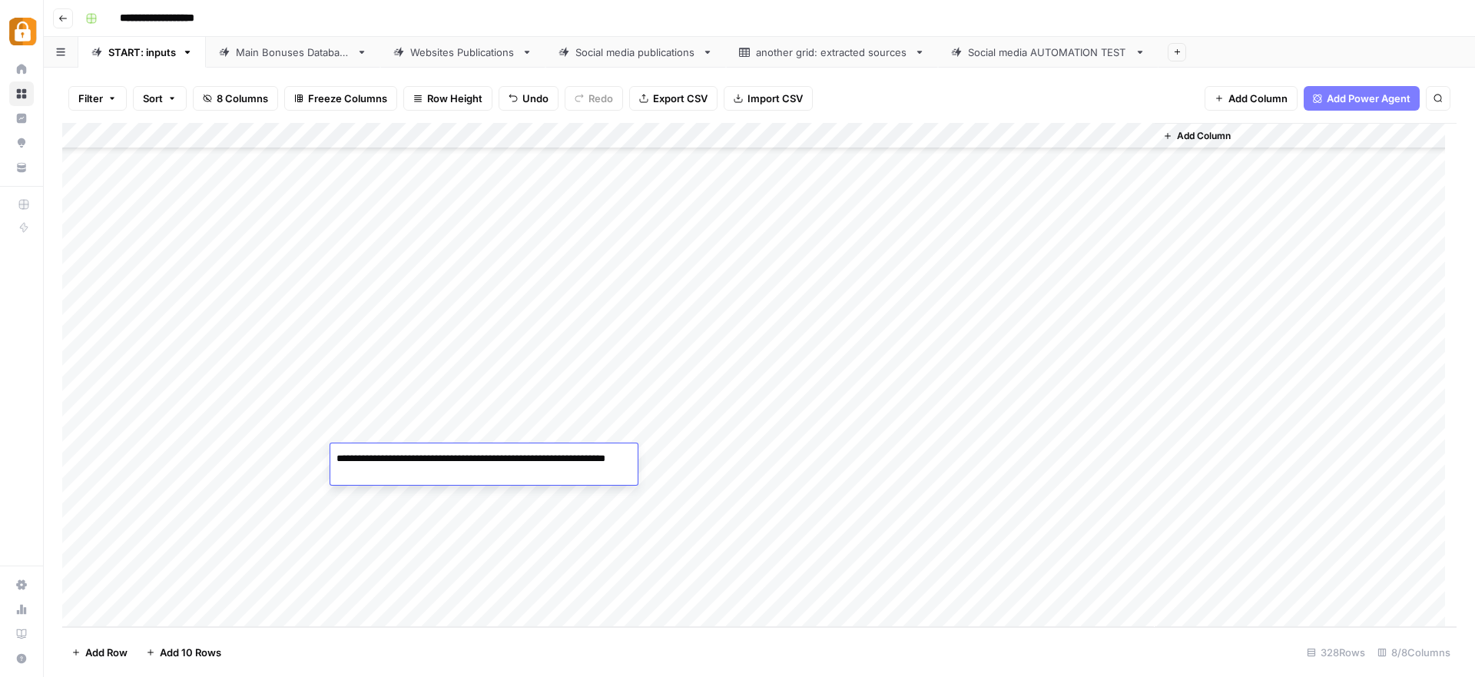
click at [567, 453] on textarea "**********" at bounding box center [483, 466] width 307 height 37
click at [473, 472] on textarea "**********" at bounding box center [483, 466] width 307 height 37
paste textarea "**********"
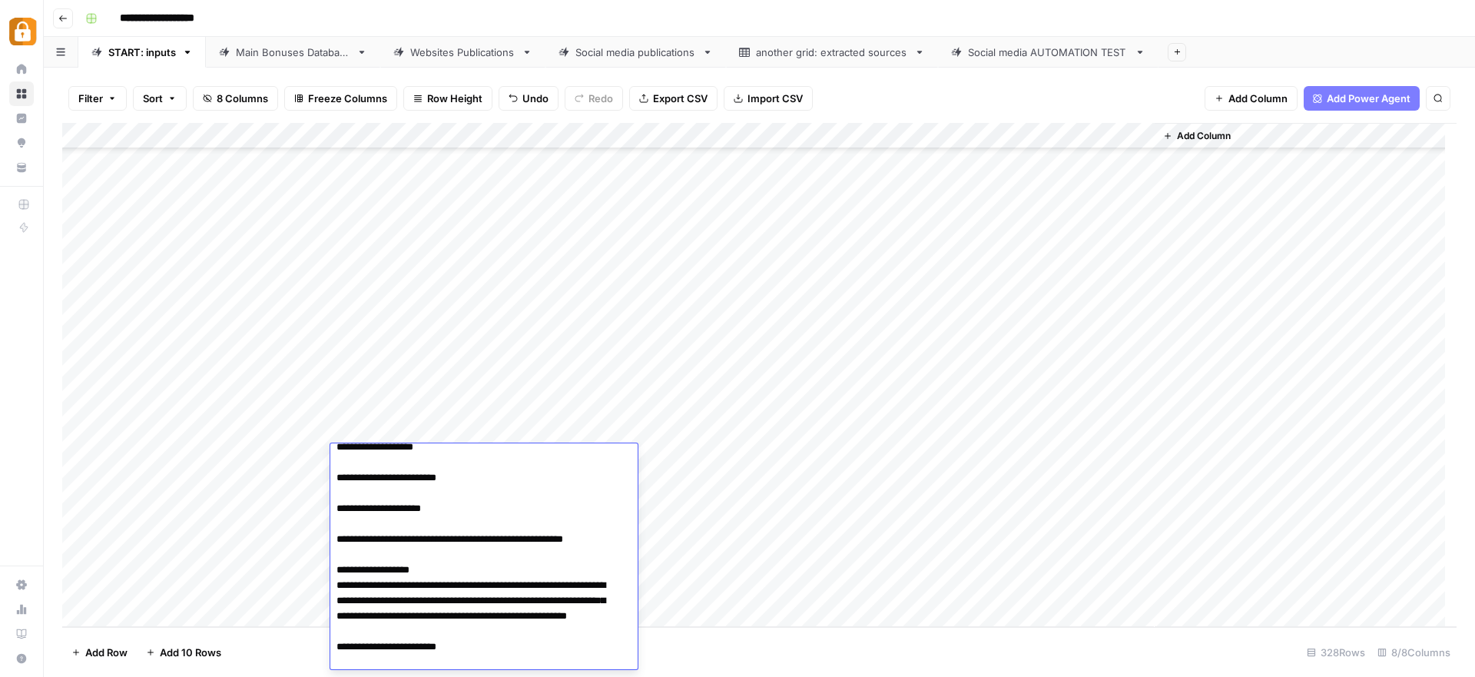
scroll to position [0, 0]
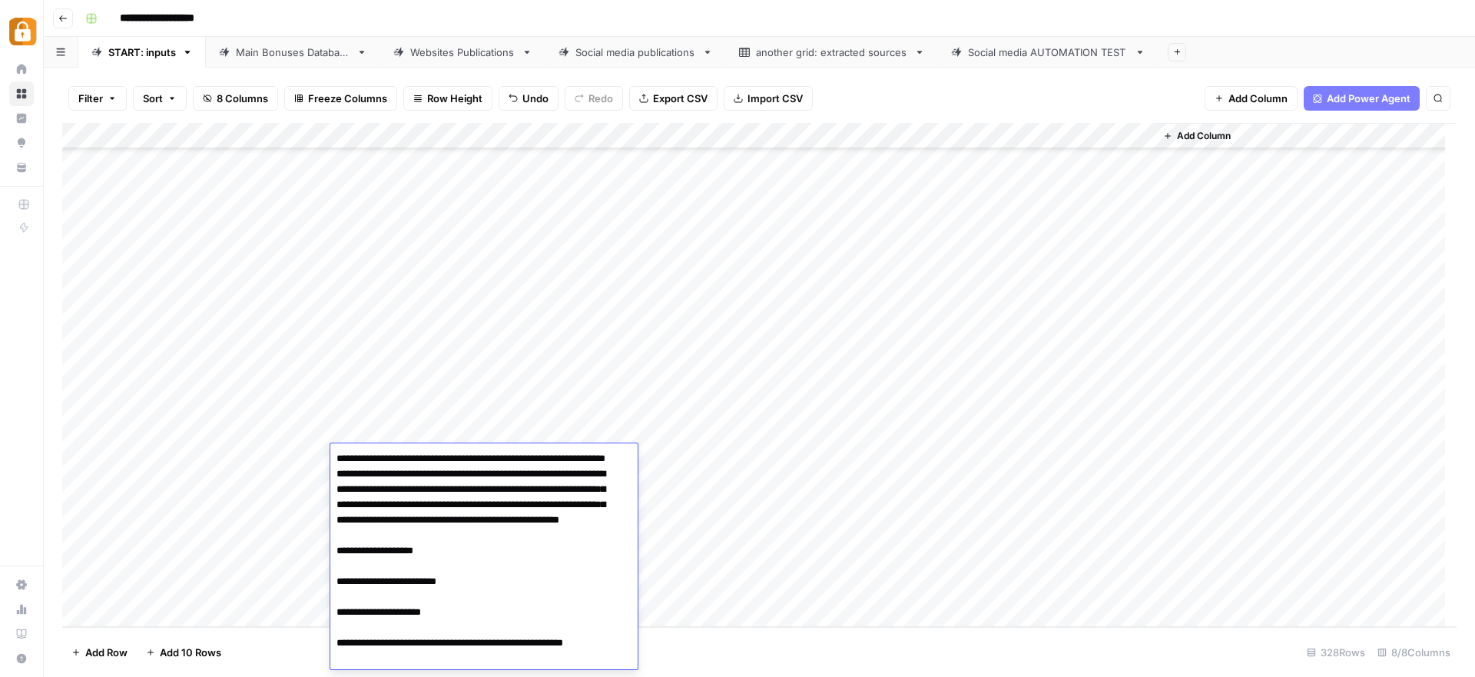
drag, startPoint x: 377, startPoint y: 456, endPoint x: 407, endPoint y: 456, distance: 30.0
click at [407, 456] on textarea "**********" at bounding box center [478, 635] width 296 height 375
type textarea "**********"
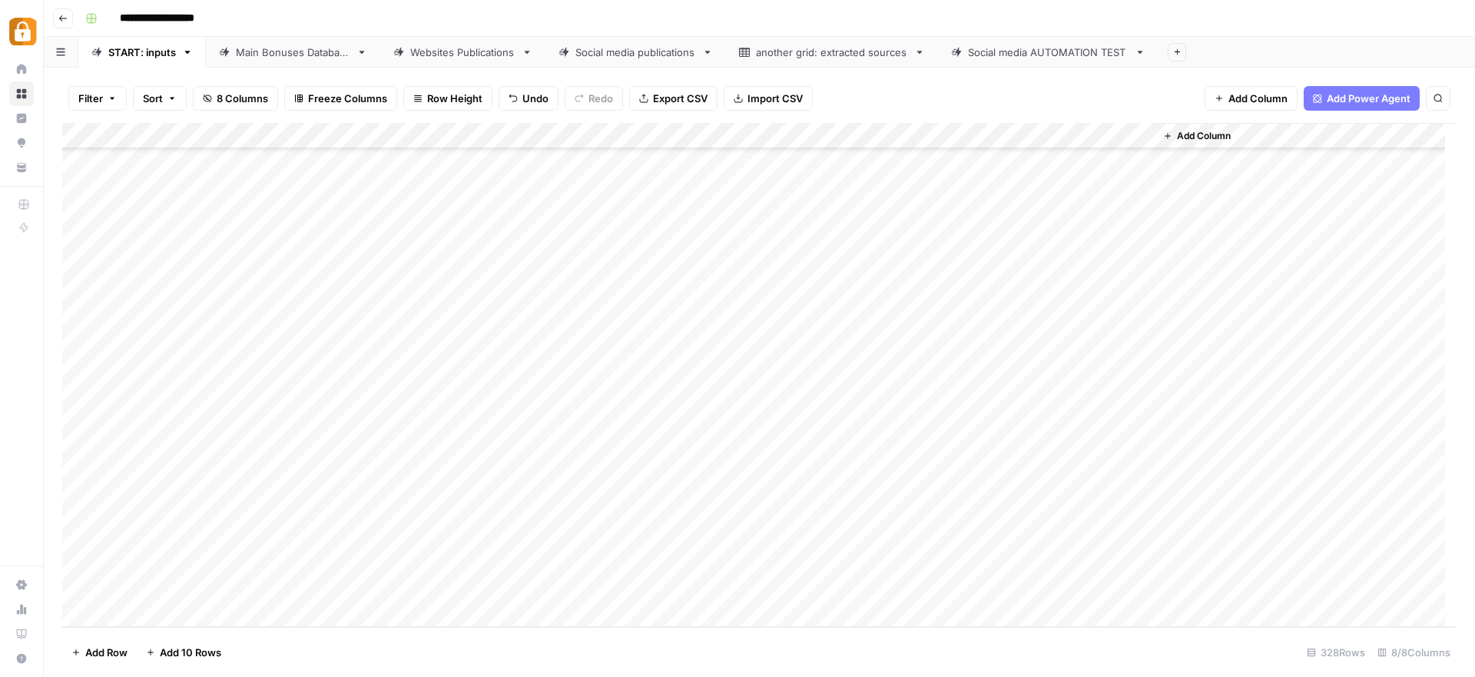
click at [501, 463] on div "Add Column" at bounding box center [759, 375] width 1395 height 504
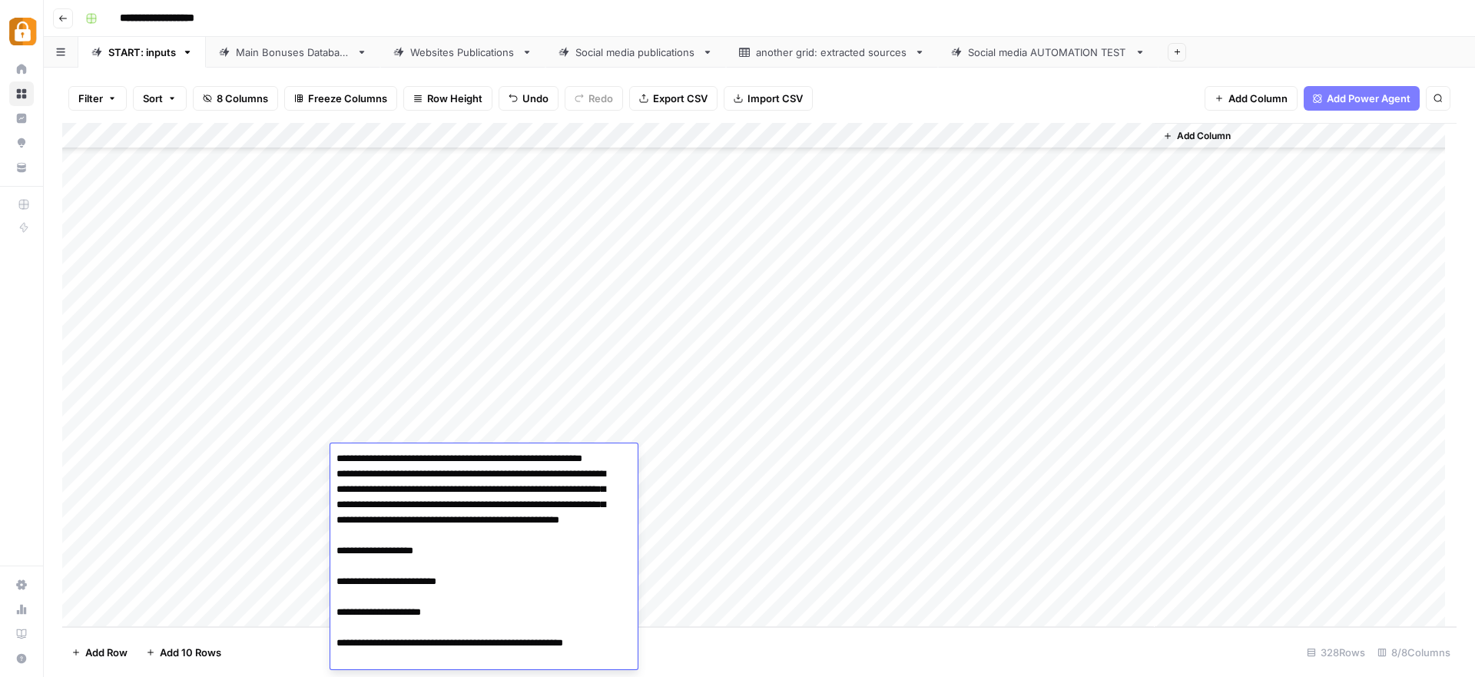
scroll to position [154, 0]
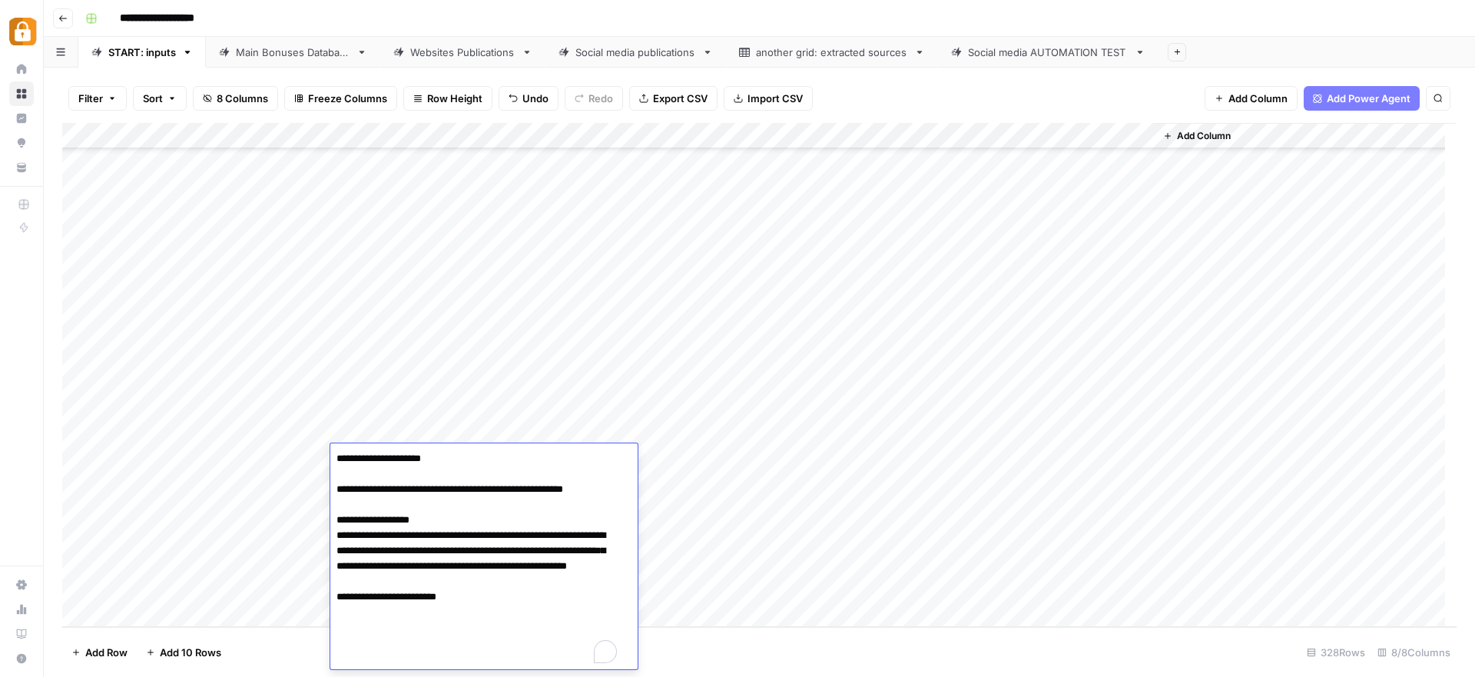
click at [501, 463] on textarea "**********" at bounding box center [478, 481] width 296 height 375
click at [520, 535] on textarea "**********" at bounding box center [478, 481] width 296 height 375
click at [521, 535] on textarea "**********" at bounding box center [478, 481] width 296 height 375
click at [522, 535] on textarea "**********" at bounding box center [478, 481] width 296 height 375
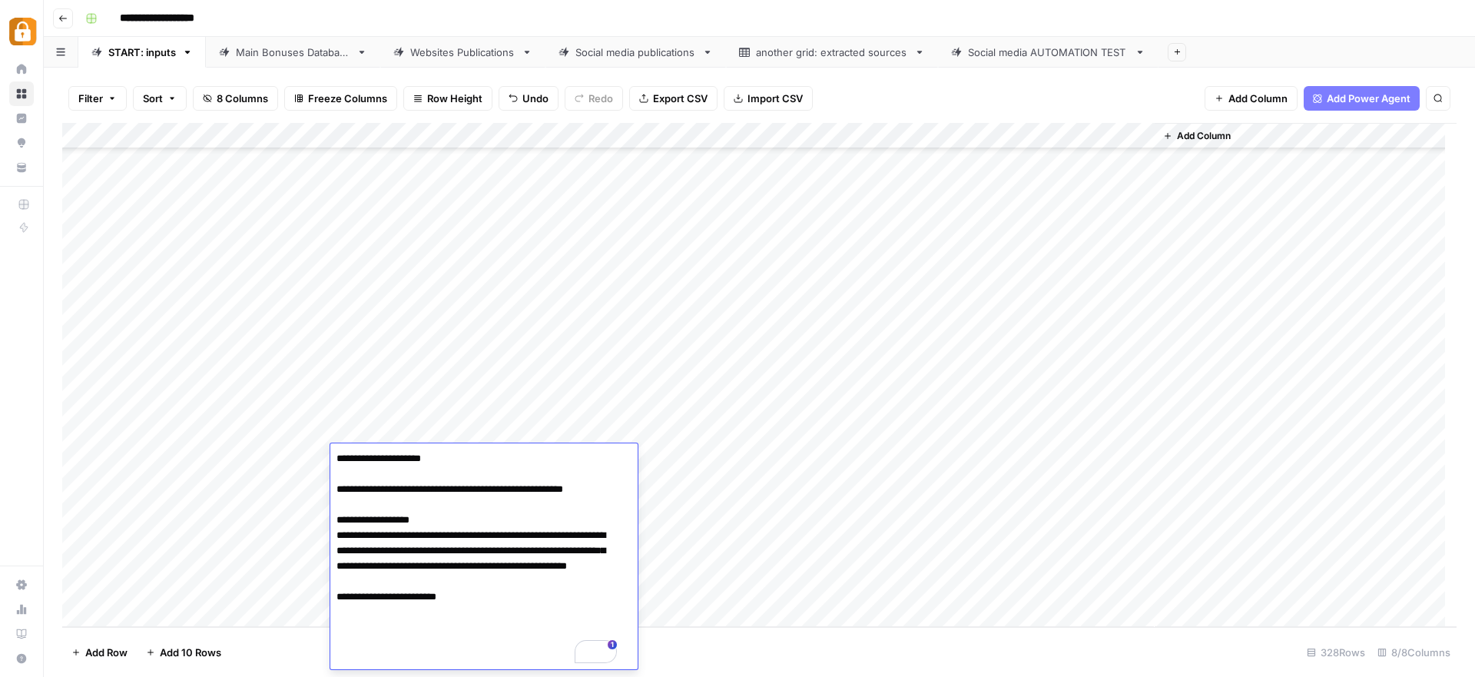
click at [522, 534] on textarea "**********" at bounding box center [478, 481] width 296 height 375
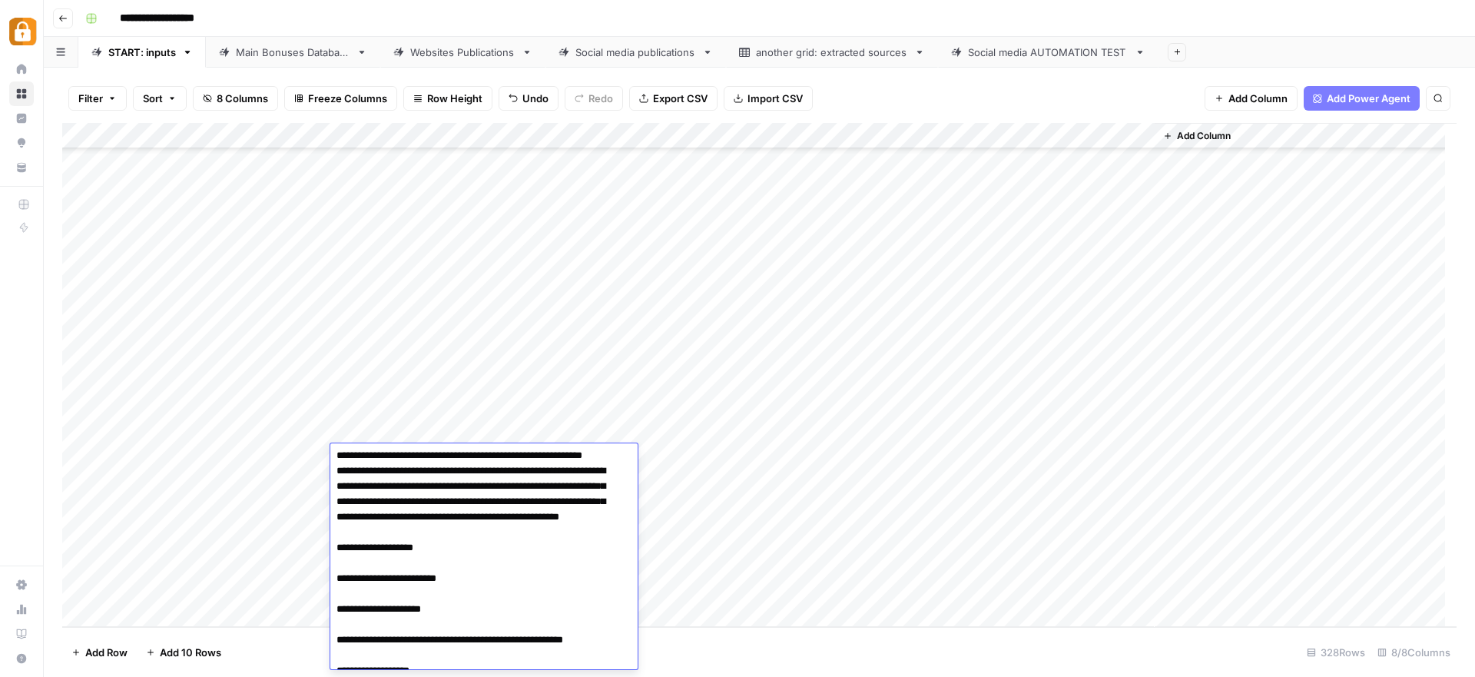
scroll to position [0, 0]
drag, startPoint x: 484, startPoint y: 662, endPoint x: 320, endPoint y: 451, distance: 267.3
click at [320, 451] on body "**********" at bounding box center [737, 338] width 1475 height 677
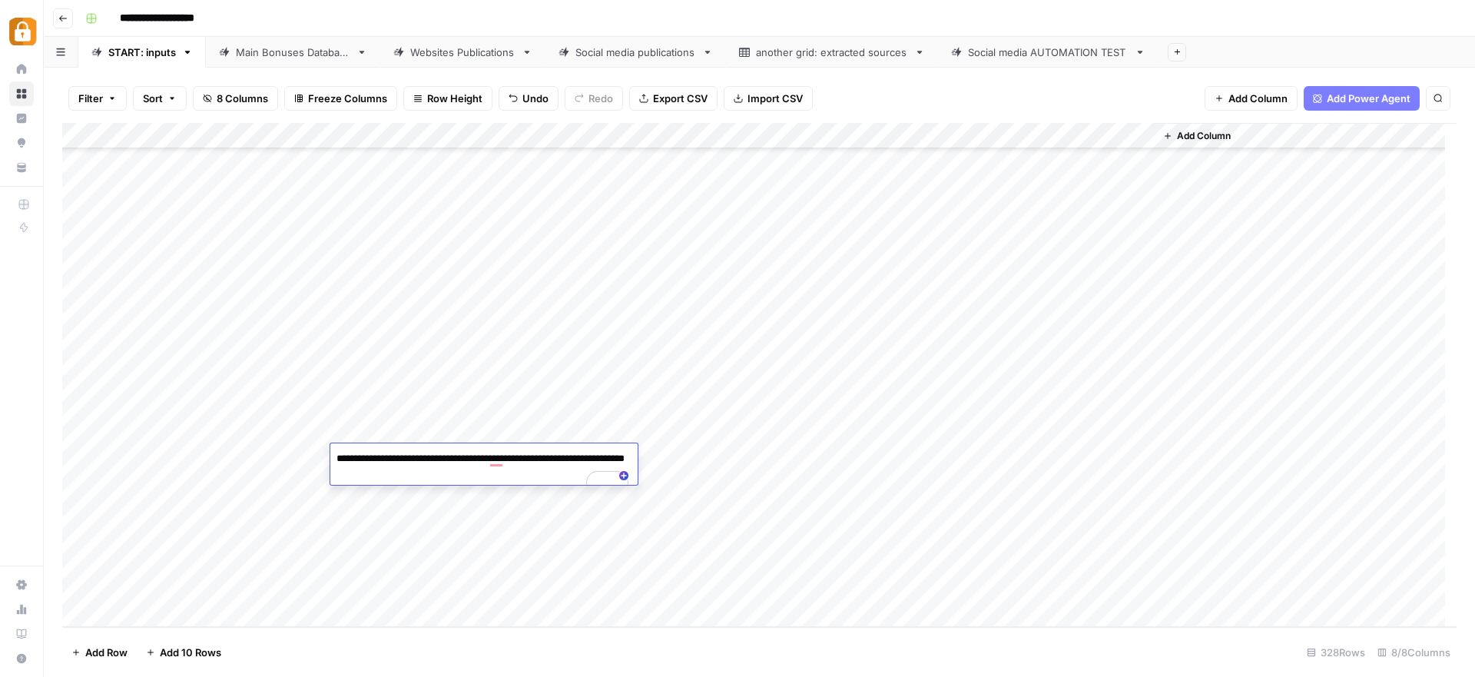
paste textarea "**********"
type textarea "**********"
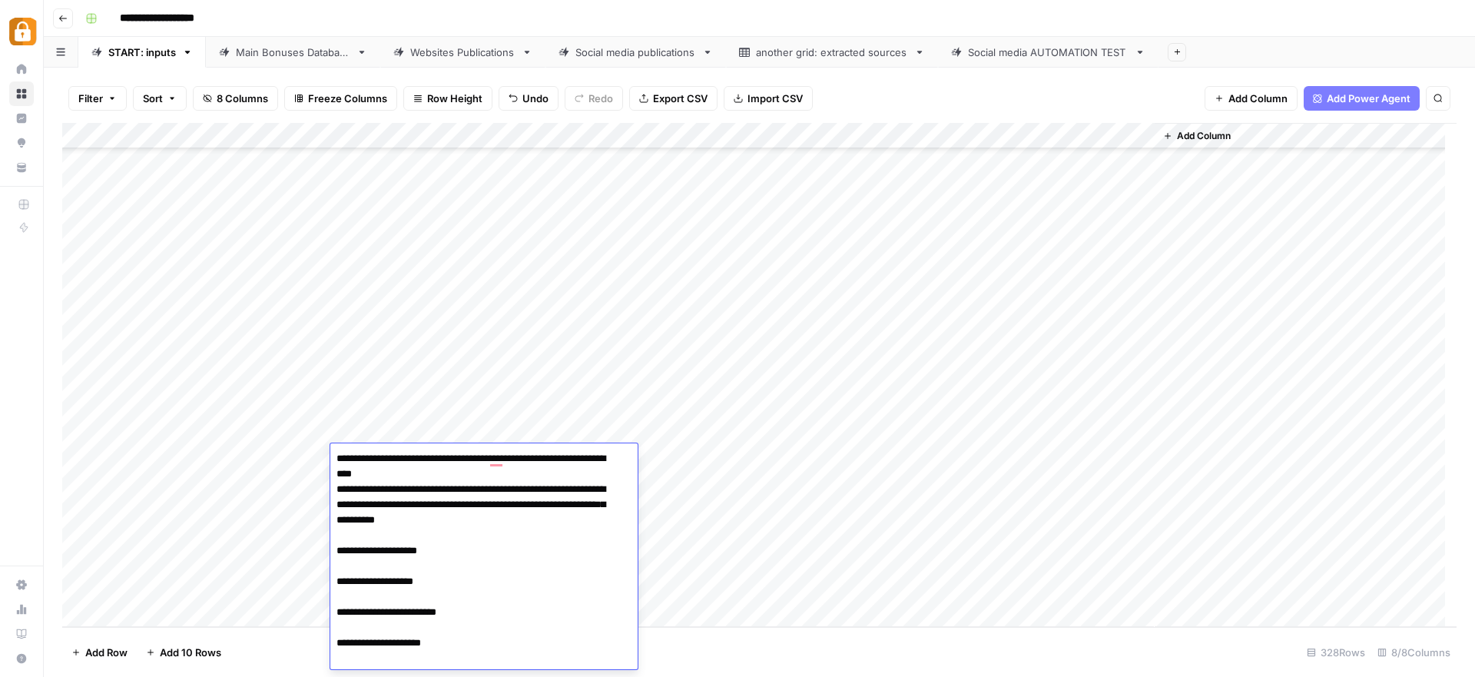
scroll to position [134, 0]
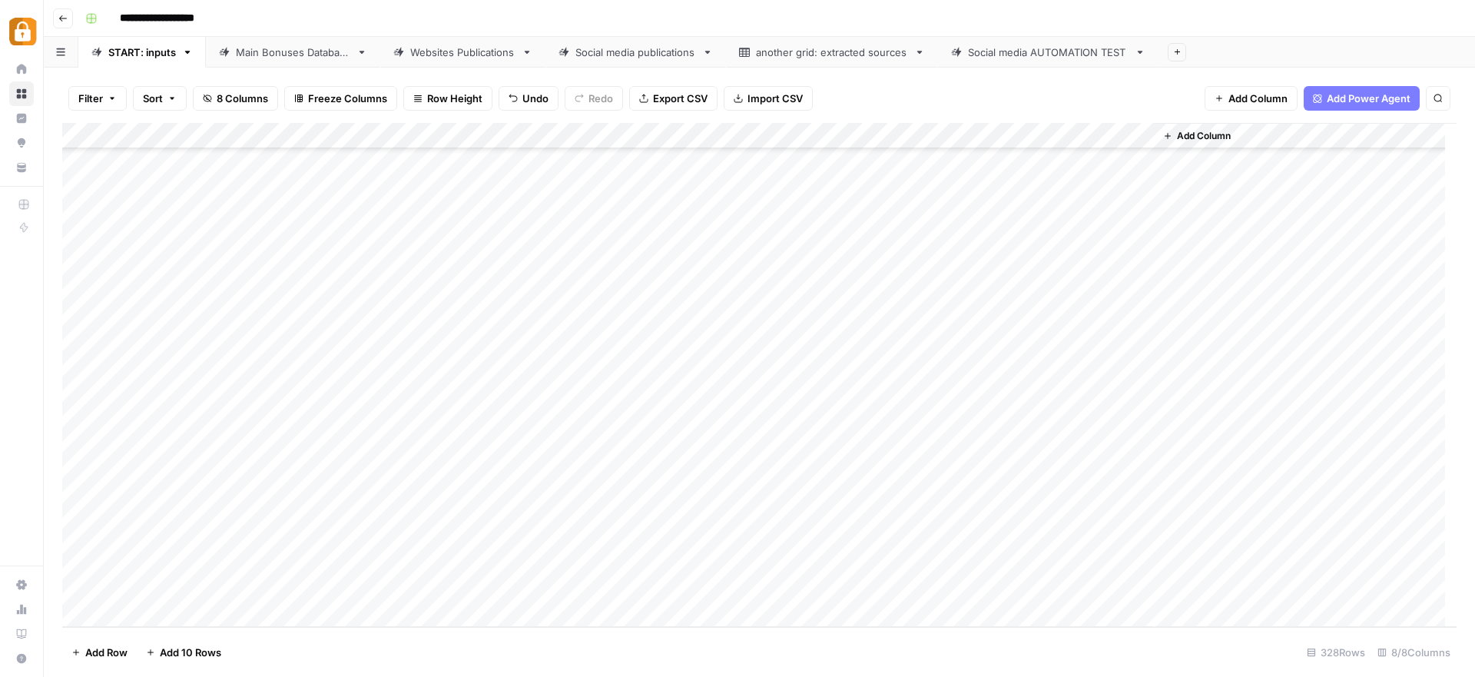
click at [749, 463] on div "Add Column" at bounding box center [759, 375] width 1395 height 504
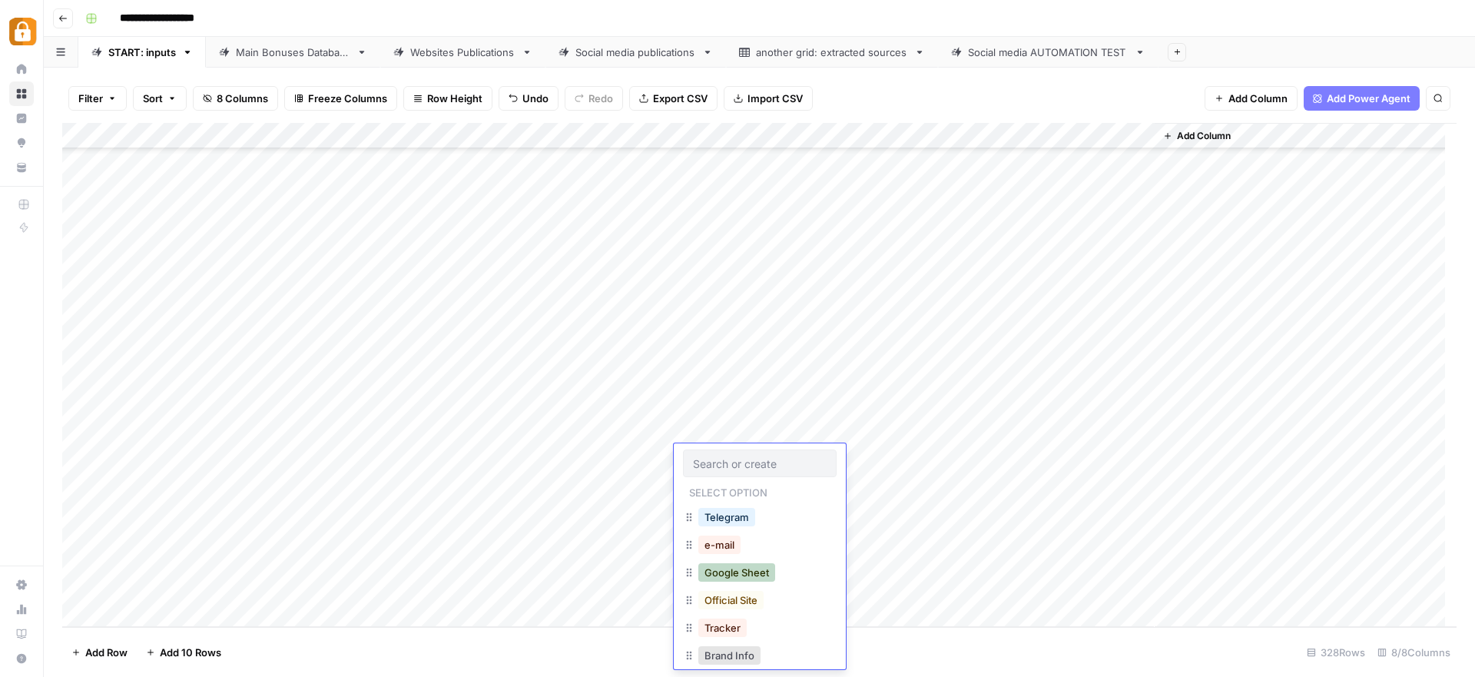
scroll to position [25, 0]
click at [725, 655] on button "WP" at bounding box center [713, 658] width 28 height 18
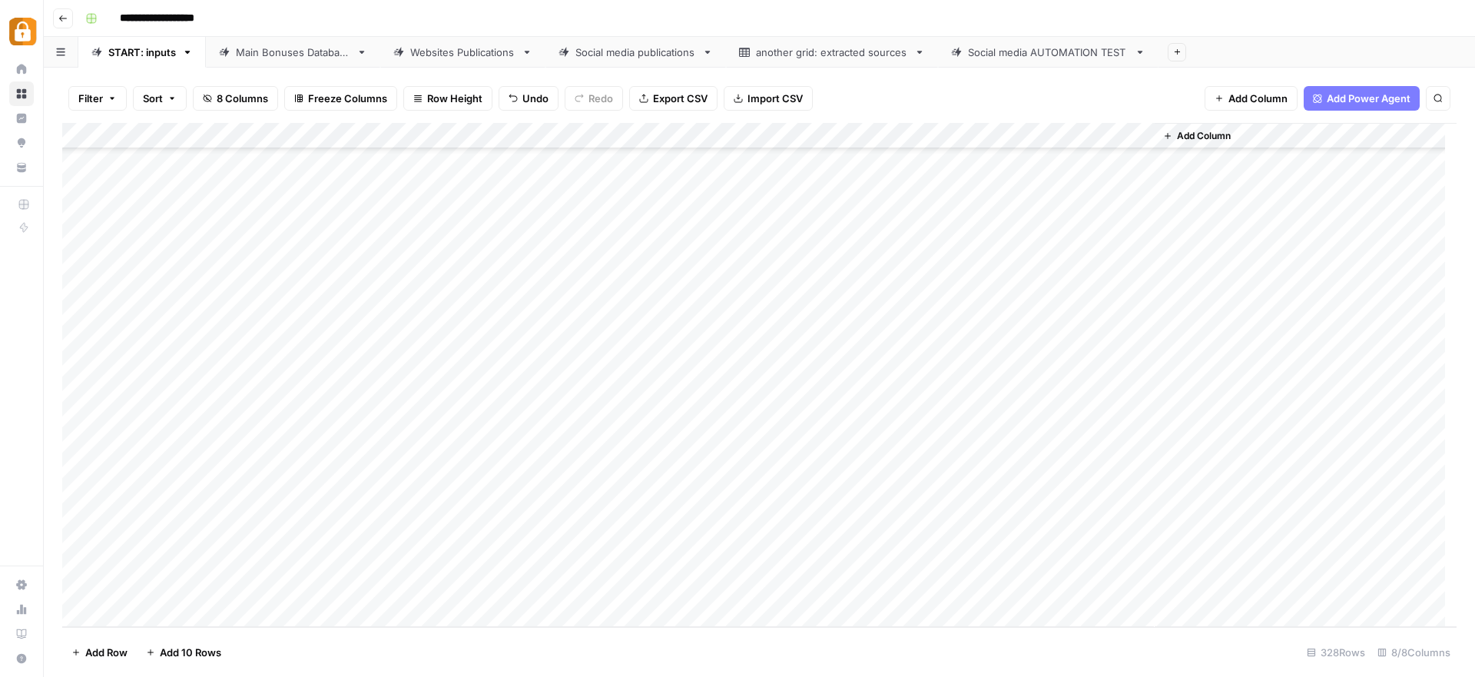
click at [1073, 455] on div "Add Column" at bounding box center [759, 375] width 1395 height 504
click at [268, 58] on div "Main Bonuses Database" at bounding box center [293, 52] width 114 height 15
click at [522, 553] on div "Add Column" at bounding box center [759, 375] width 1395 height 504
click at [523, 549] on div "Add Column" at bounding box center [759, 375] width 1395 height 504
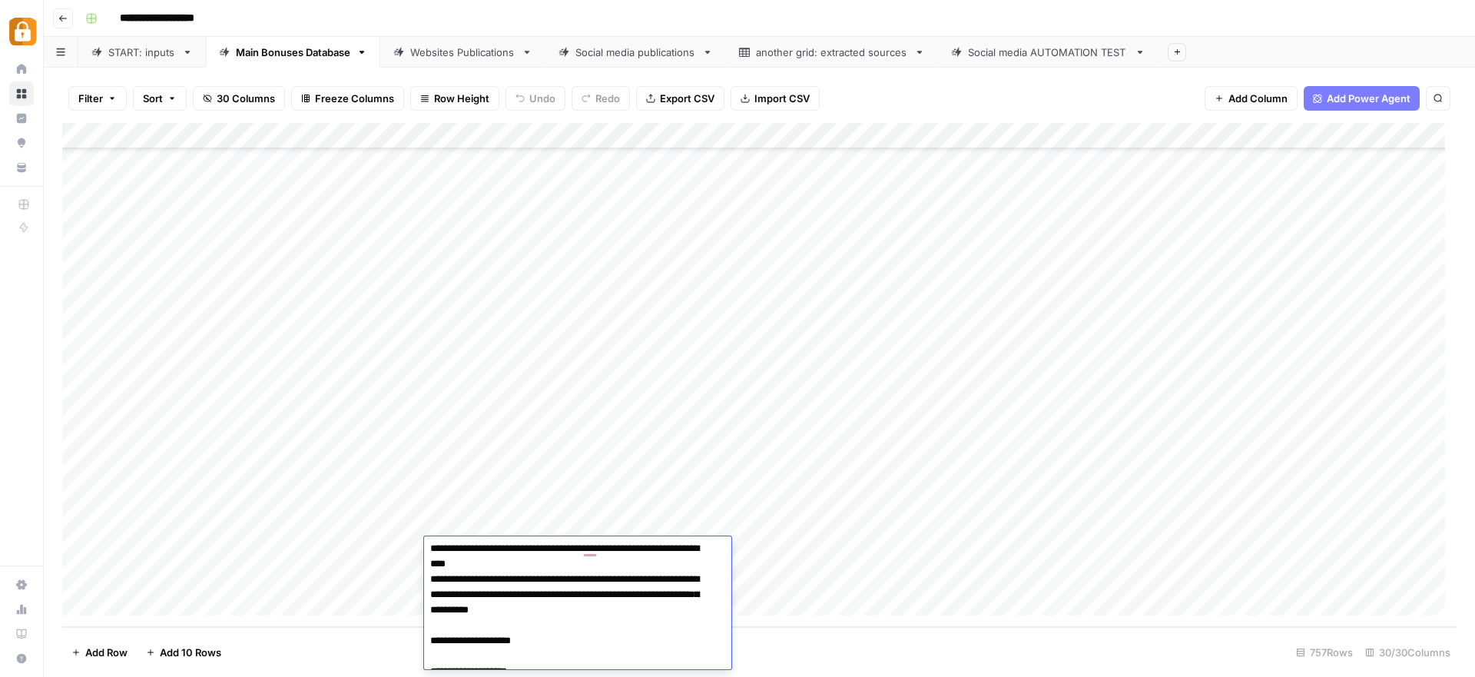
scroll to position [108, 0]
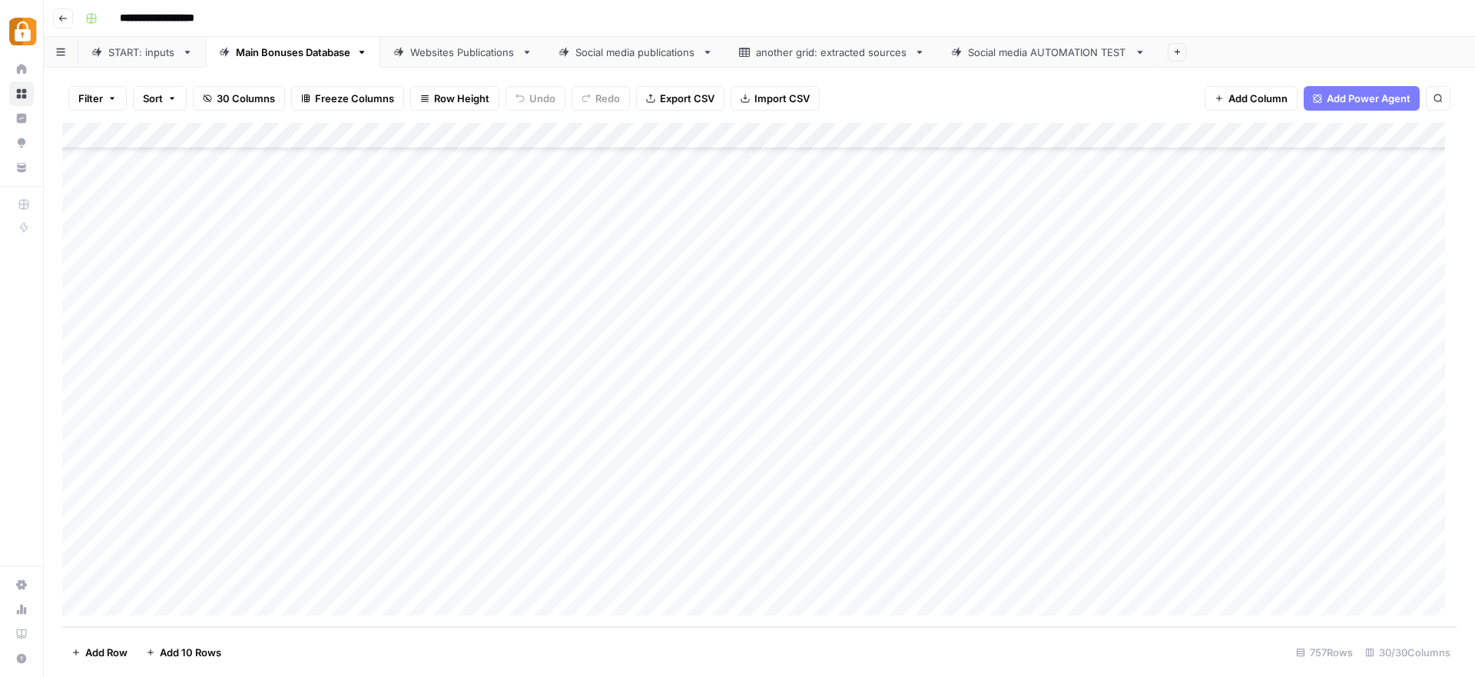
click at [632, 520] on div "Add Column" at bounding box center [759, 375] width 1395 height 504
click at [549, 578] on div "Add Column" at bounding box center [759, 375] width 1395 height 504
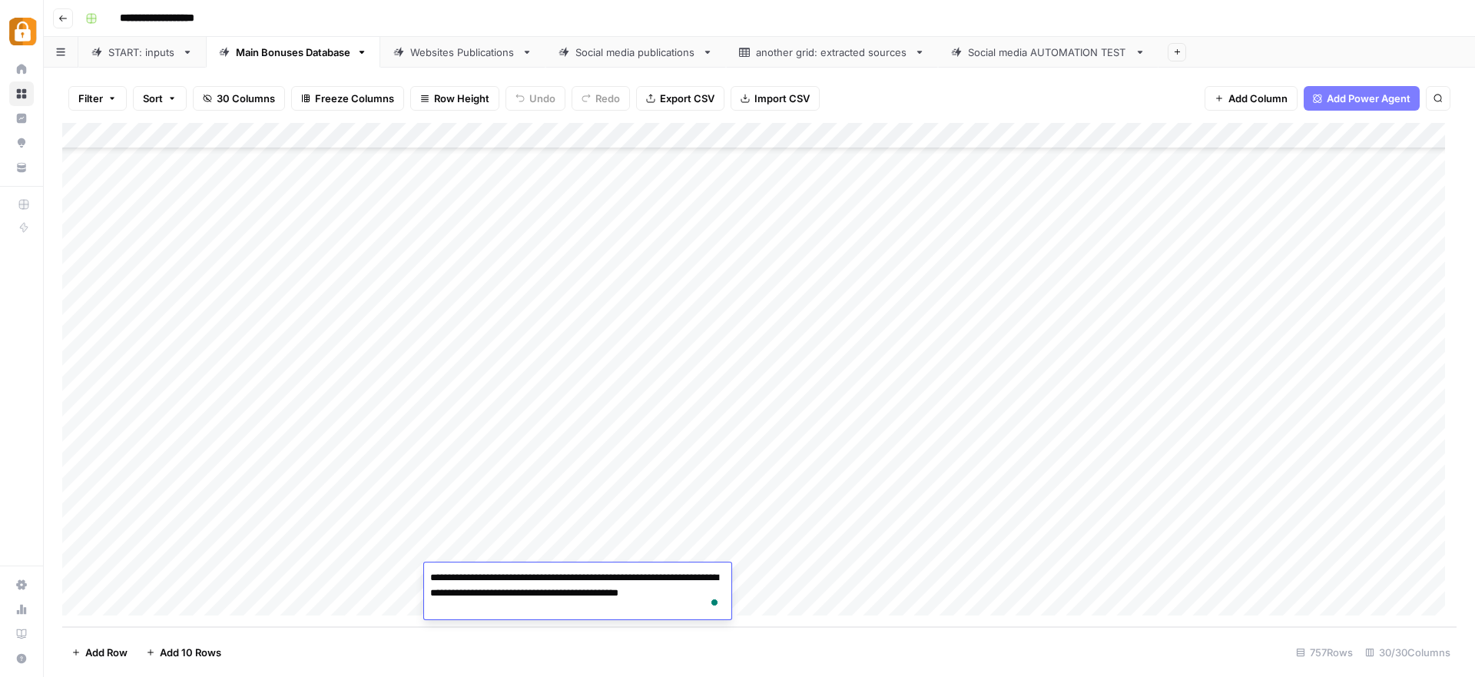
click at [646, 542] on div "Add Column" at bounding box center [759, 375] width 1395 height 504
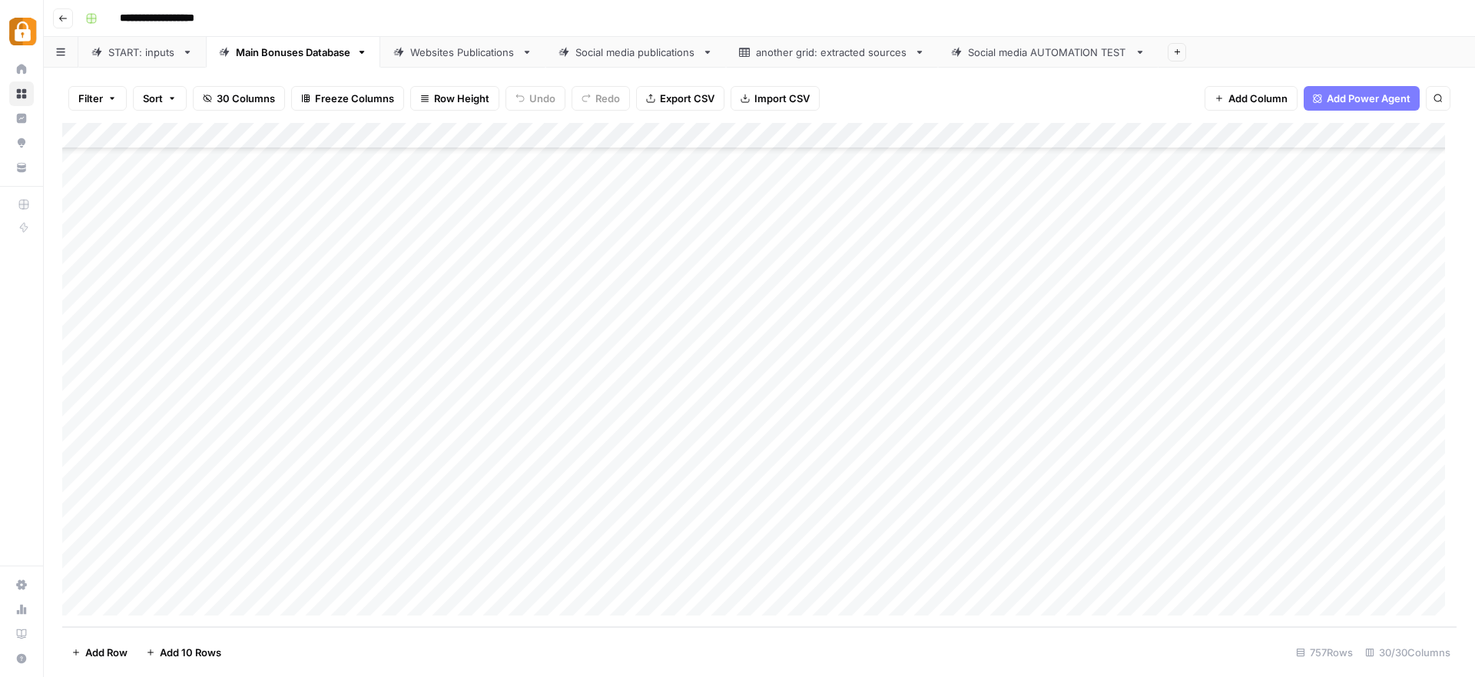
click at [544, 553] on div "Add Column" at bounding box center [759, 375] width 1395 height 504
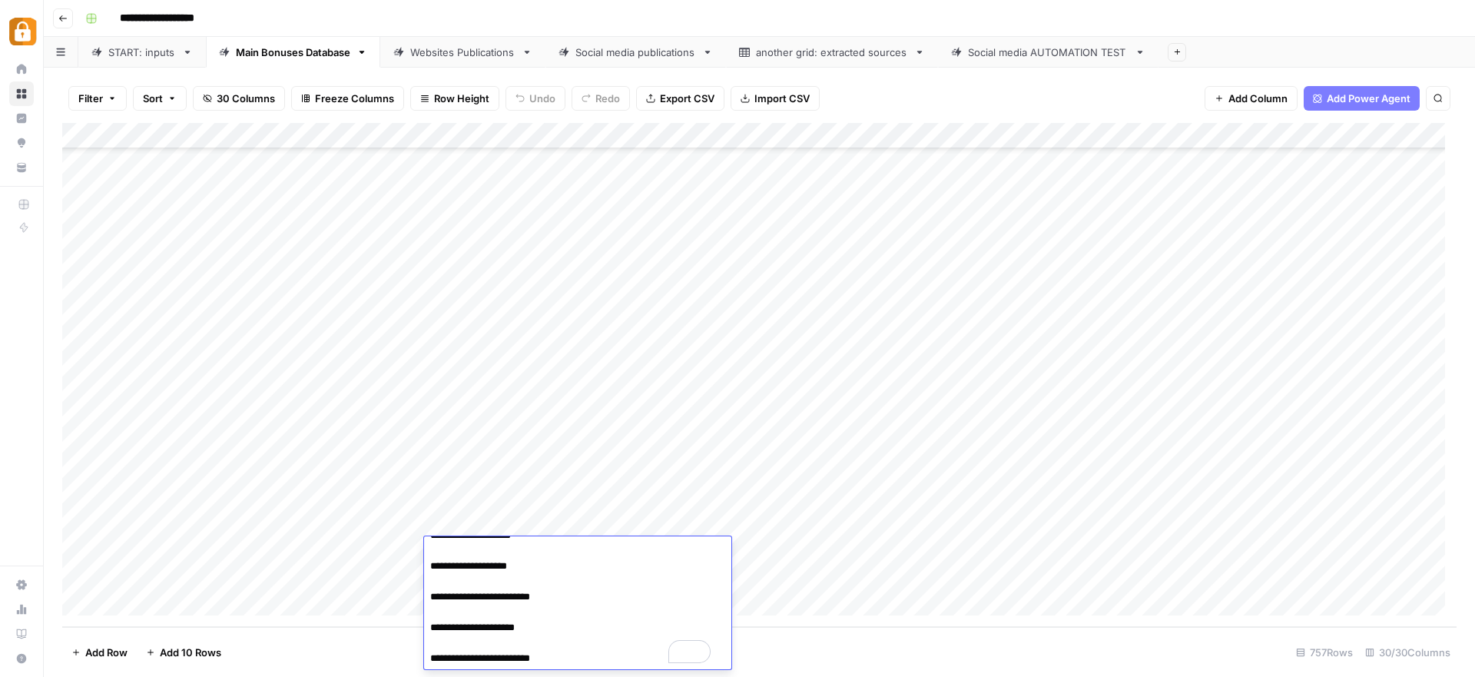
click at [755, 540] on div "Add Column" at bounding box center [759, 375] width 1395 height 504
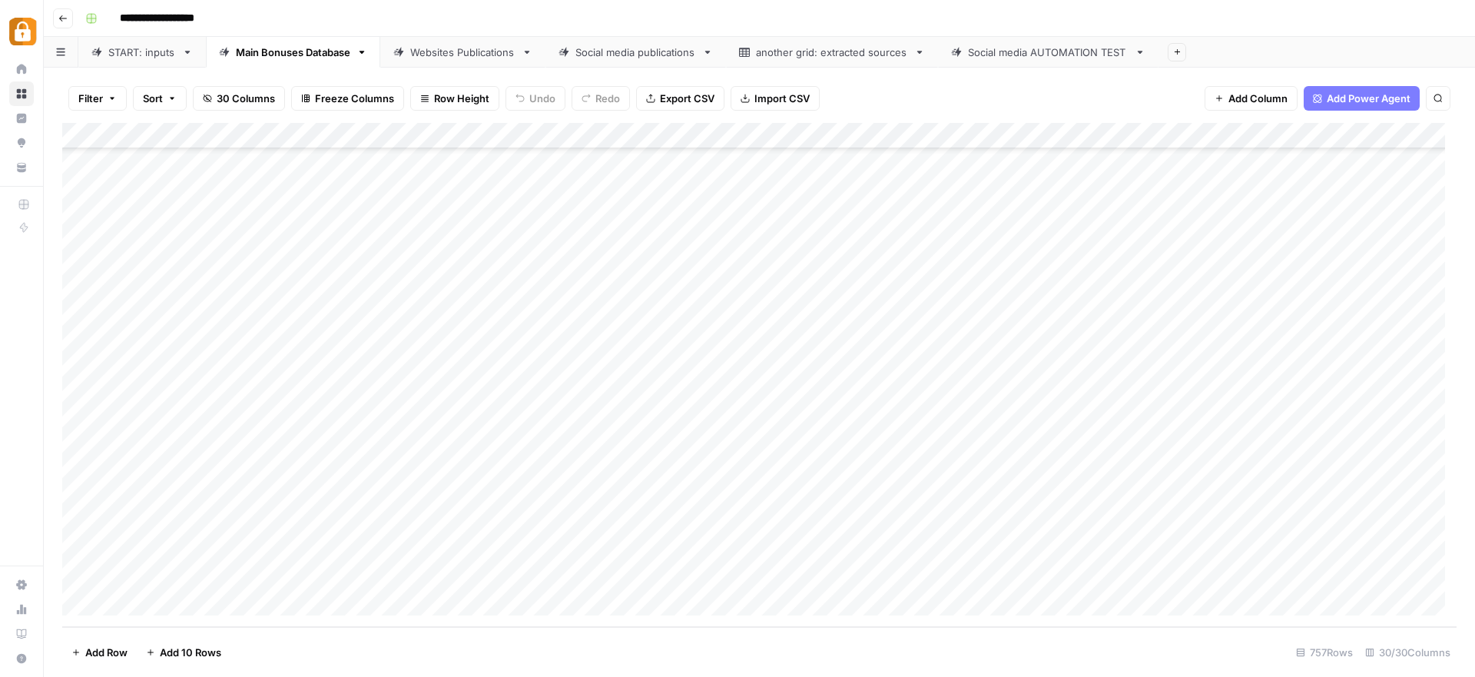
click at [80, 579] on div "Add Column" at bounding box center [759, 375] width 1395 height 504
click at [105, 655] on span "Delete 1 Row" at bounding box center [101, 652] width 61 height 15
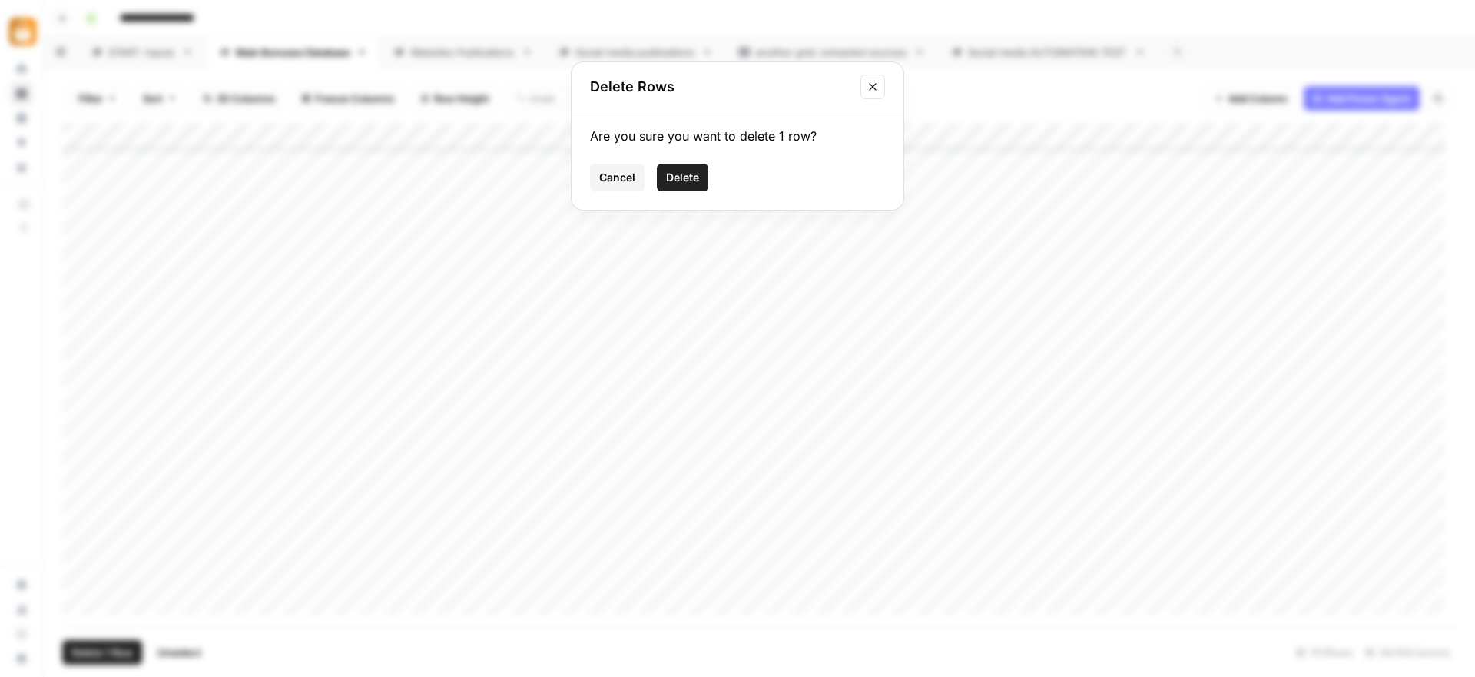
click at [687, 170] on span "Delete" at bounding box center [682, 177] width 33 height 15
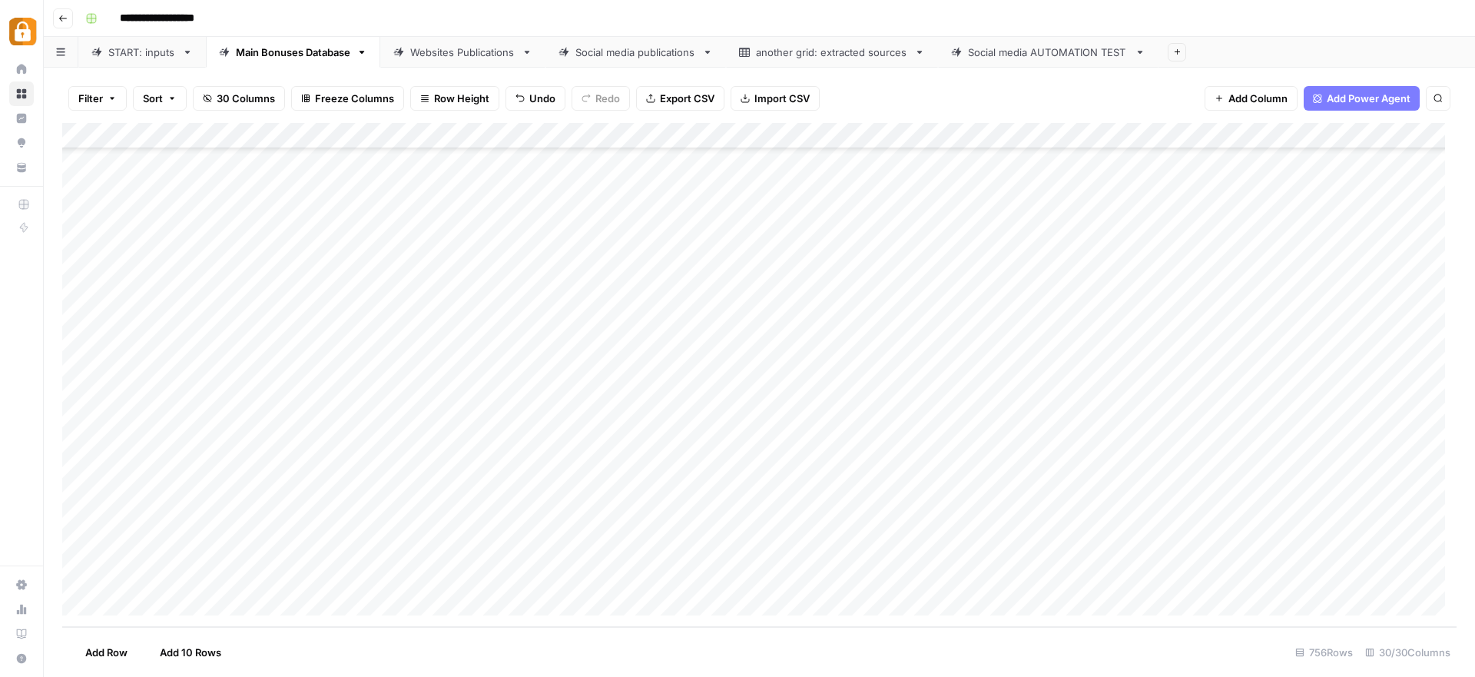
scroll to position [19310, 0]
click at [690, 551] on div "Add Column" at bounding box center [759, 375] width 1395 height 504
drag, startPoint x: 727, startPoint y: 564, endPoint x: 724, endPoint y: 577, distance: 13.4
click at [724, 577] on div "Add Column" at bounding box center [759, 375] width 1395 height 504
drag, startPoint x: 726, startPoint y: 562, endPoint x: 725, endPoint y: 573, distance: 11.6
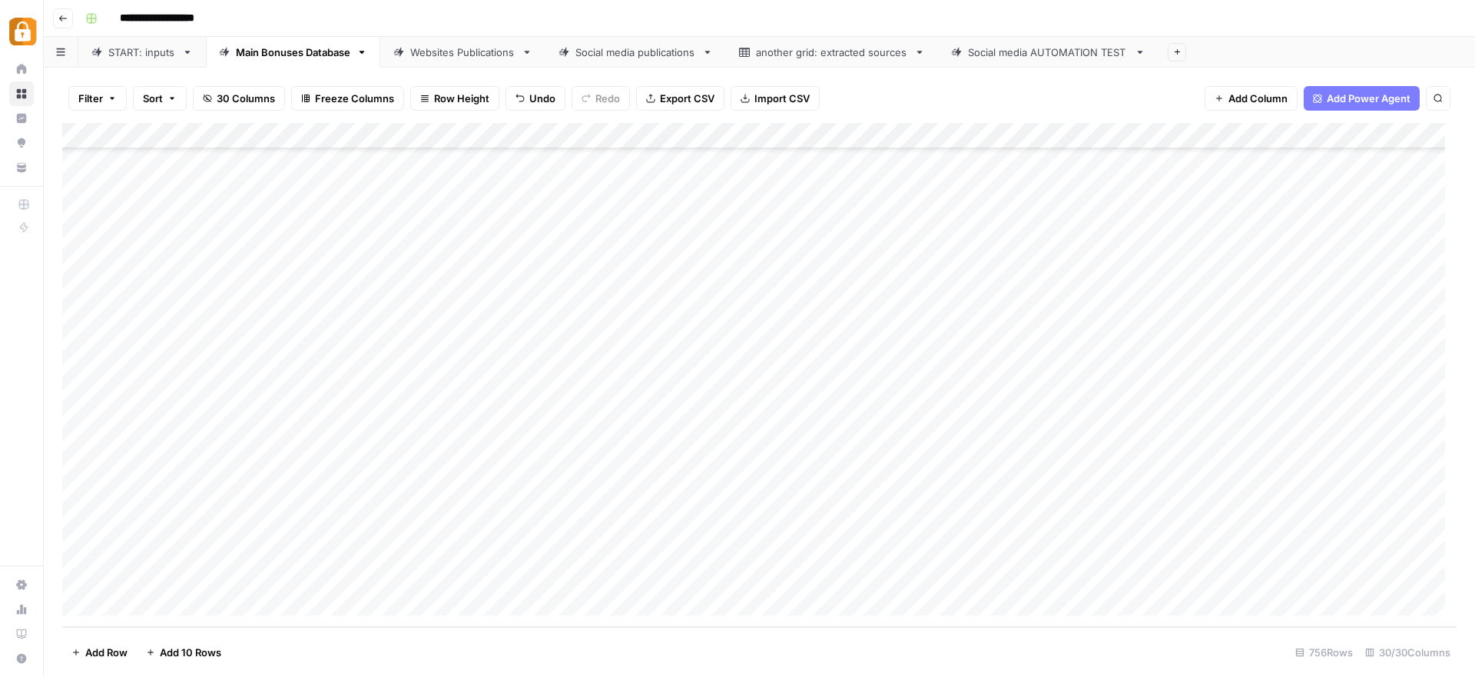
click at [725, 573] on div "Add Column" at bounding box center [759, 375] width 1395 height 504
click at [906, 577] on div "Add Column" at bounding box center [759, 375] width 1395 height 504
click at [461, 57] on div "Websites Publications" at bounding box center [462, 52] width 105 height 15
click at [695, 574] on div "Add Column" at bounding box center [759, 375] width 1395 height 504
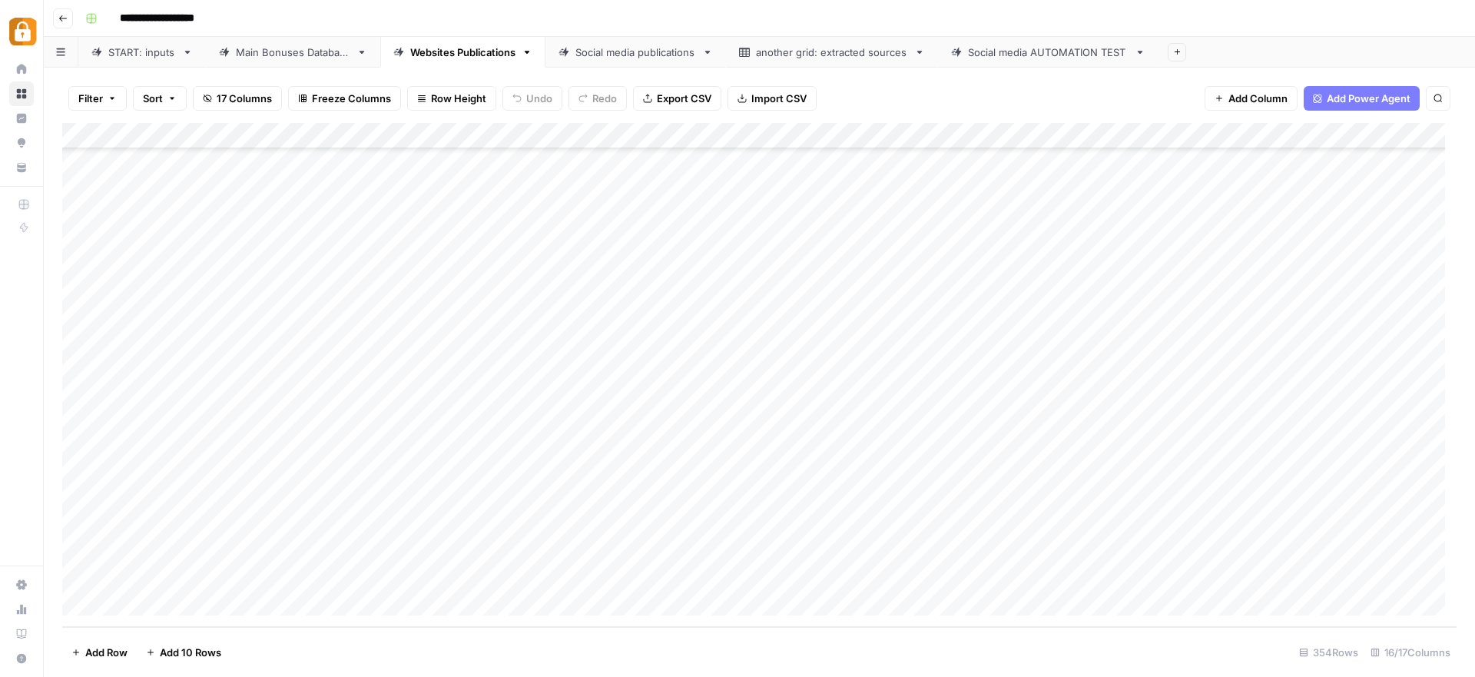
click at [1057, 576] on div "Add Column" at bounding box center [759, 375] width 1395 height 504
click at [809, 575] on div "Add Column" at bounding box center [759, 375] width 1395 height 504
click at [413, 579] on div "Add Column" at bounding box center [759, 375] width 1395 height 504
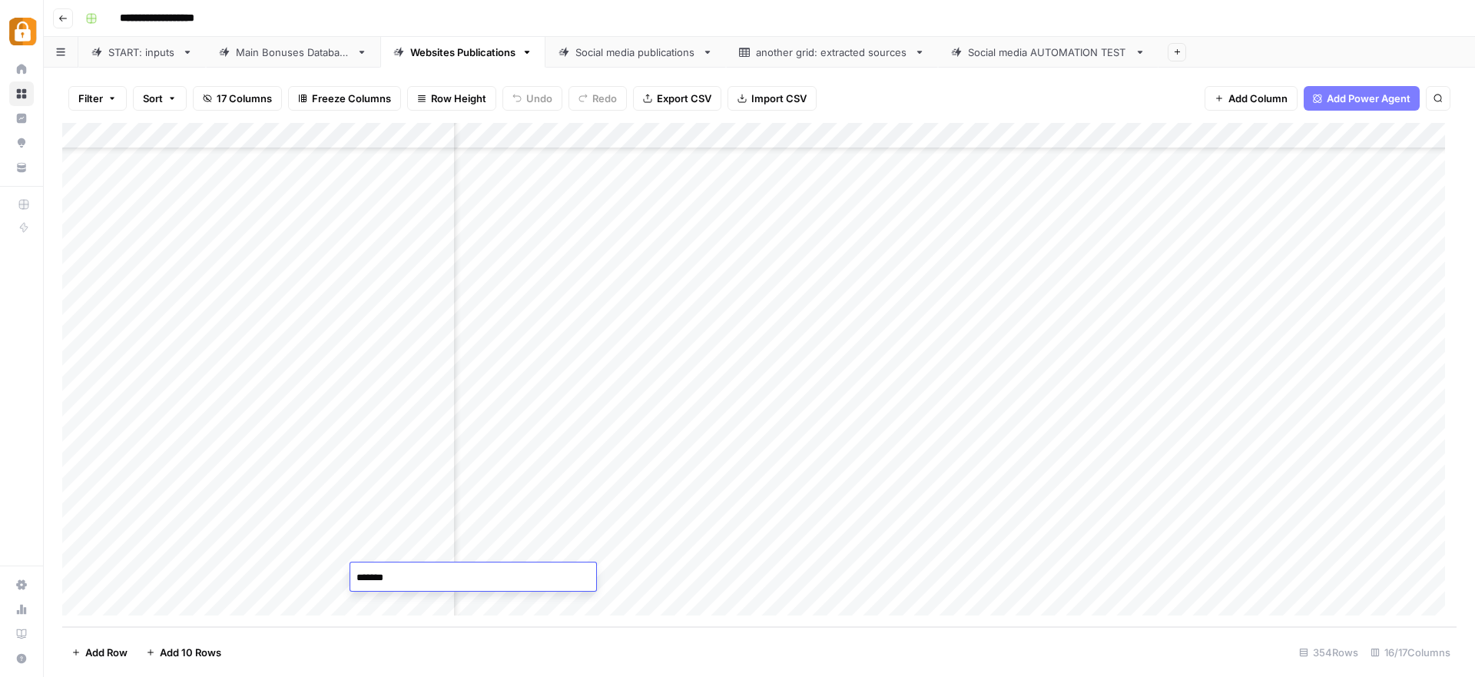
type textarea "******"
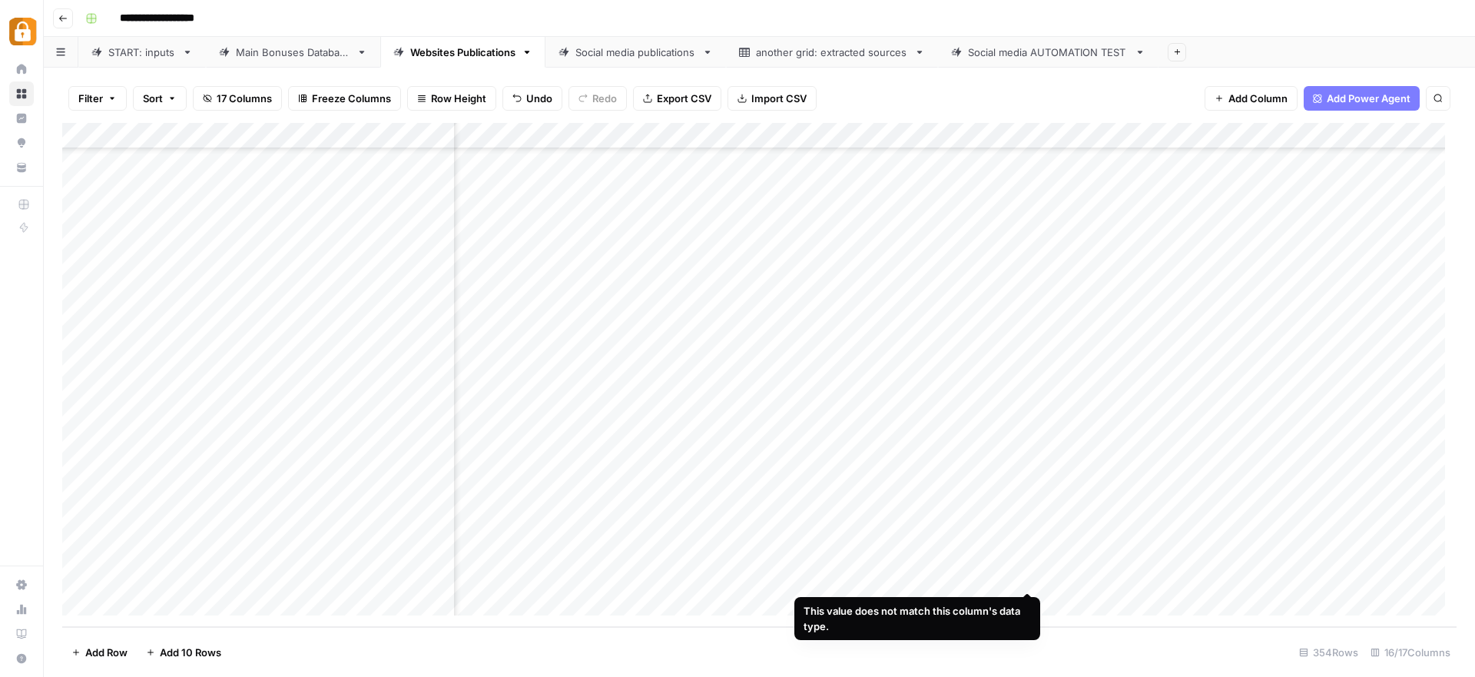
click at [993, 578] on div "Add Column" at bounding box center [759, 375] width 1395 height 504
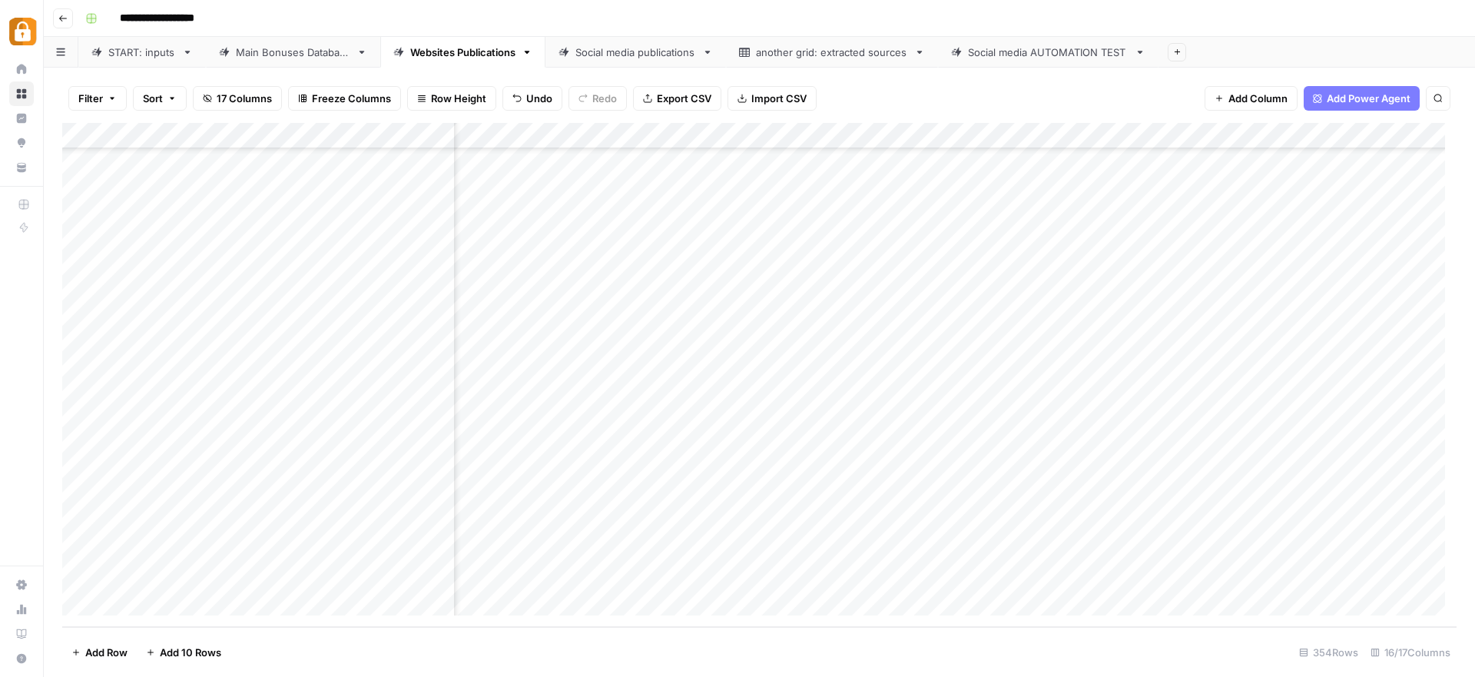
click at [892, 576] on div "Add Column" at bounding box center [759, 375] width 1395 height 504
click at [151, 66] on link "START: inputs" at bounding box center [142, 52] width 128 height 31
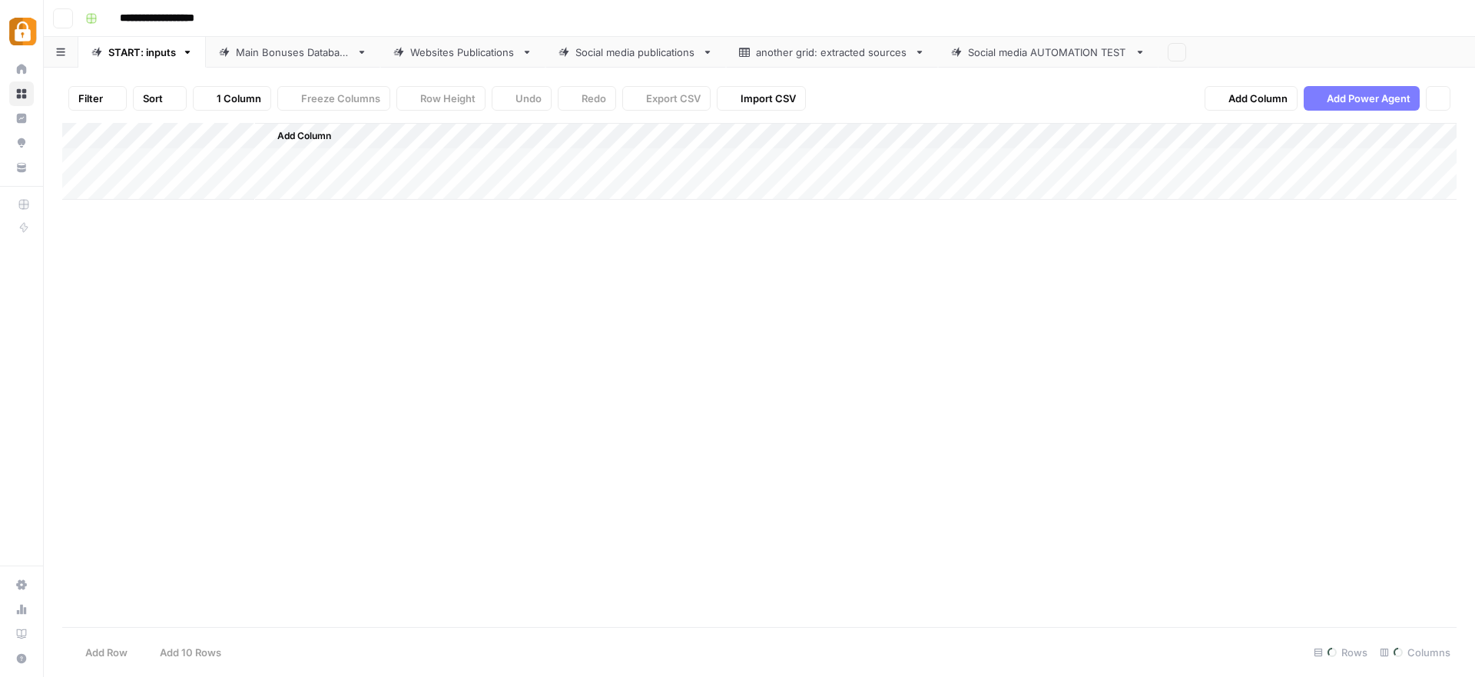
click at [151, 54] on div "START: inputs" at bounding box center [142, 52] width 68 height 15
click at [267, 38] on link "Main Bonuses Database" at bounding box center [293, 52] width 174 height 31
click at [398, 552] on div "Add Column" at bounding box center [759, 375] width 1395 height 504
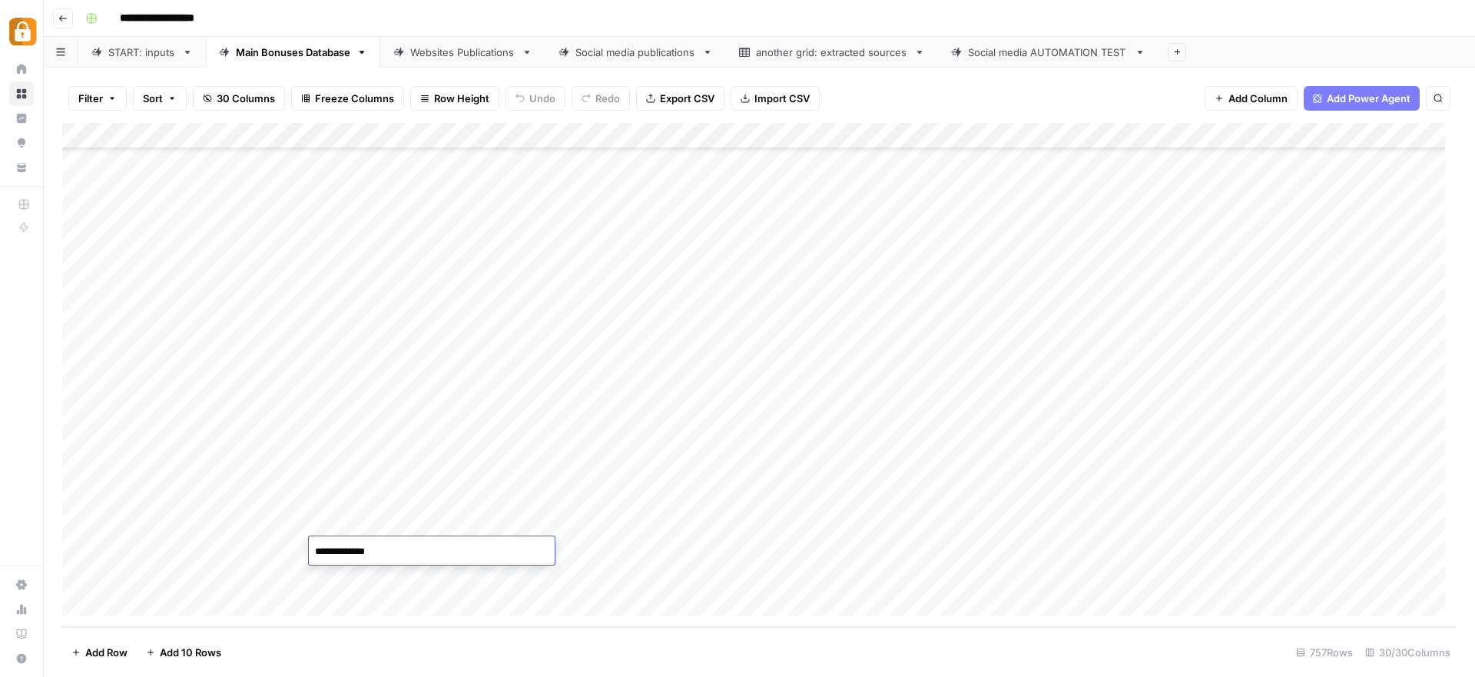
click at [398, 552] on textarea "**********" at bounding box center [432, 552] width 246 height 22
type textarea "******"
click at [466, 55] on div "Websites Publications" at bounding box center [462, 52] width 105 height 15
click at [1232, 576] on div "Add Column" at bounding box center [759, 375] width 1395 height 504
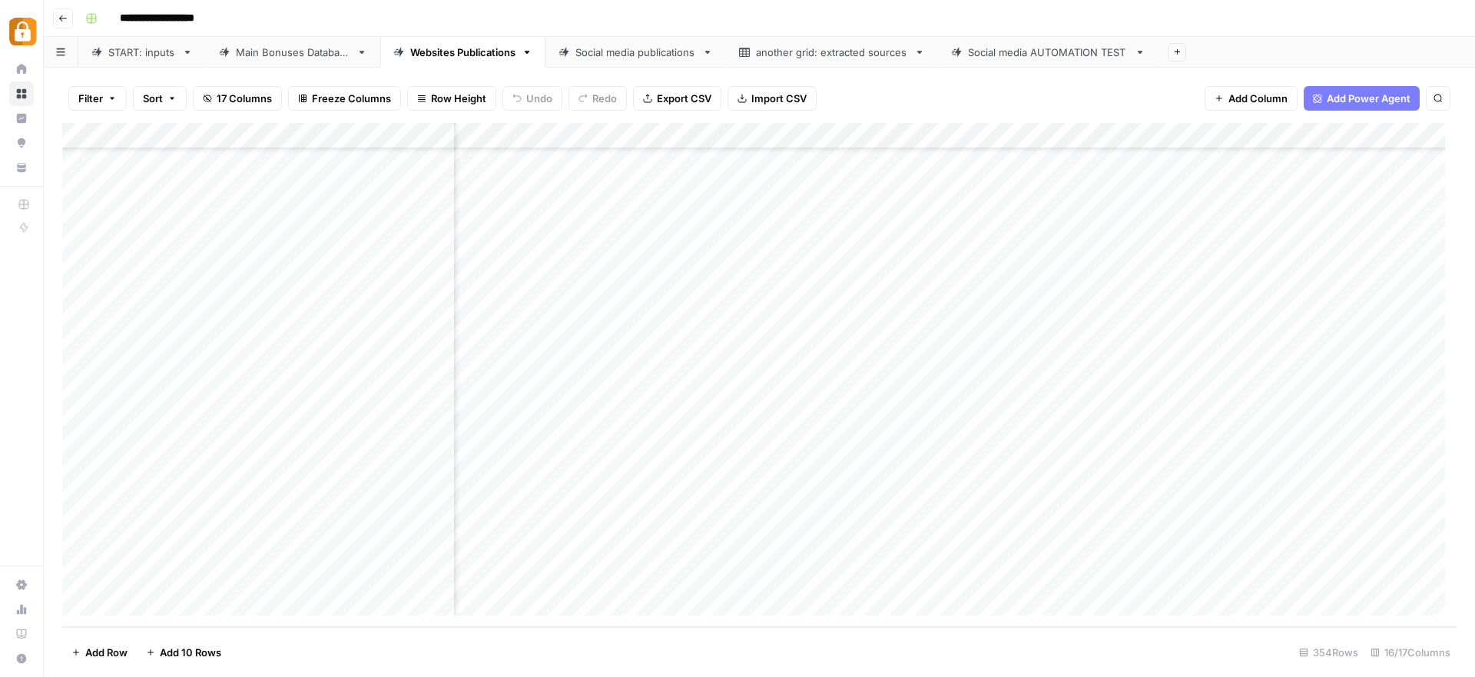
click at [126, 53] on div "START: inputs" at bounding box center [142, 52] width 68 height 15
click at [419, 509] on div "Add Column" at bounding box center [759, 375] width 1395 height 504
click at [645, 582] on div "Add Column" at bounding box center [759, 375] width 1395 height 504
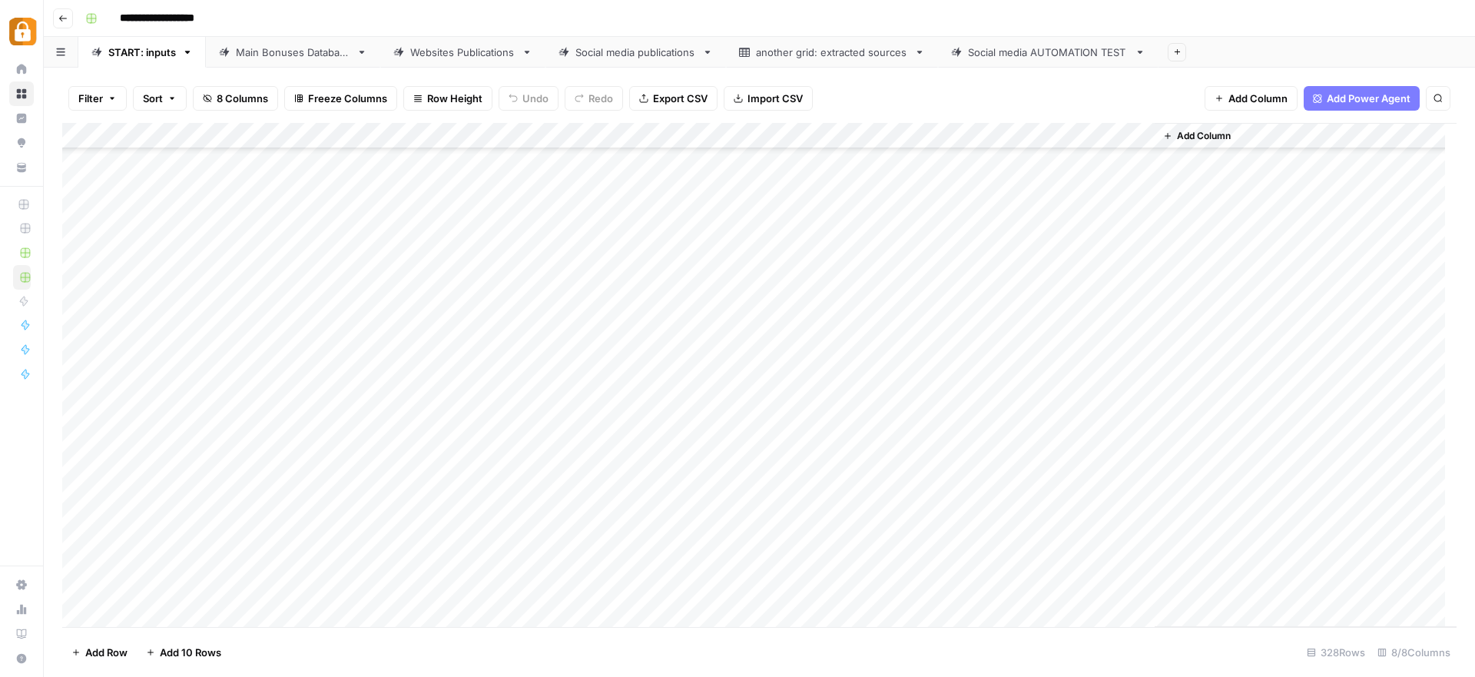
click at [277, 566] on div "Add Column" at bounding box center [759, 375] width 1395 height 504
click at [302, 606] on button "Julie" at bounding box center [325, 611] width 95 height 18
click at [430, 566] on div "Add Column" at bounding box center [759, 375] width 1395 height 504
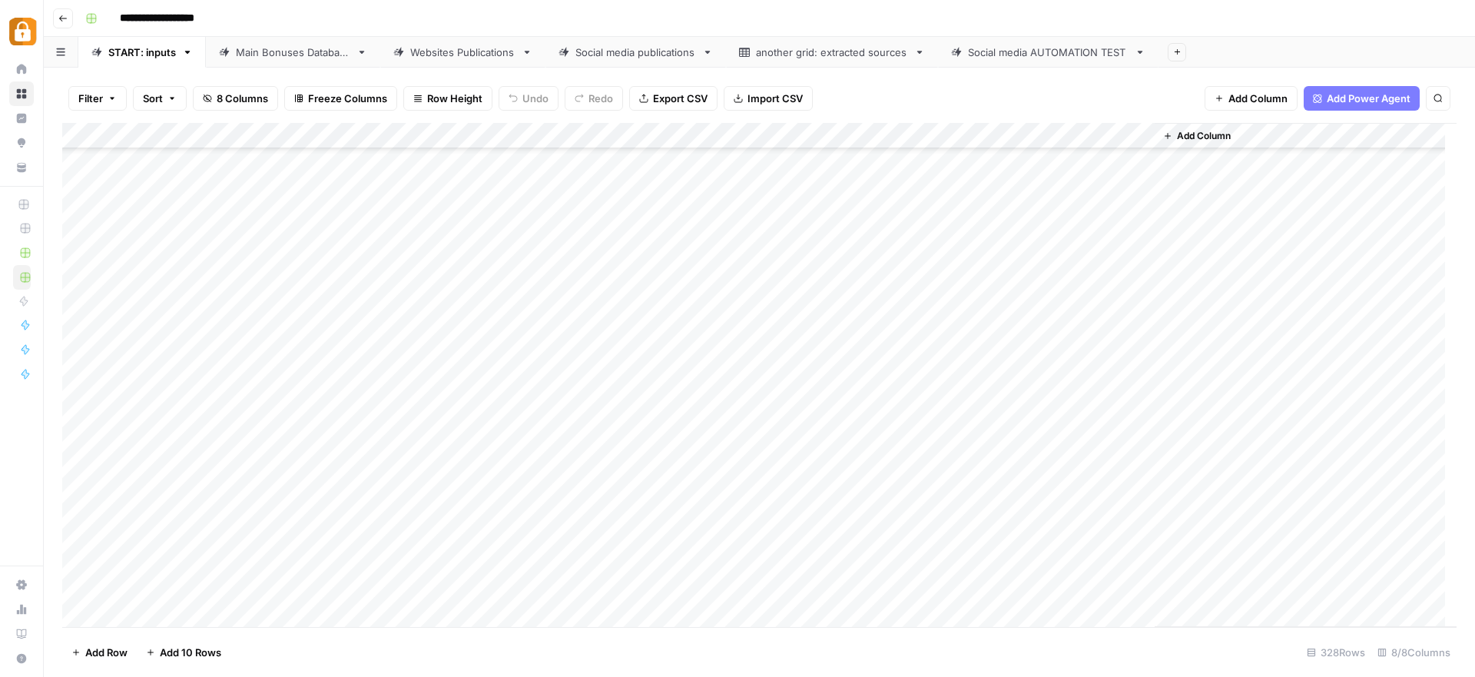
click at [430, 566] on div "Add Column" at bounding box center [759, 375] width 1395 height 504
click at [430, 566] on textarea at bounding box center [464, 567] width 269 height 22
click at [357, 569] on textarea "**********" at bounding box center [464, 567] width 269 height 22
click at [449, 563] on textarea "**********" at bounding box center [464, 567] width 269 height 22
paste textarea "**********"
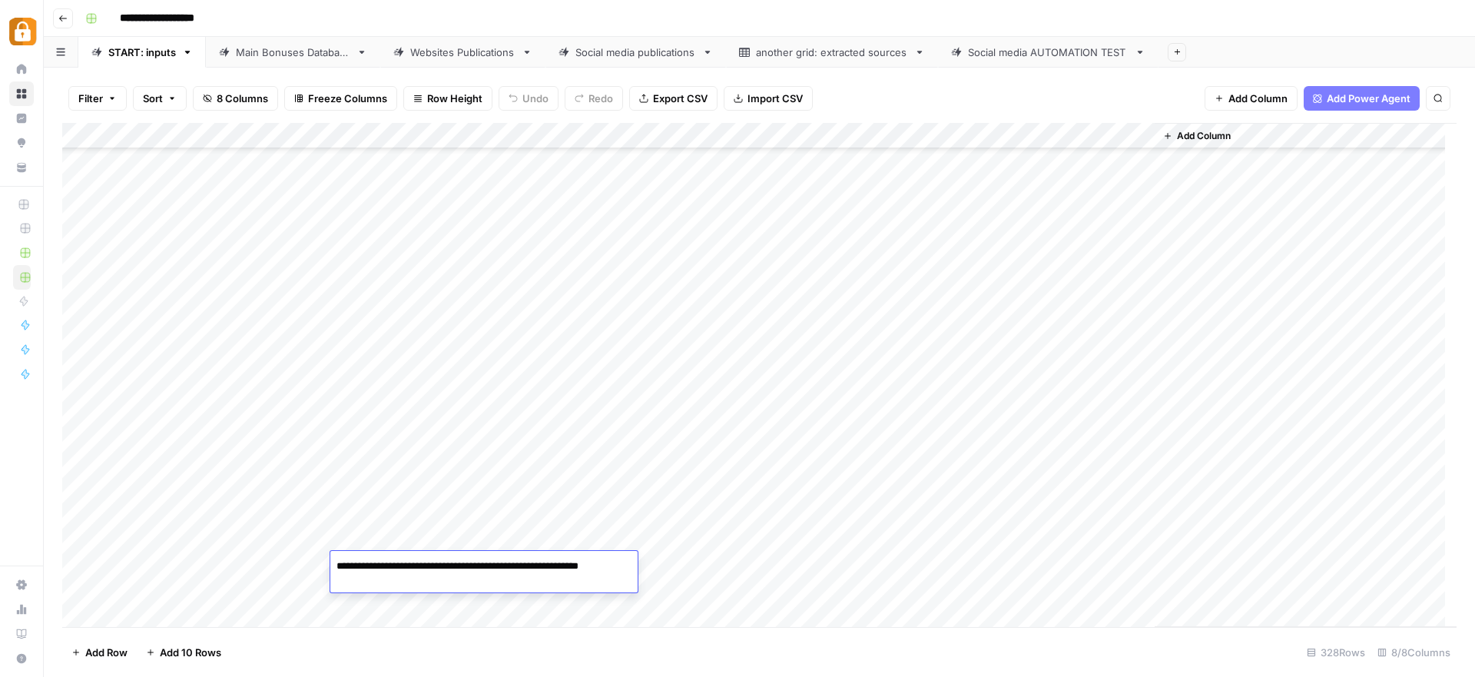
click at [606, 563] on textarea "**********" at bounding box center [483, 574] width 307 height 37
click at [600, 562] on textarea "**********" at bounding box center [483, 574] width 307 height 37
click at [448, 578] on textarea "**********" at bounding box center [483, 574] width 307 height 37
paste textarea "**********"
type textarea "**********"
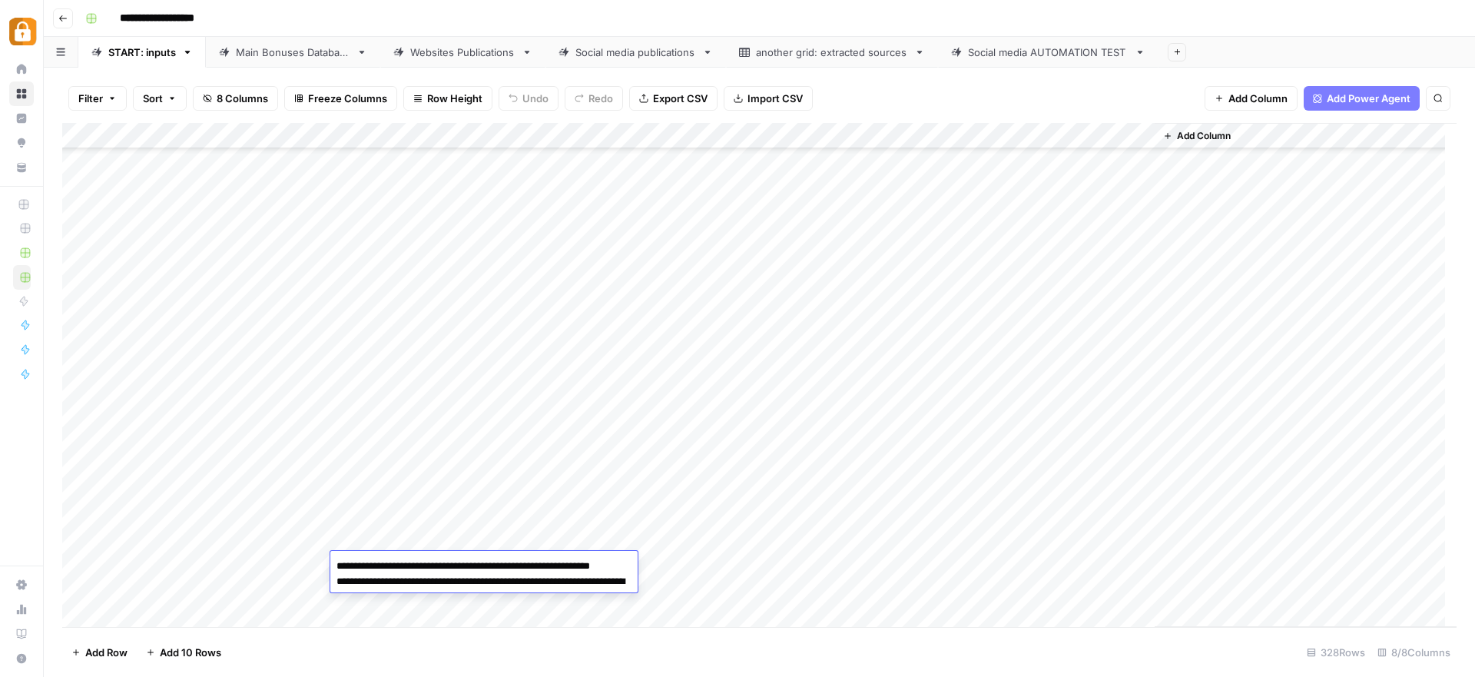
scroll to position [134, 0]
click at [697, 558] on div "Add Column" at bounding box center [759, 375] width 1395 height 504
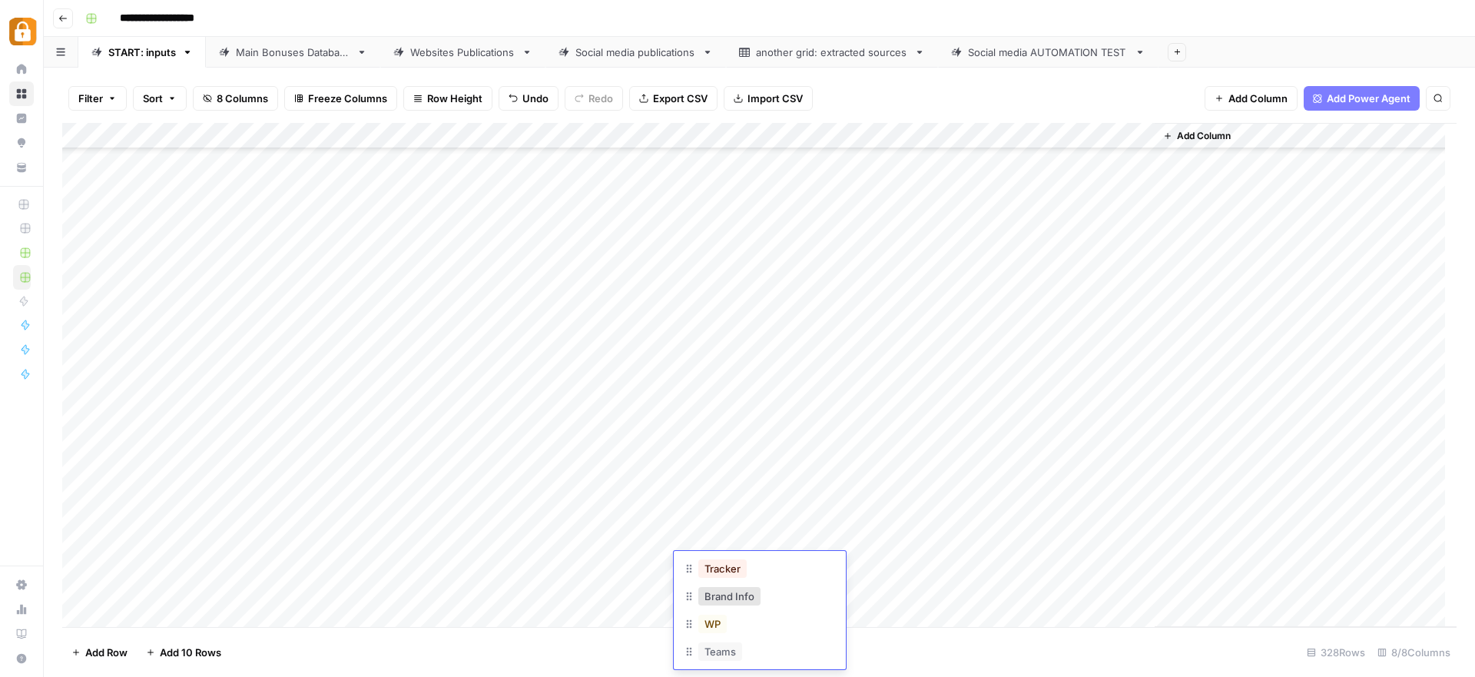
scroll to position [152, 0]
click at [743, 617] on div "WP" at bounding box center [760, 616] width 154 height 28
click at [704, 616] on button "WP" at bounding box center [713, 614] width 28 height 18
click at [1053, 563] on div "Add Column" at bounding box center [759, 375] width 1395 height 504
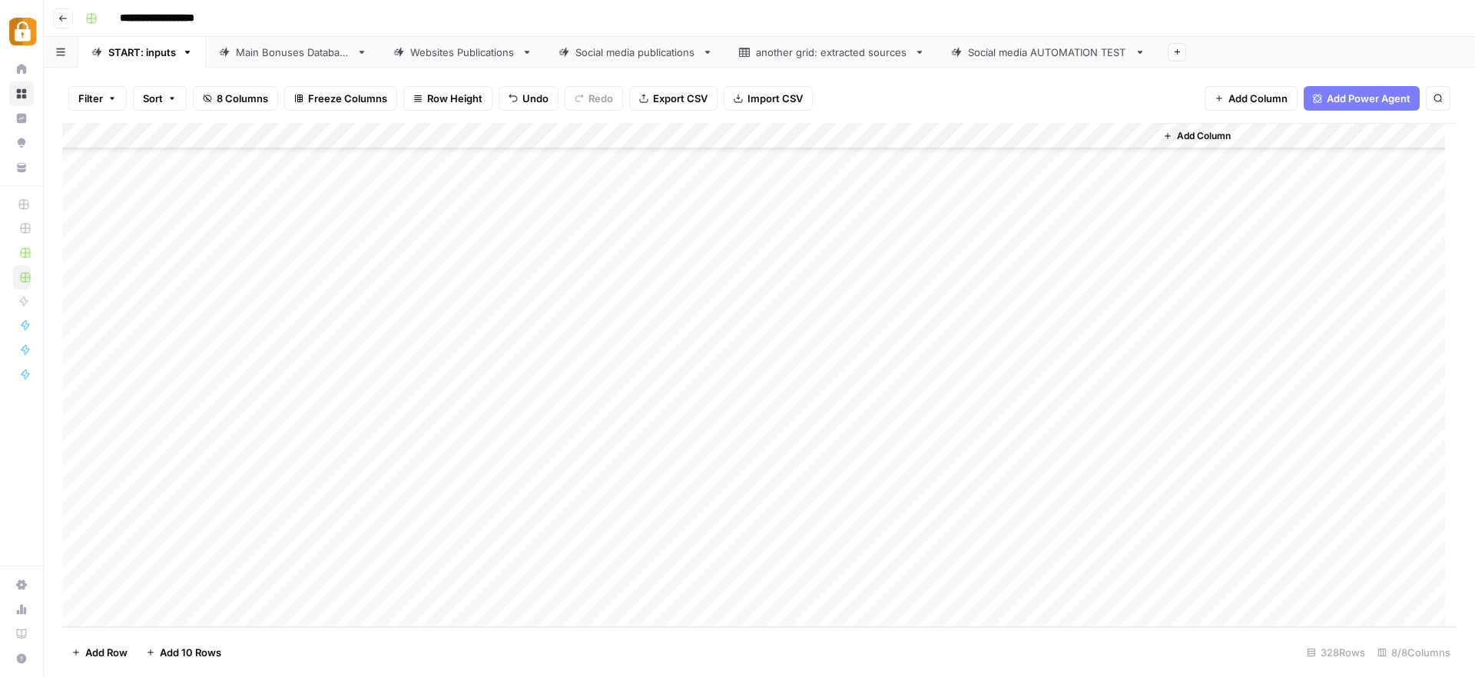
click at [283, 538] on div "Add Column" at bounding box center [759, 375] width 1395 height 504
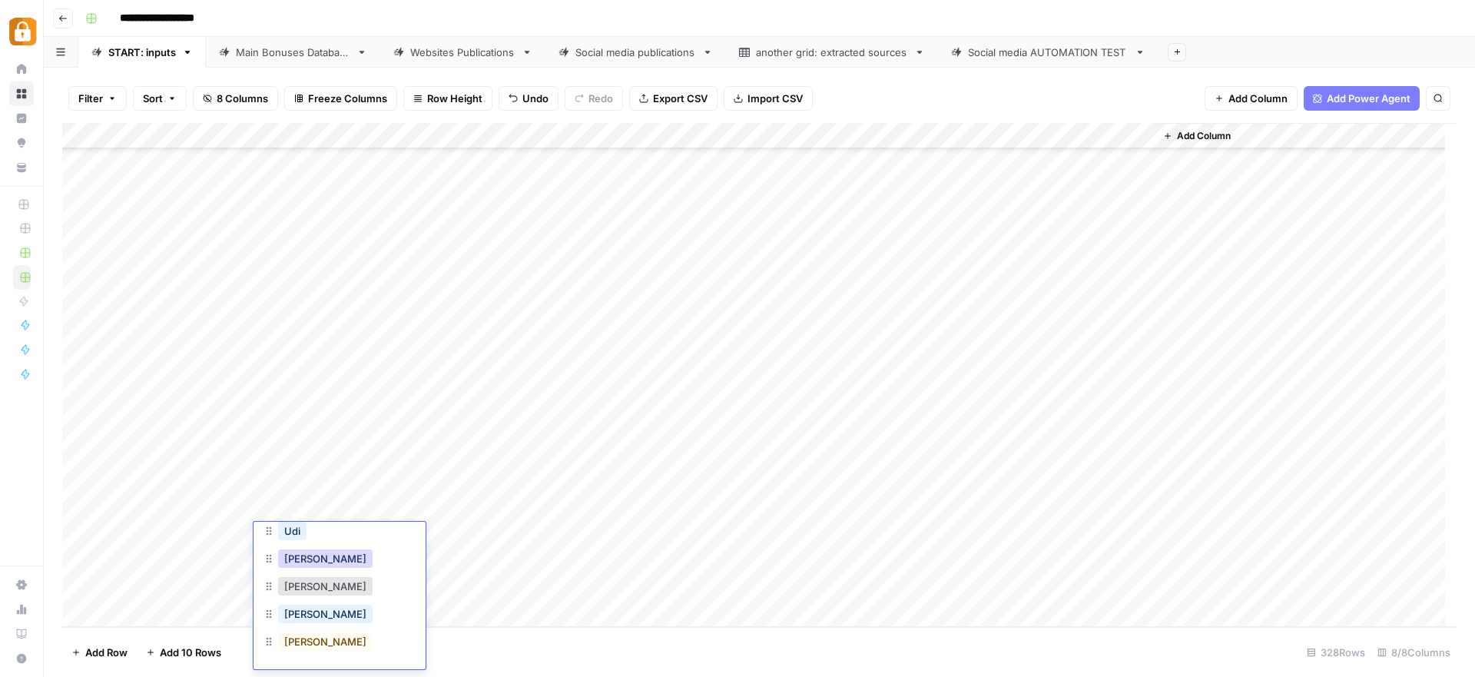
click at [303, 559] on button "Julie" at bounding box center [325, 558] width 95 height 18
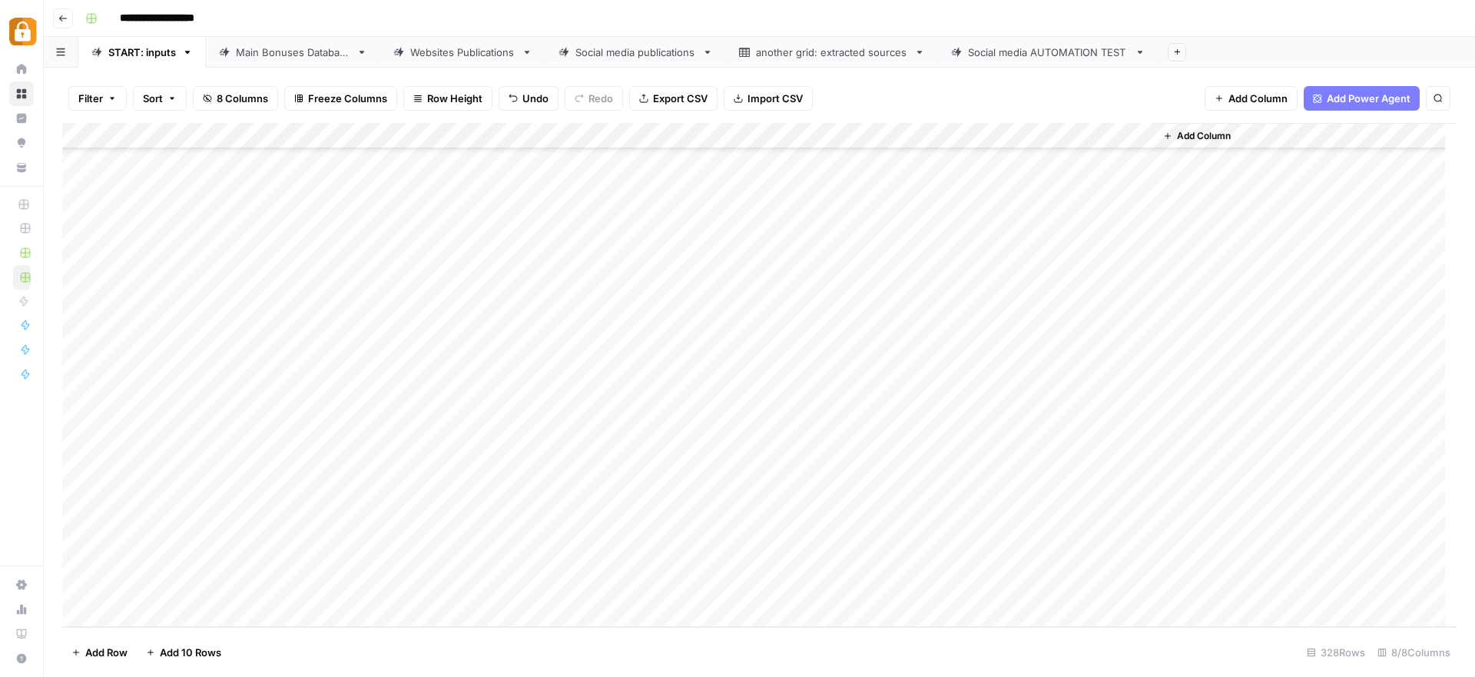
click at [408, 539] on div "Add Column" at bounding box center [759, 375] width 1395 height 504
type textarea "**********"
click at [743, 533] on div "Add Column" at bounding box center [759, 375] width 1395 height 504
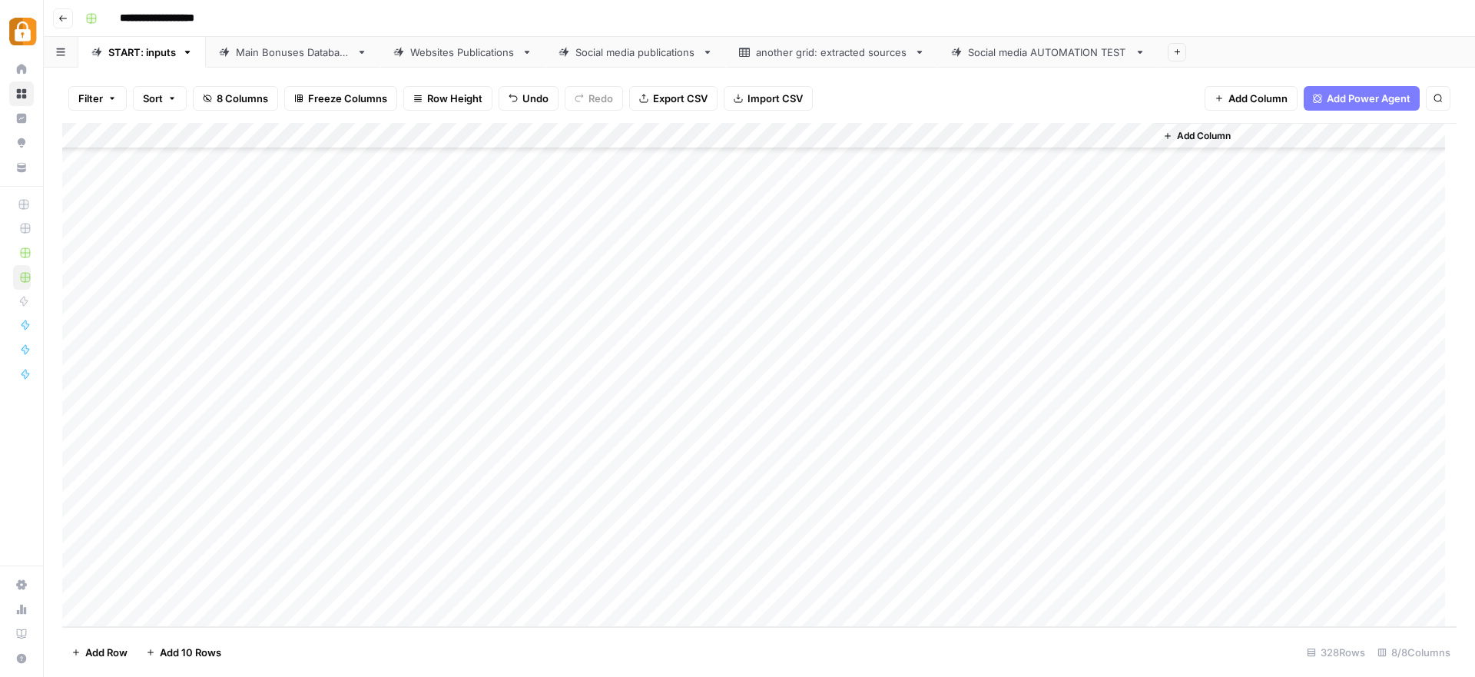
click at [738, 539] on div "Add Column" at bounding box center [759, 375] width 1395 height 504
click at [738, 539] on input "text" at bounding box center [760, 542] width 134 height 14
click at [725, 656] on button "Official Site" at bounding box center [731, 654] width 65 height 18
click at [1072, 538] on div "Add Column" at bounding box center [759, 375] width 1395 height 504
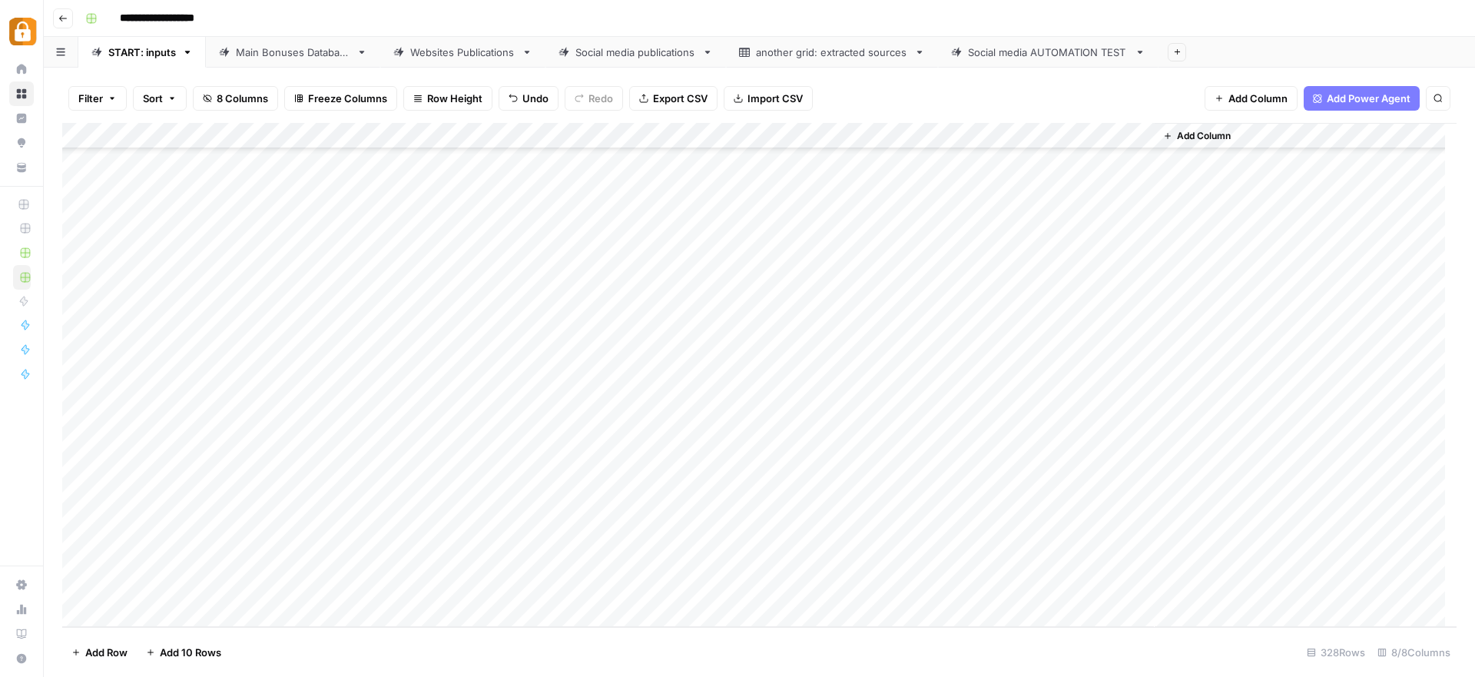
click at [303, 51] on div "Main Bonuses Database" at bounding box center [293, 52] width 114 height 15
click at [834, 426] on div "Add Column" at bounding box center [759, 375] width 1395 height 504
click at [851, 566] on div "Add Column" at bounding box center [759, 375] width 1395 height 504
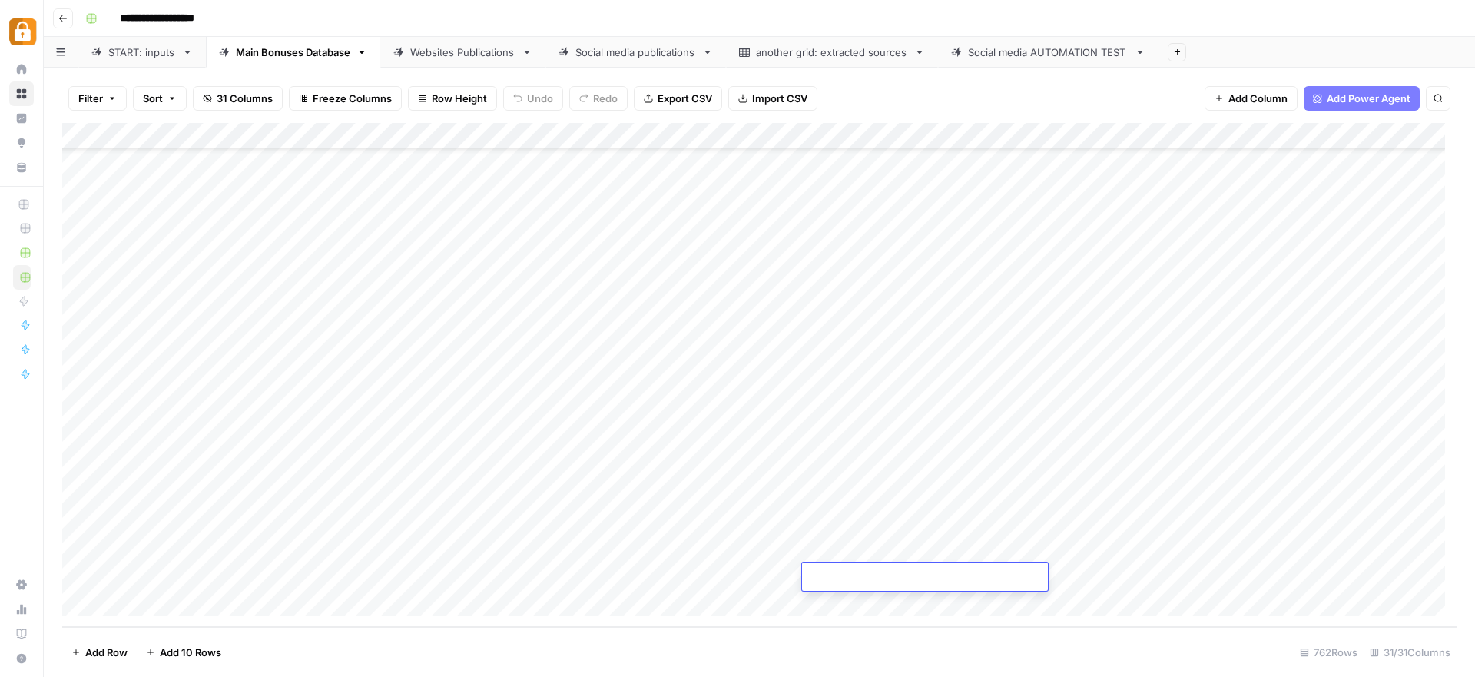
type textarea "**********"
click at [1171, 579] on div "Add Column" at bounding box center [759, 375] width 1395 height 504
click at [154, 51] on div "START: inputs" at bounding box center [142, 52] width 68 height 15
click at [320, 60] on link "Main Bonuses Database" at bounding box center [293, 52] width 174 height 31
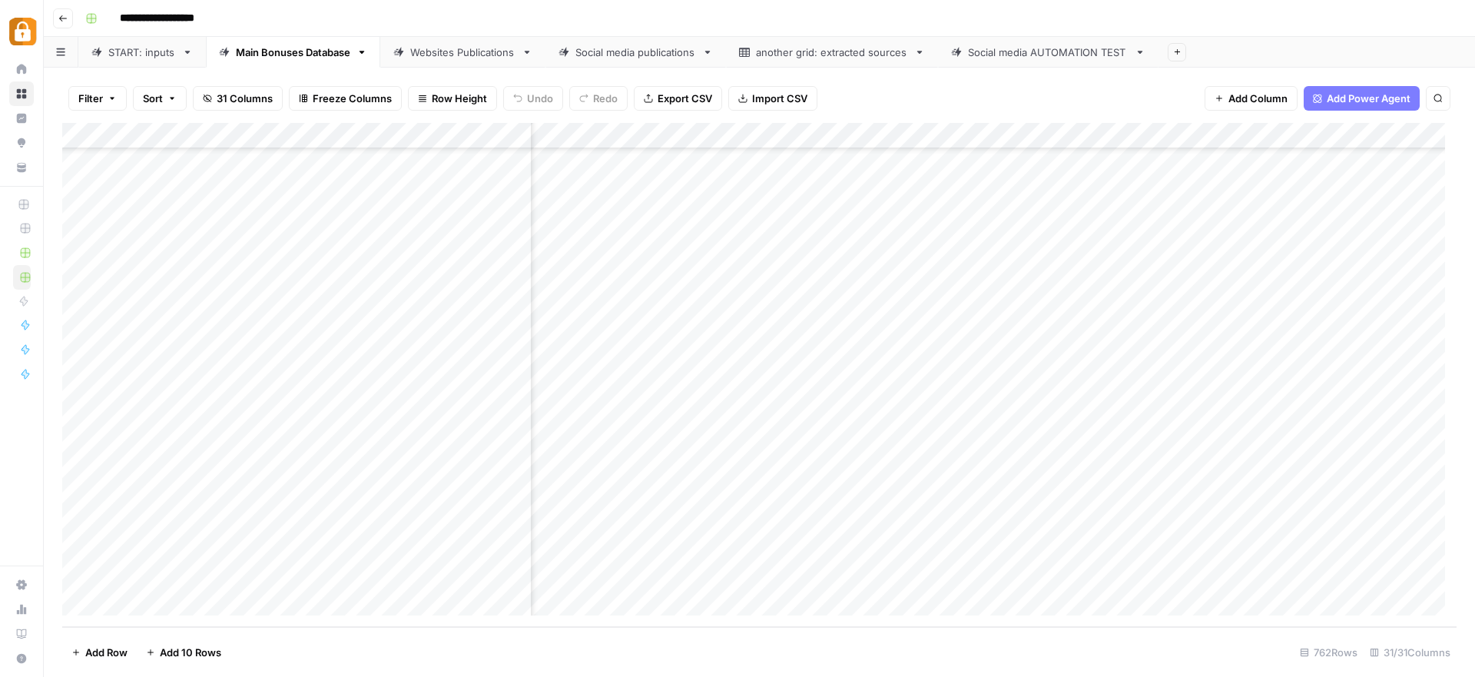
scroll to position [19467, 0]
click at [449, 48] on div "Websites Publications" at bounding box center [462, 52] width 105 height 15
click at [1050, 576] on div "Add Column" at bounding box center [759, 375] width 1395 height 504
click at [141, 53] on div "START: inputs" at bounding box center [142, 52] width 68 height 15
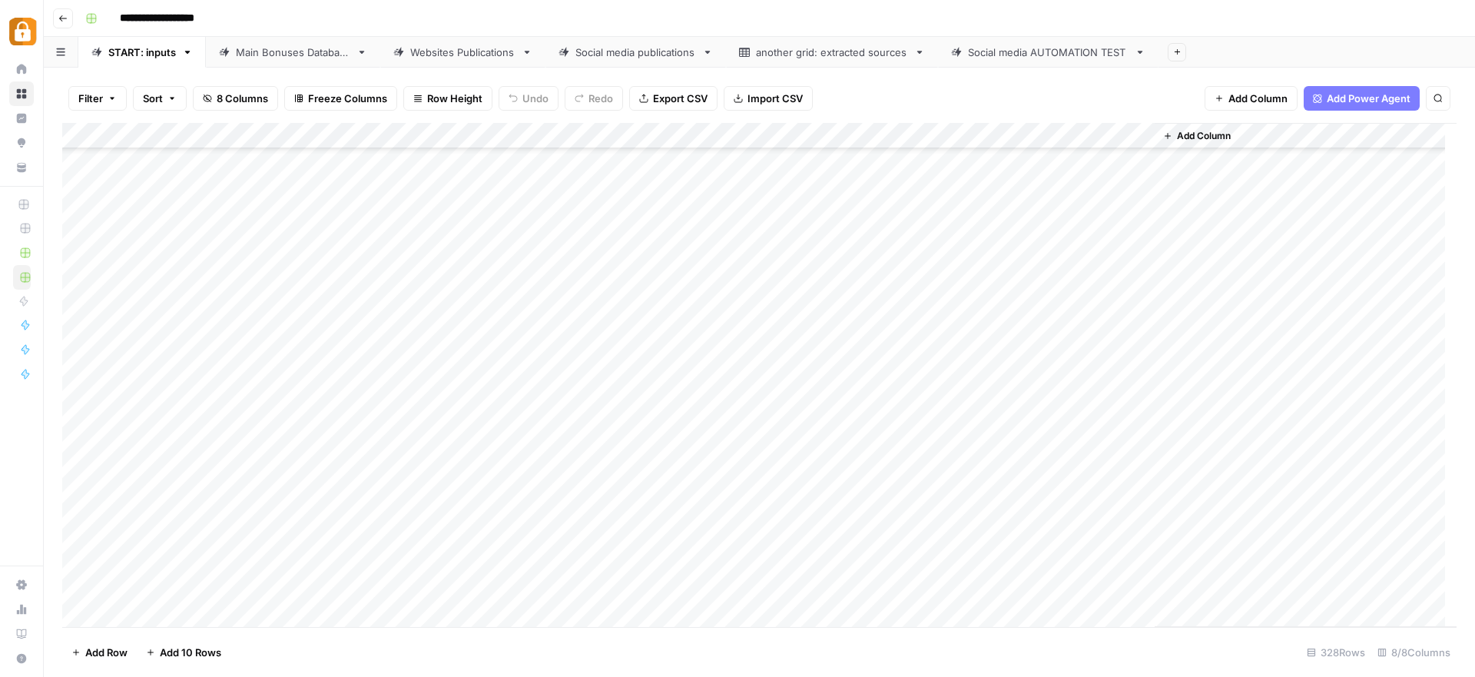
scroll to position [8116, 0]
click at [313, 55] on div "Main Bonuses Database" at bounding box center [293, 52] width 114 height 15
click at [911, 557] on div "Add Column" at bounding box center [759, 375] width 1395 height 504
drag, startPoint x: 947, startPoint y: 562, endPoint x: 948, endPoint y: 578, distance: 16.2
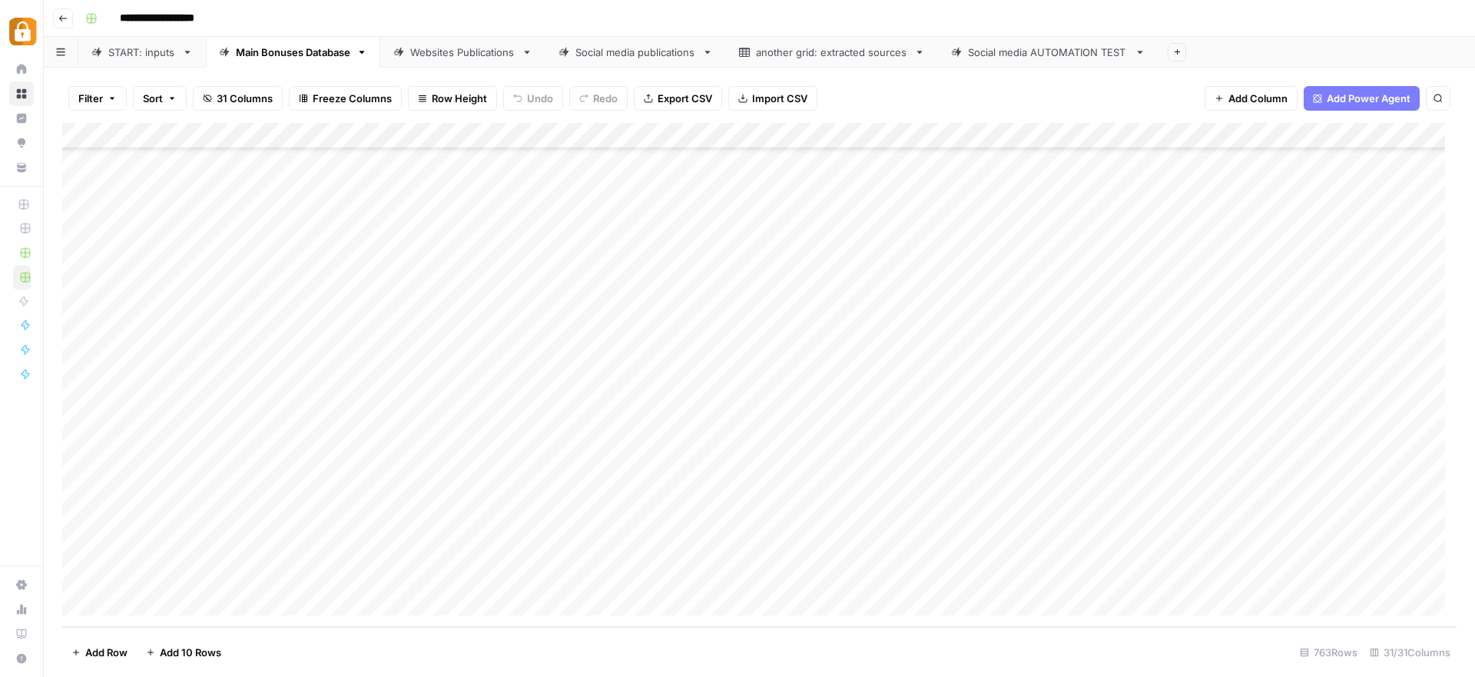
click at [948, 578] on div "Add Column" at bounding box center [759, 375] width 1395 height 504
click at [1131, 574] on div "Add Column" at bounding box center [759, 375] width 1395 height 504
click at [488, 49] on div "Websites Publications" at bounding box center [462, 52] width 105 height 15
click at [1054, 575] on div "Add Column" at bounding box center [759, 375] width 1395 height 504
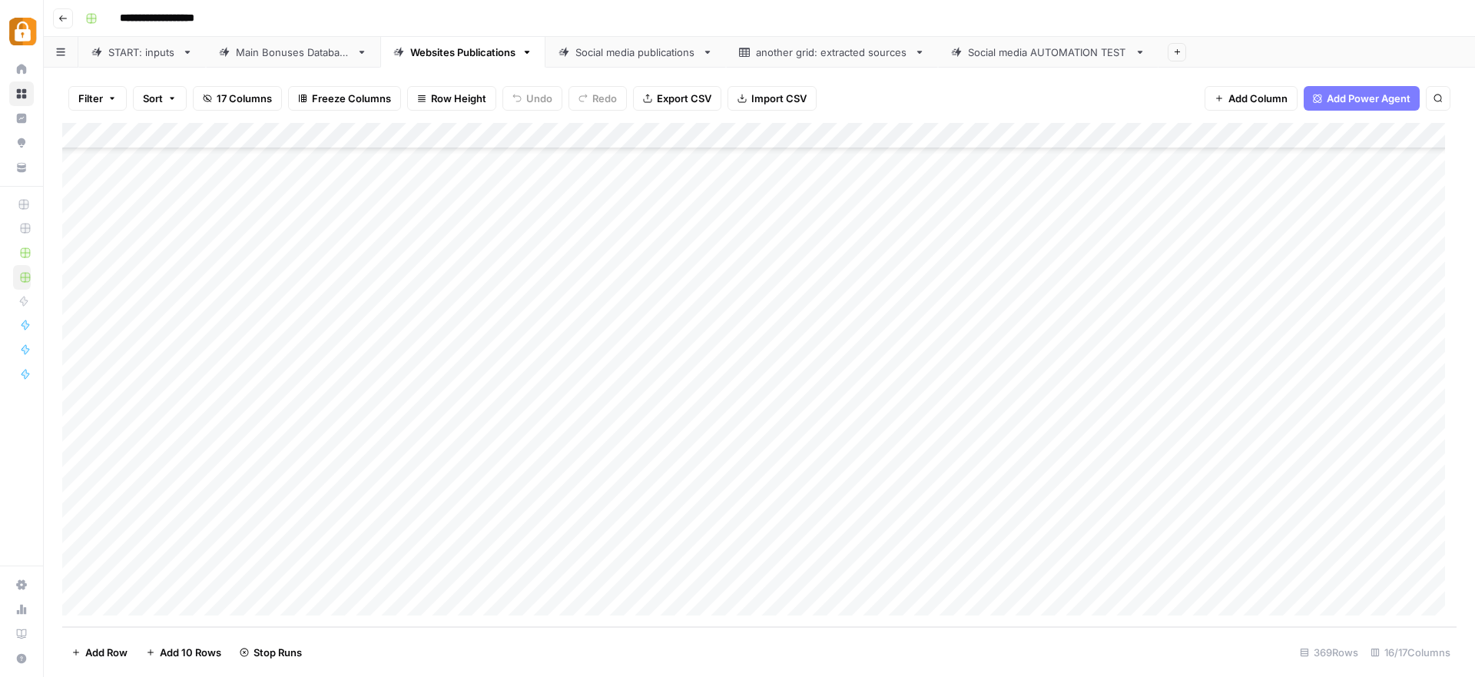
scroll to position [9199, 1093]
click at [679, 548] on div "Add Column" at bounding box center [759, 375] width 1395 height 504
click at [916, 576] on div "Add Column" at bounding box center [759, 375] width 1395 height 504
